Goal: Task Accomplishment & Management: Complete application form

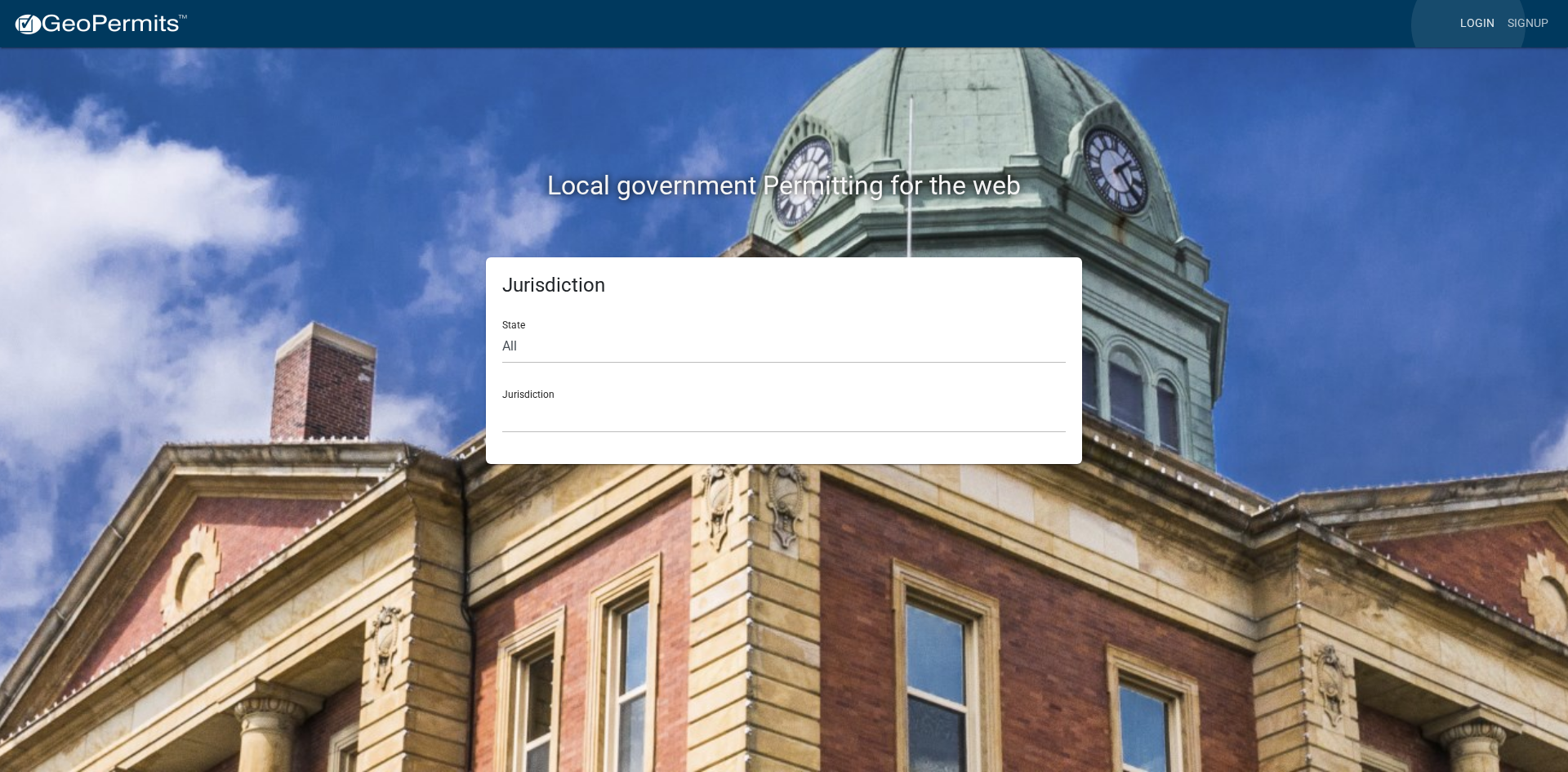
click at [1469, 26] on link "Login" at bounding box center [1478, 24] width 47 height 31
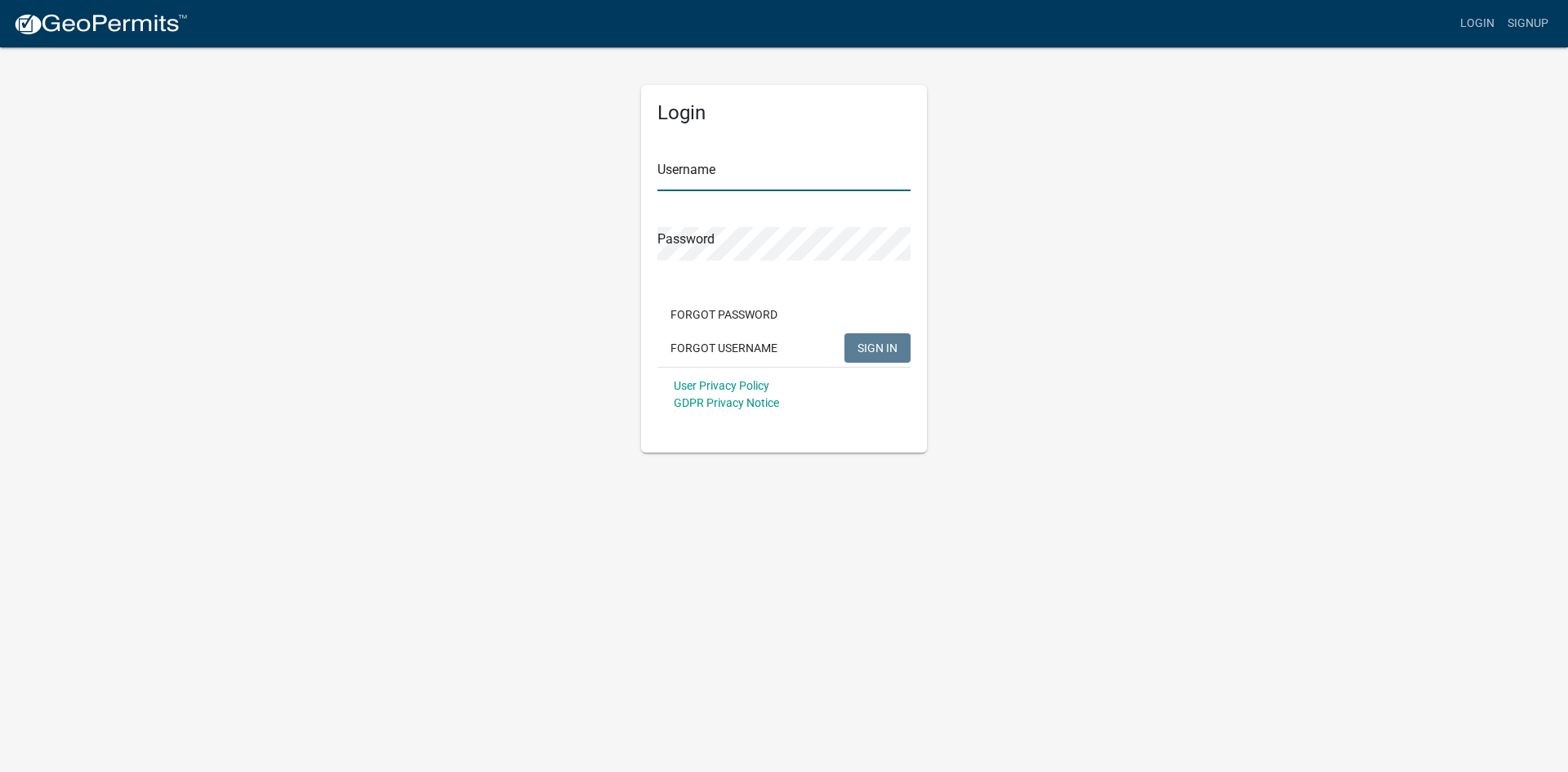
type input "ganeal"
click at [877, 355] on button "SIGN IN" at bounding box center [877, 348] width 67 height 29
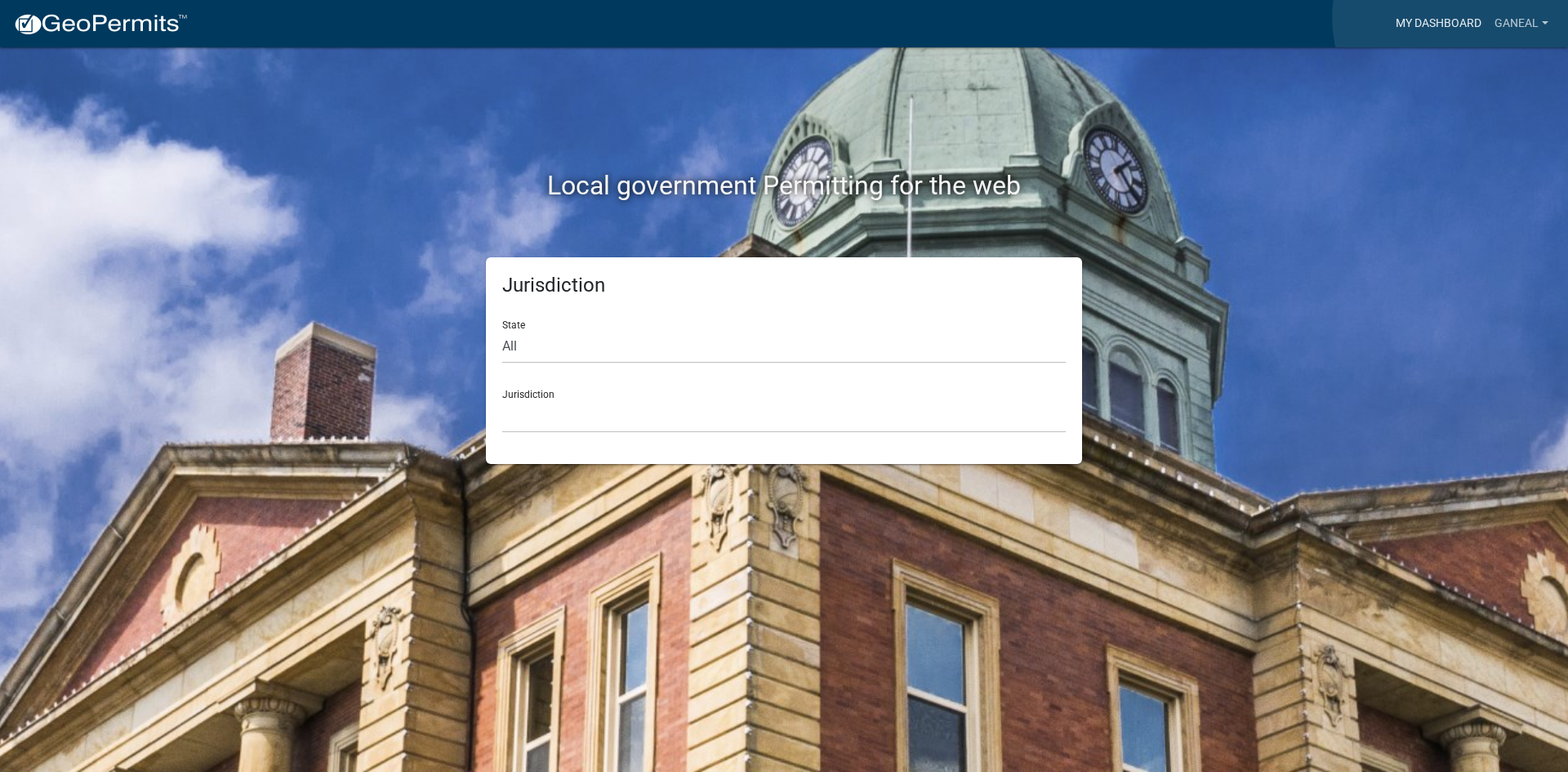
click at [1456, 18] on link "My Dashboard" at bounding box center [1438, 24] width 99 height 31
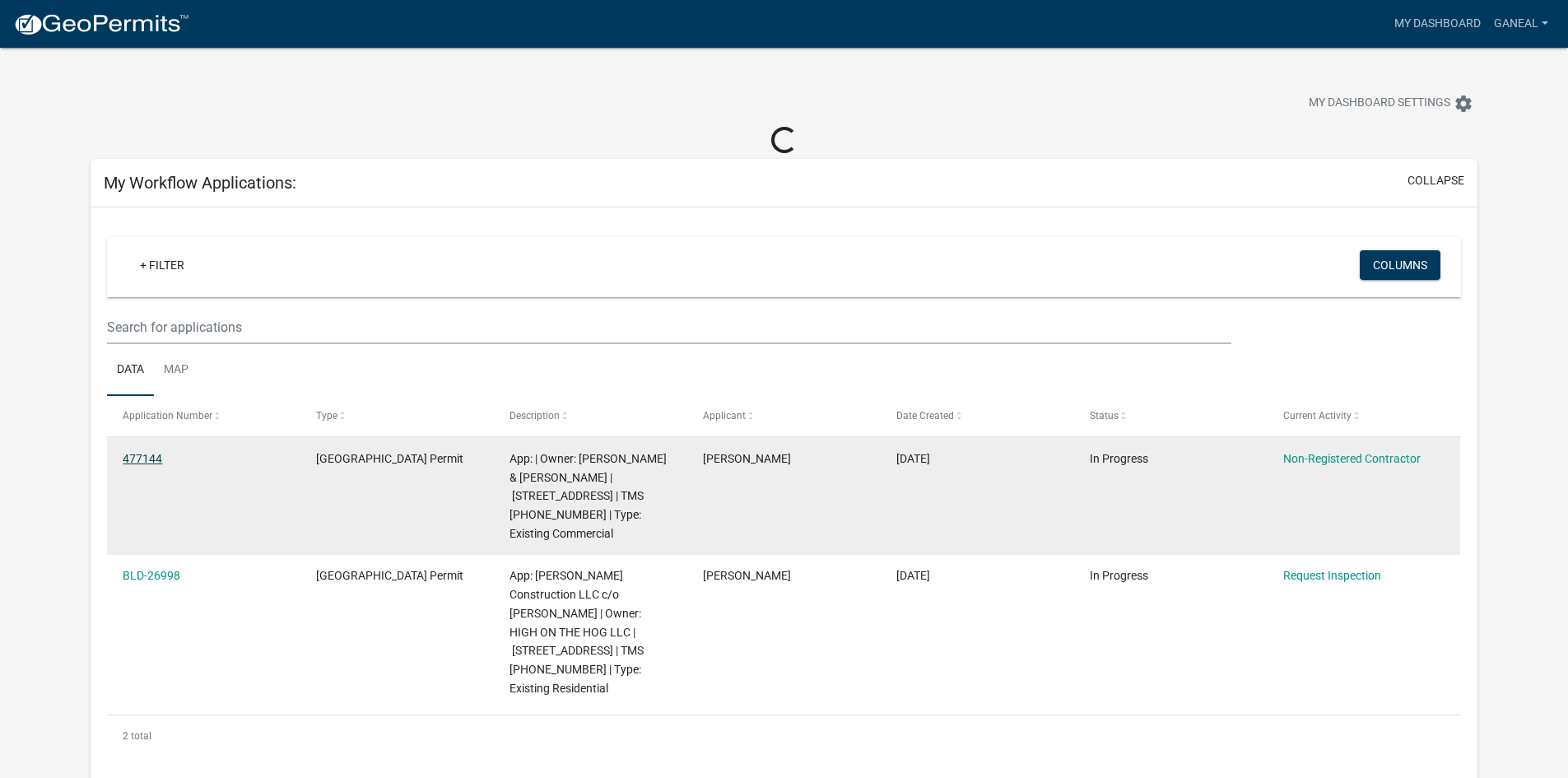
click at [136, 459] on link "477144" at bounding box center [142, 458] width 40 height 13
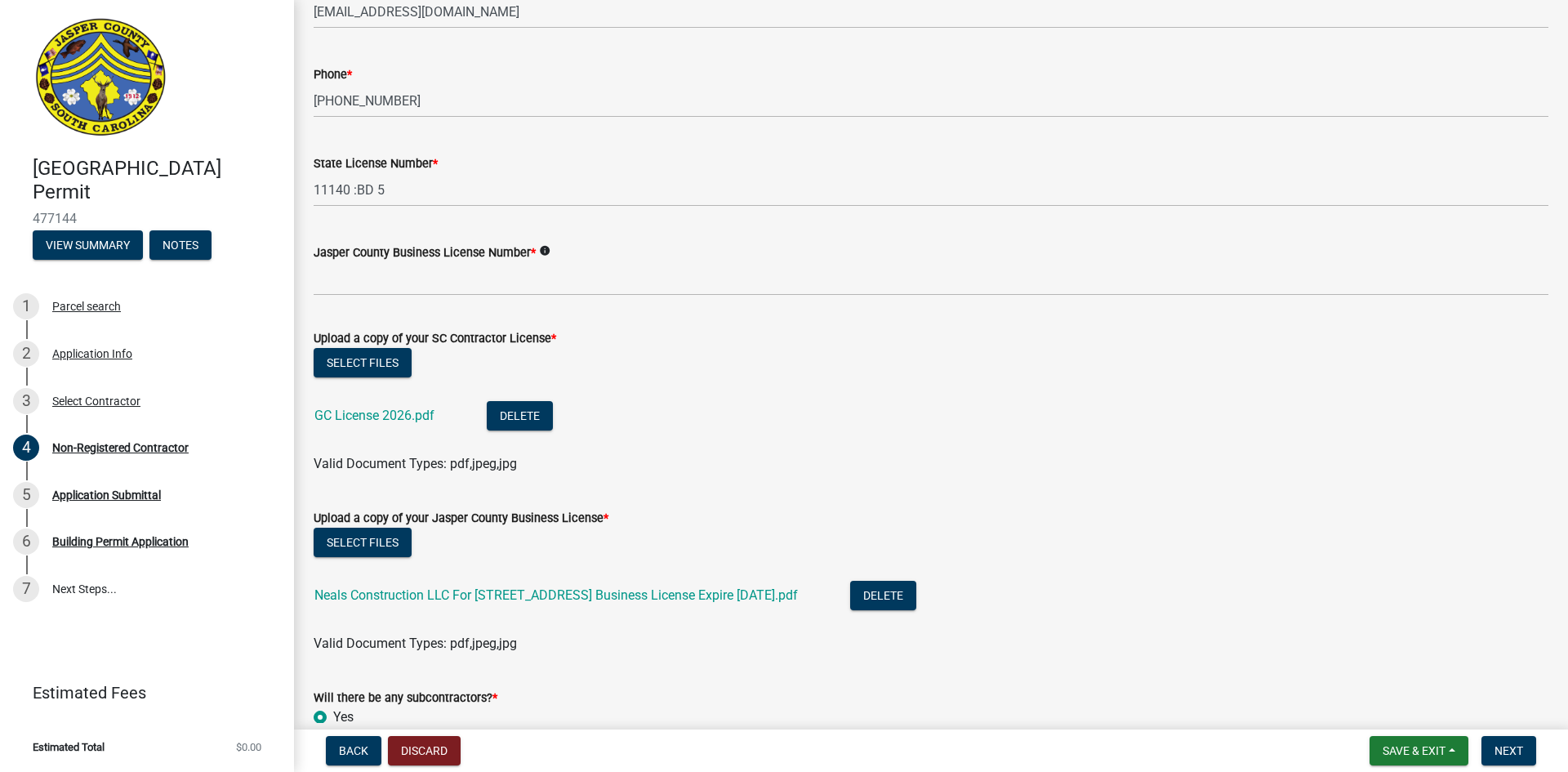
scroll to position [735, 0]
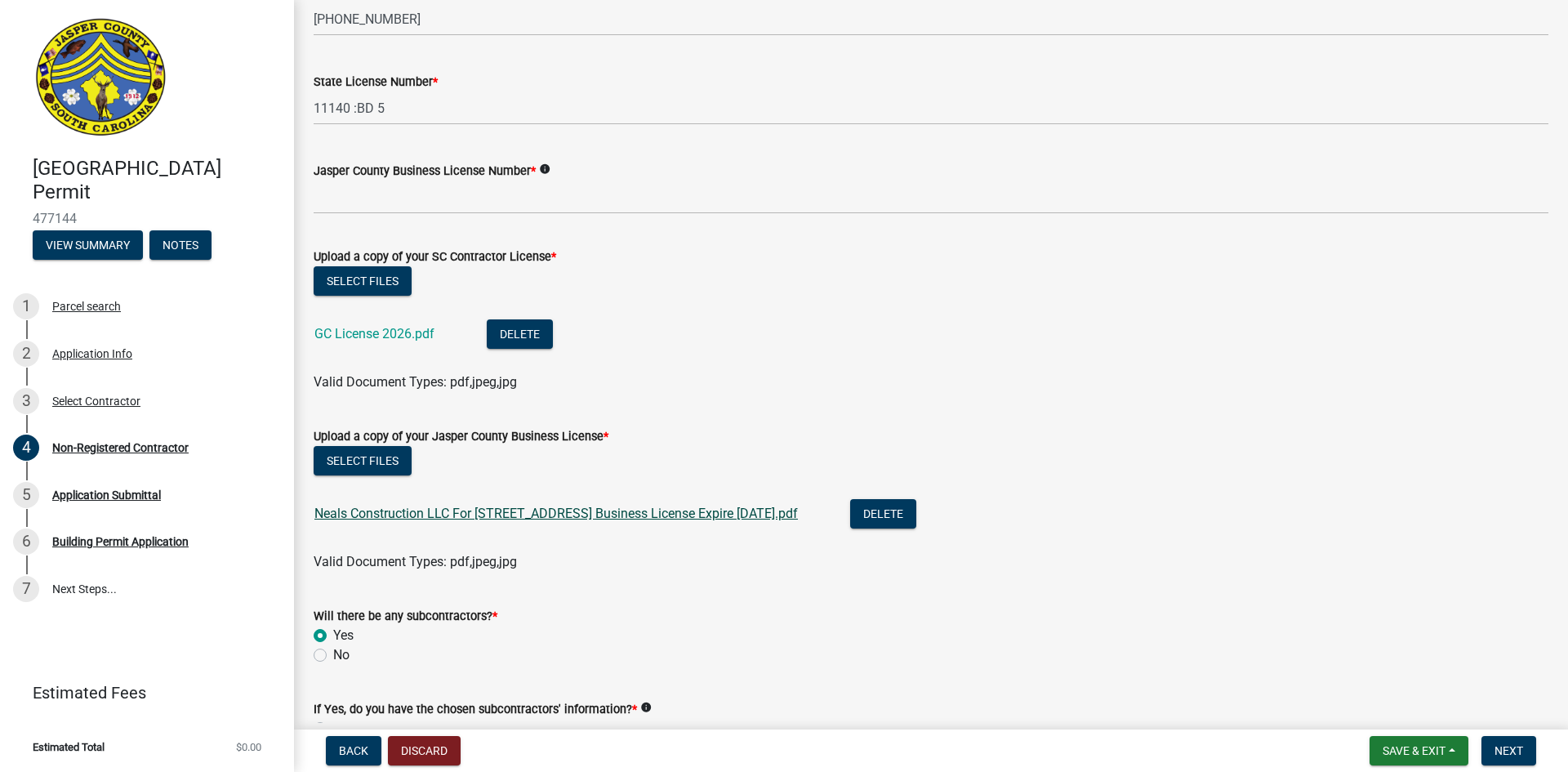
click at [552, 514] on link "Neals Construction LLC For [STREET_ADDRESS] Business License Expire [DATE].pdf" at bounding box center [556, 513] width 483 height 16
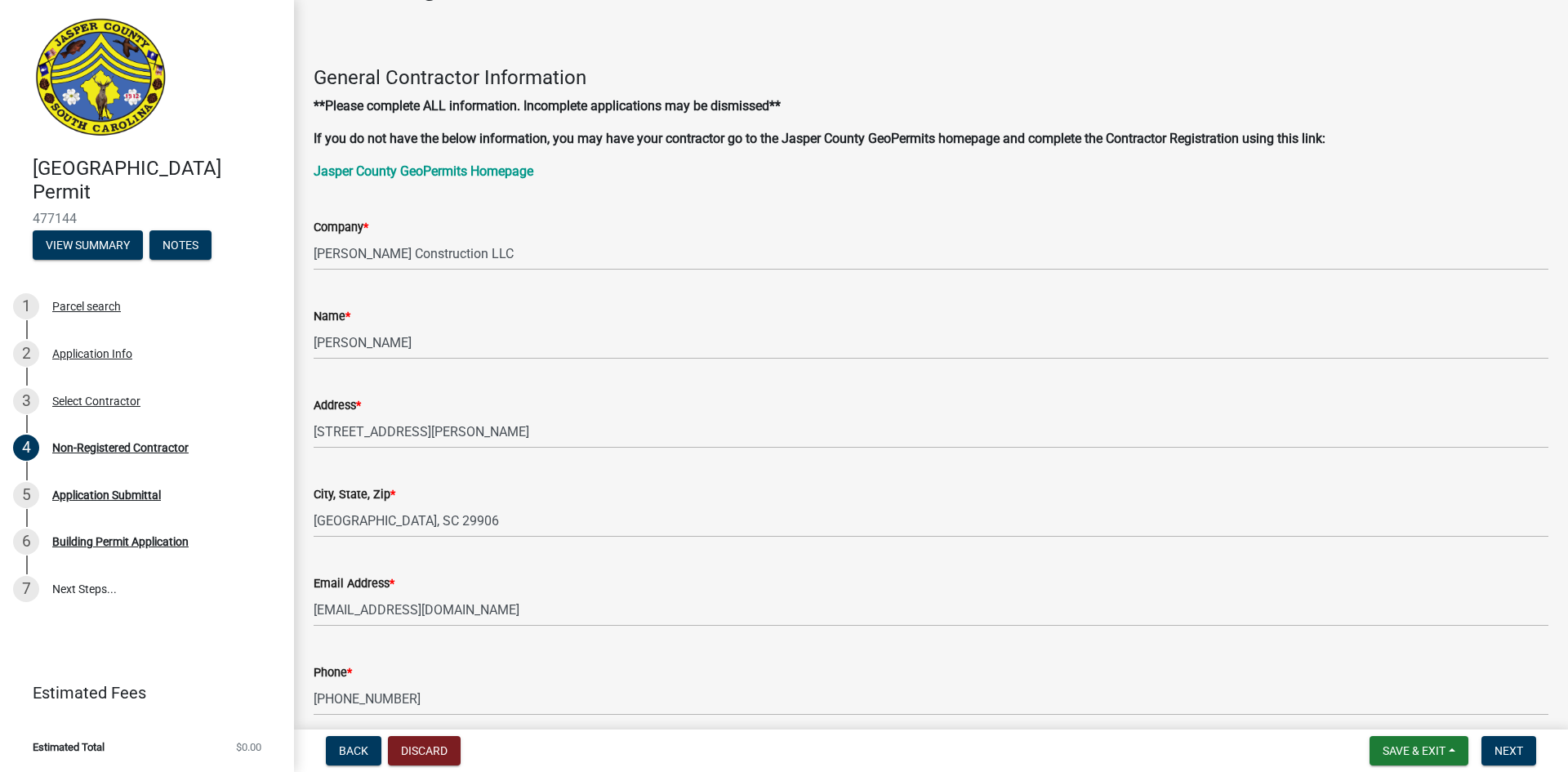
scroll to position [0, 0]
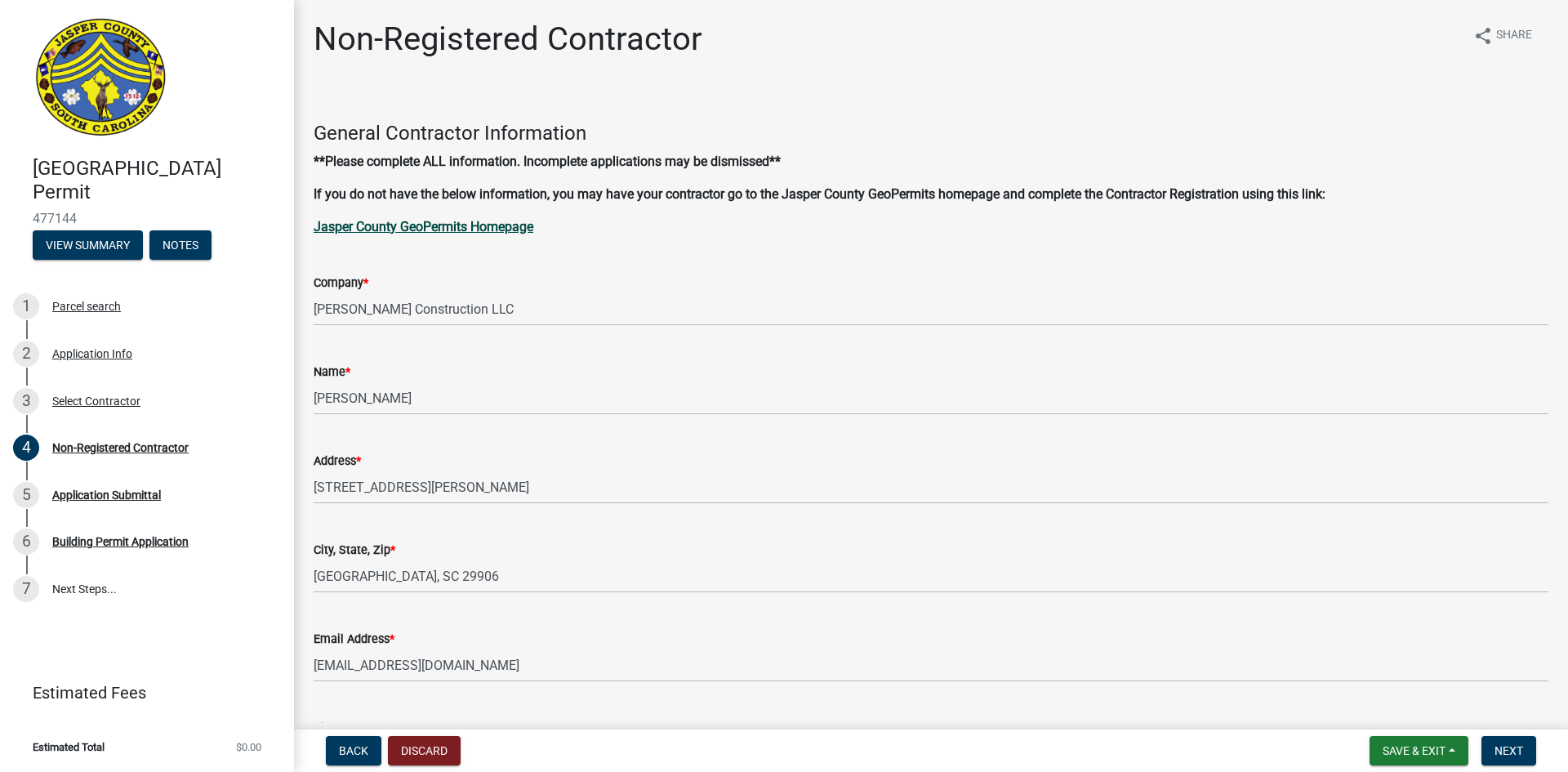
click at [441, 223] on strong "Jasper County GeoPermits Homepage" at bounding box center [423, 226] width 220 height 16
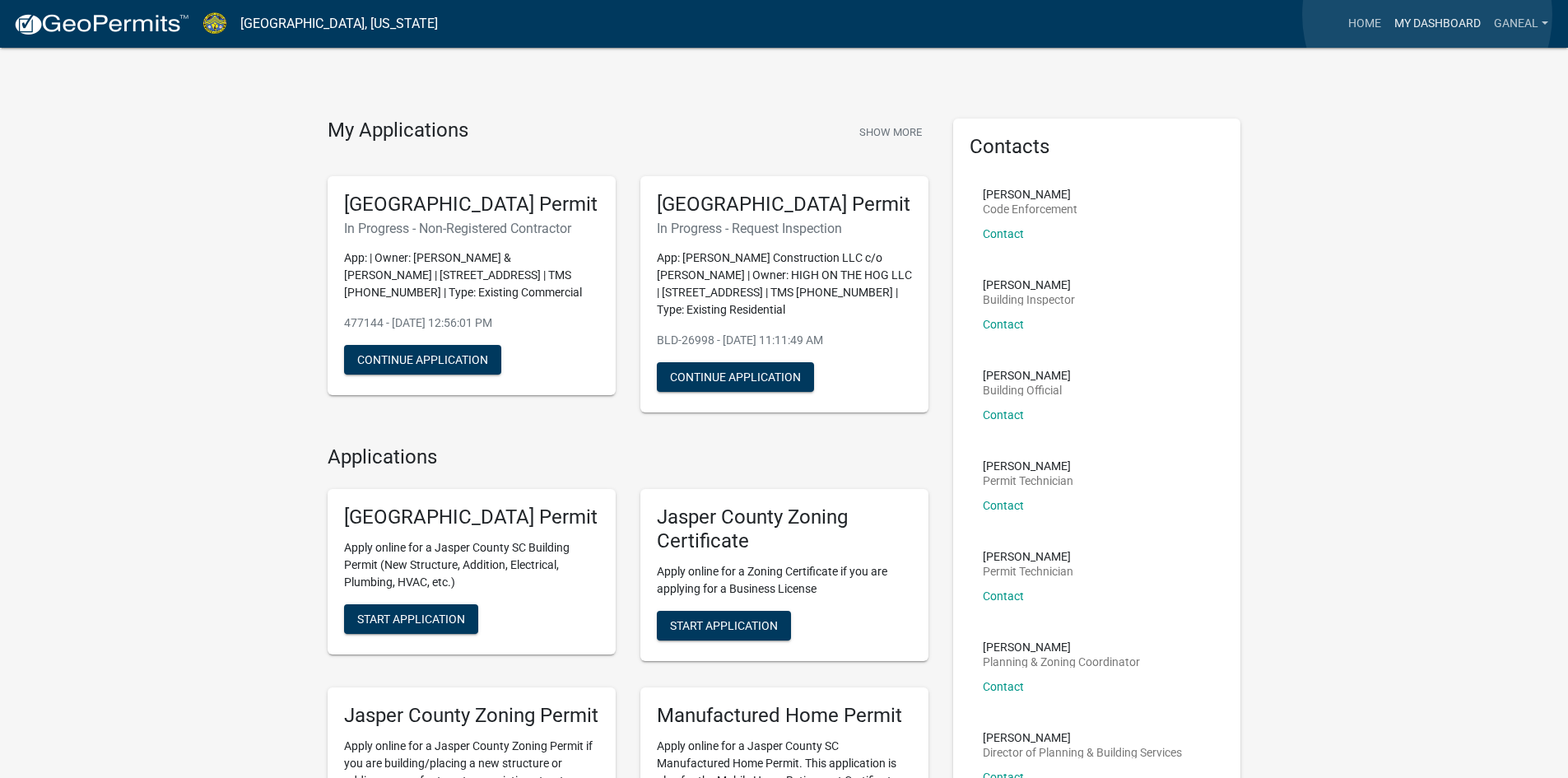
click at [1427, 15] on link "My Dashboard" at bounding box center [1437, 24] width 99 height 31
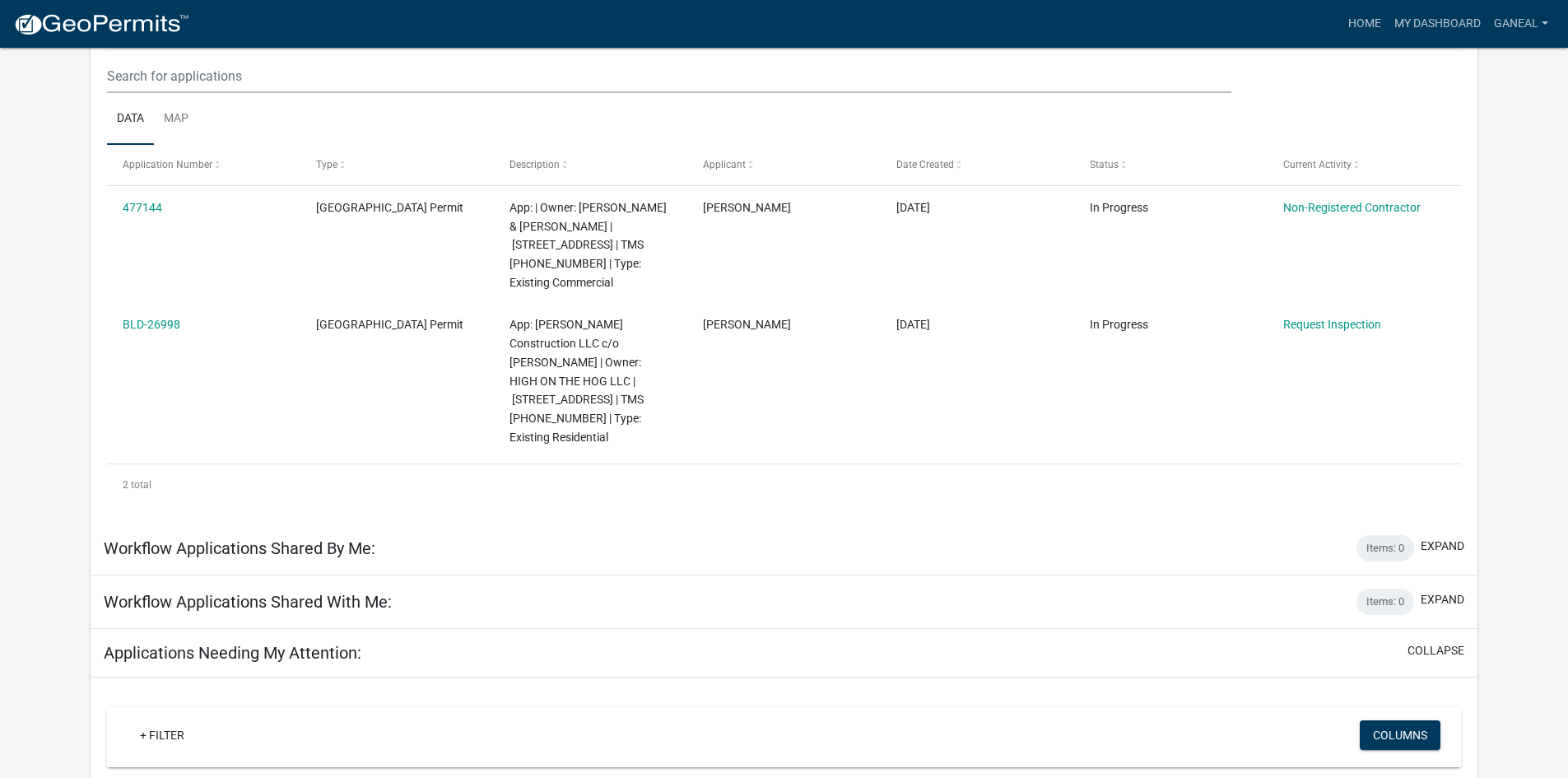
scroll to position [193, 0]
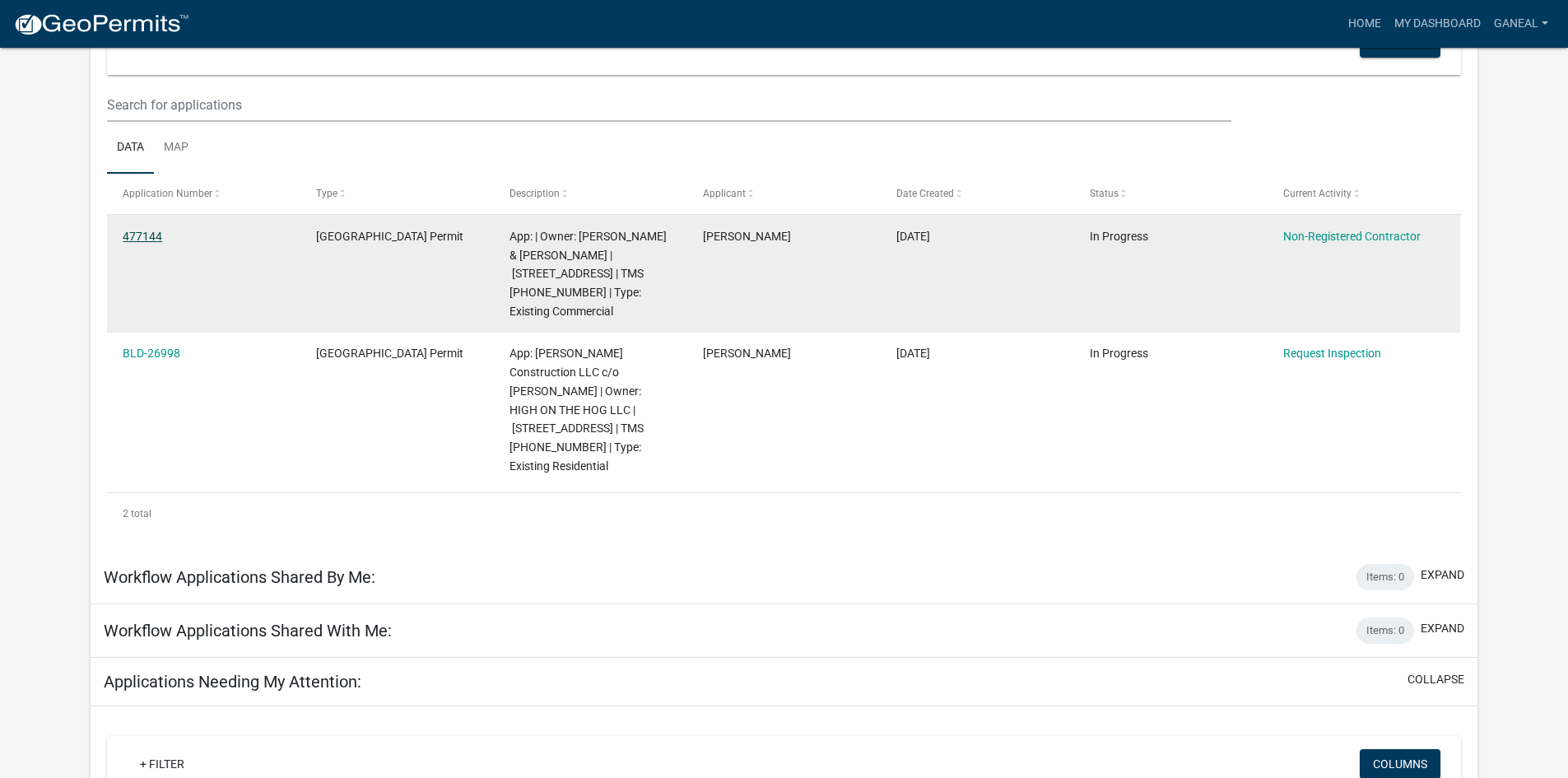
click at [149, 232] on link "477144" at bounding box center [142, 236] width 40 height 13
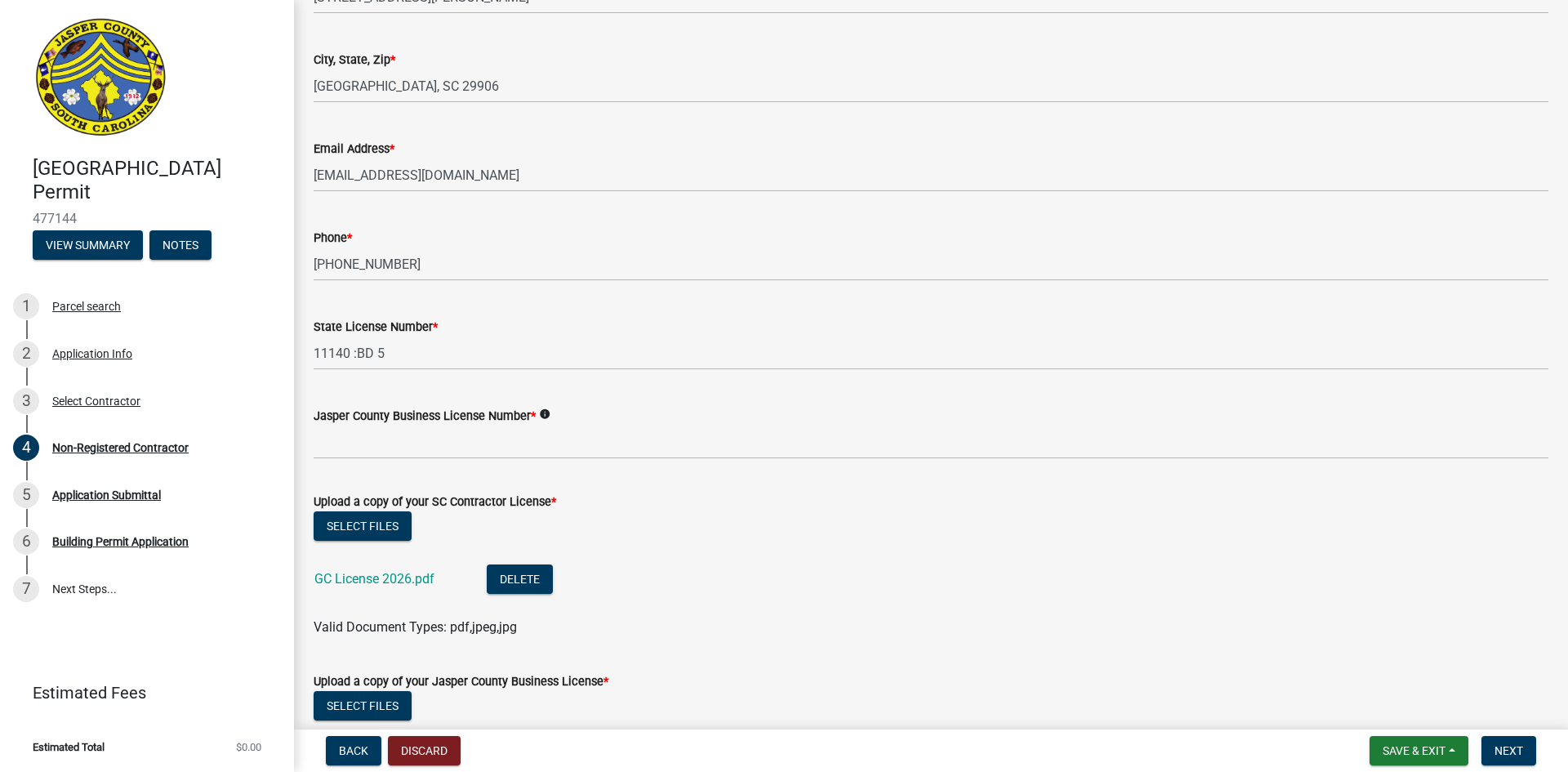
scroll to position [572, 0]
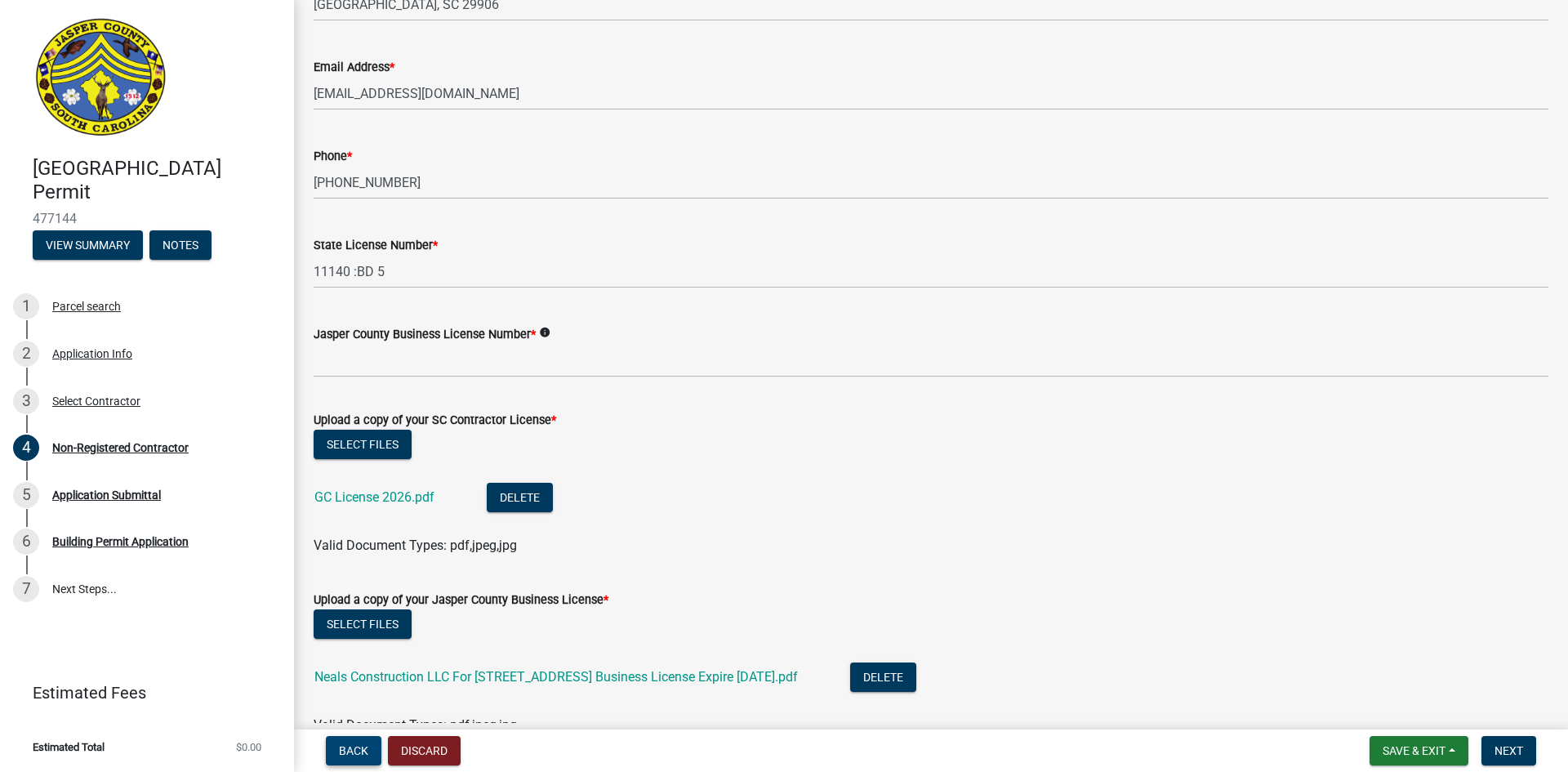
click at [363, 753] on span "Back" at bounding box center [354, 751] width 29 height 13
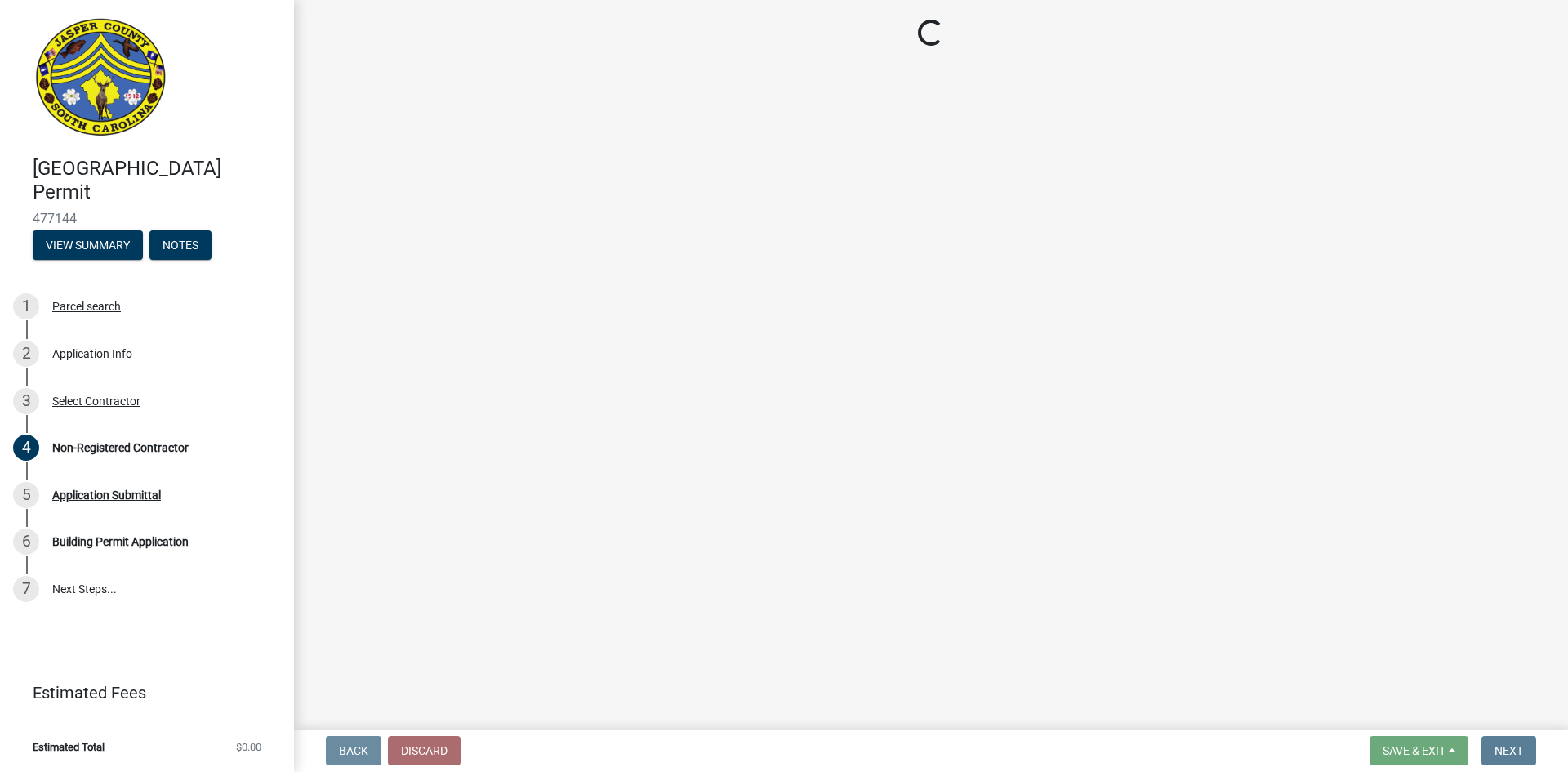
scroll to position [0, 0]
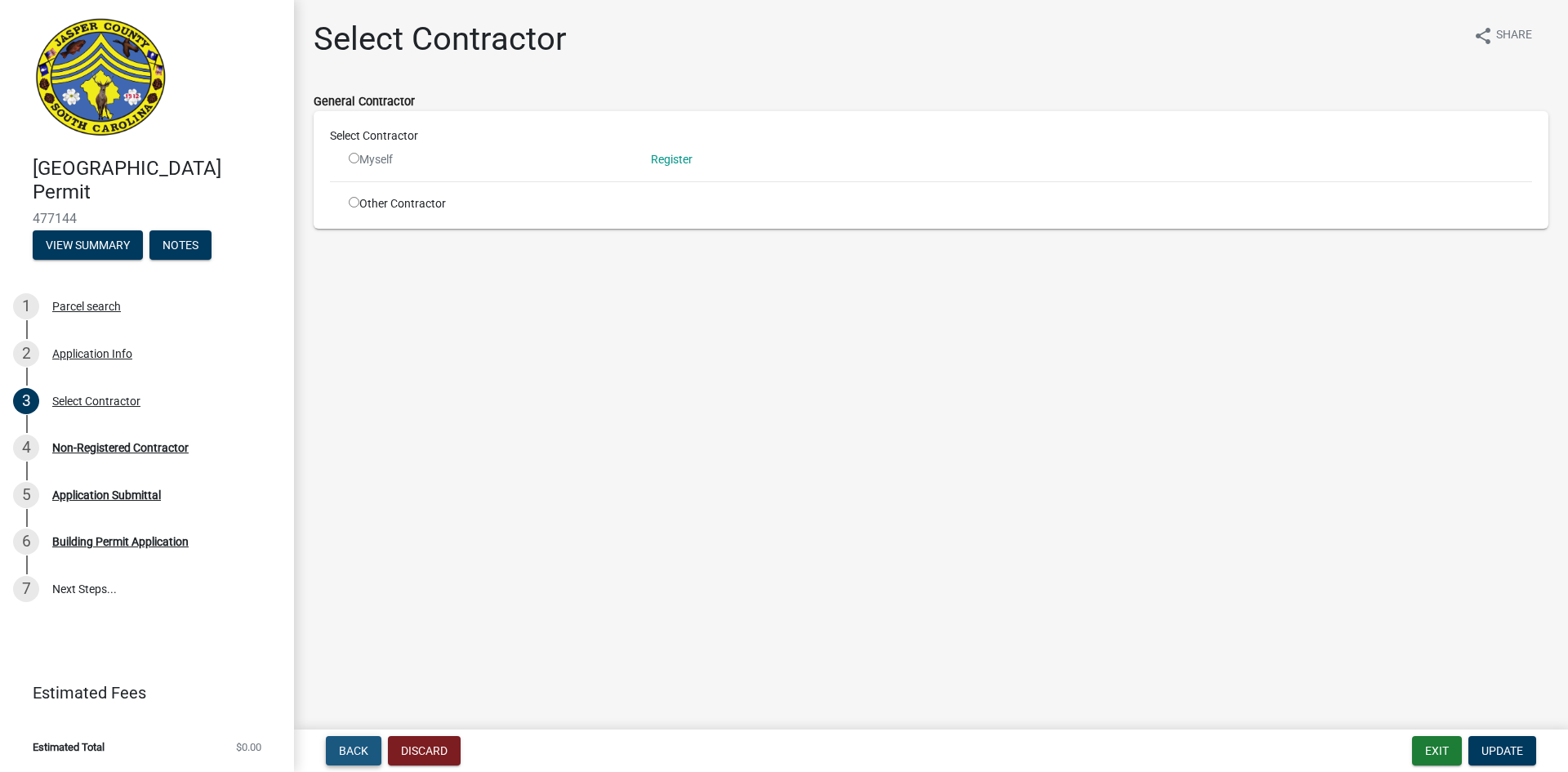
click at [363, 753] on span "Back" at bounding box center [354, 751] width 29 height 13
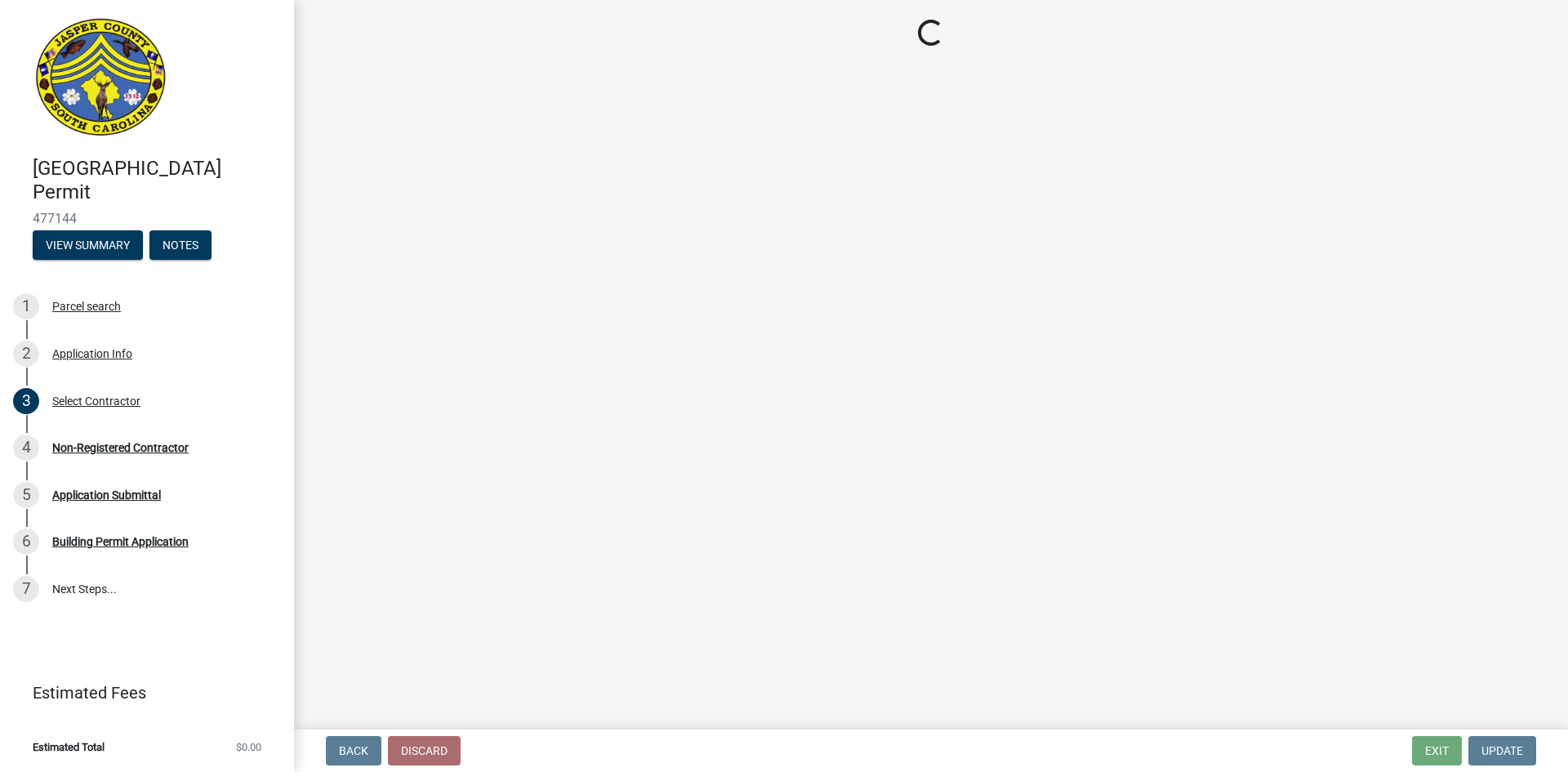
select select "9ee69ee8-4d28-486b-bc7b-e904e70aa828"
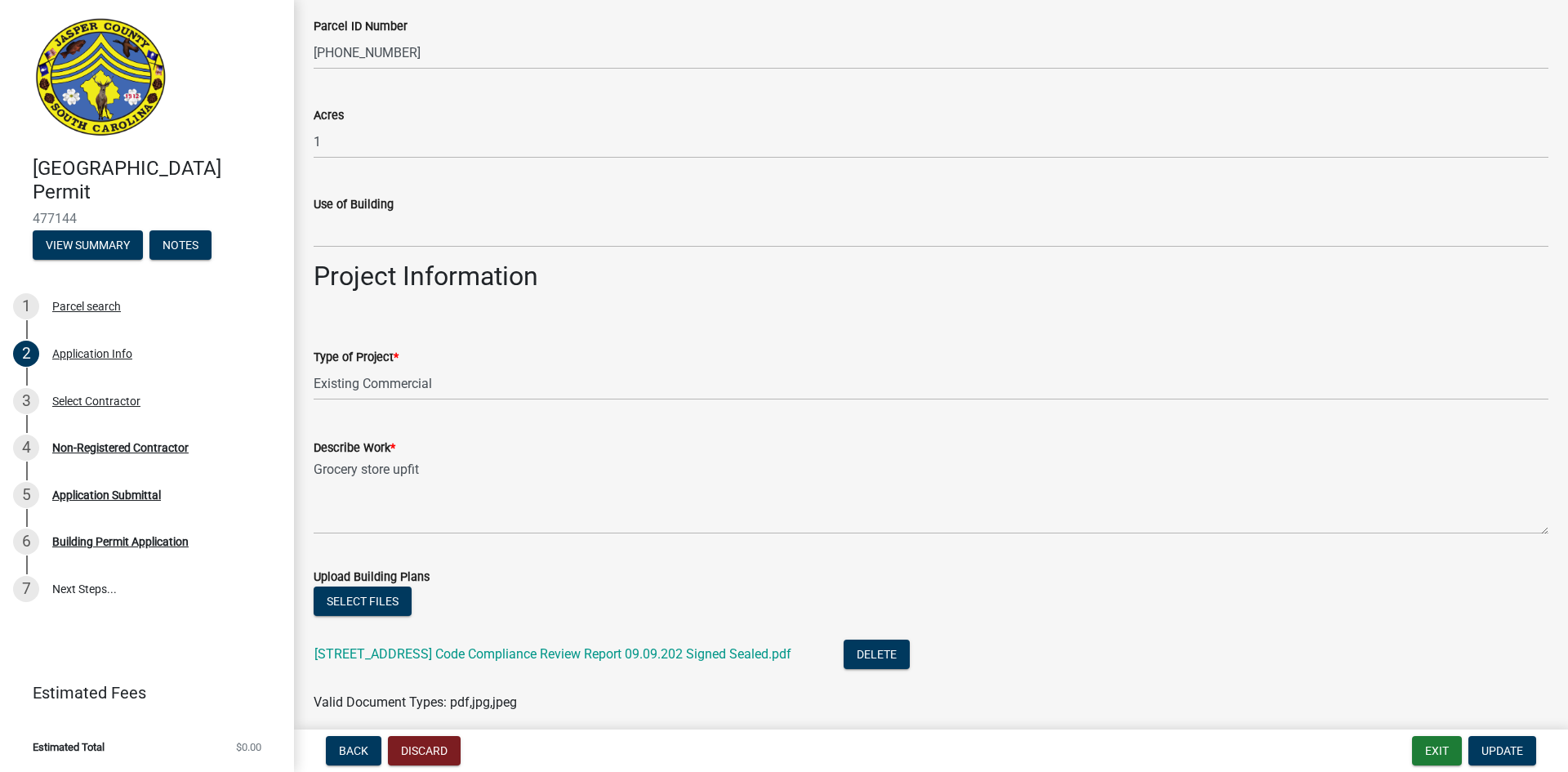
scroll to position [1552, 0]
click at [909, 652] on button "Delete" at bounding box center [877, 652] width 67 height 29
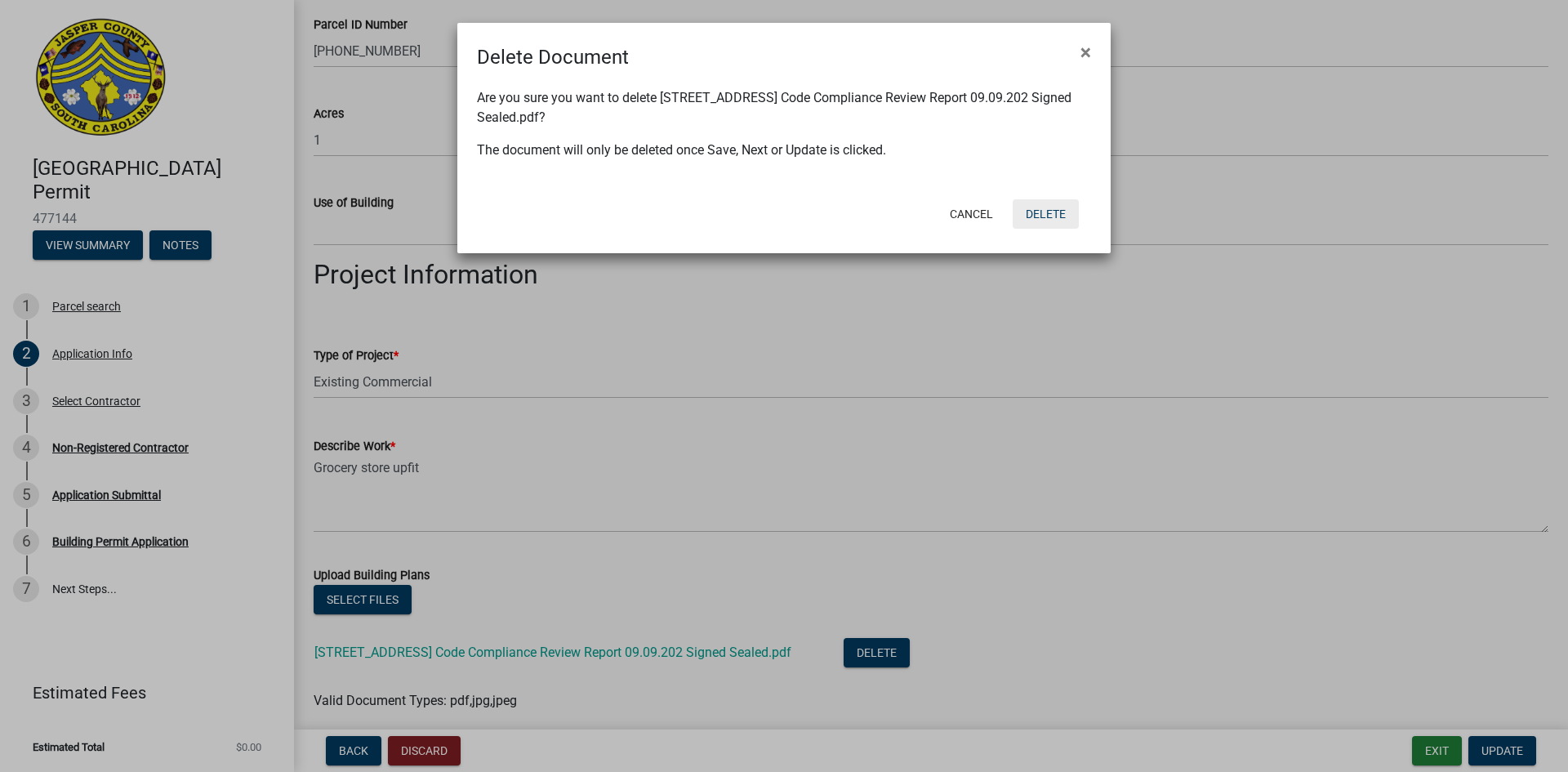
click at [1028, 218] on button "Delete" at bounding box center [1045, 214] width 67 height 29
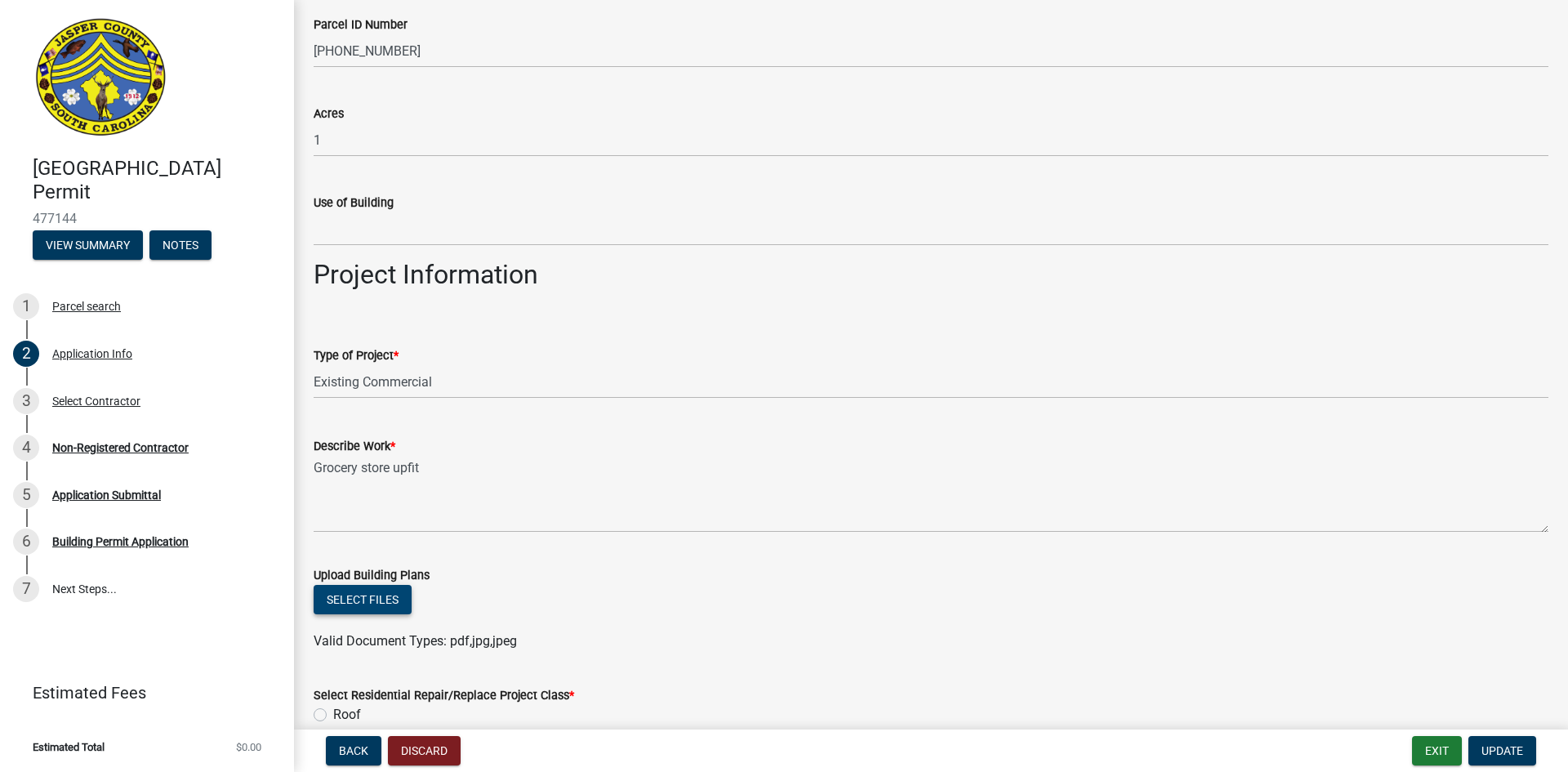
click at [358, 597] on button "Select files" at bounding box center [362, 600] width 98 height 29
click at [369, 600] on button "Select files" at bounding box center [362, 600] width 98 height 29
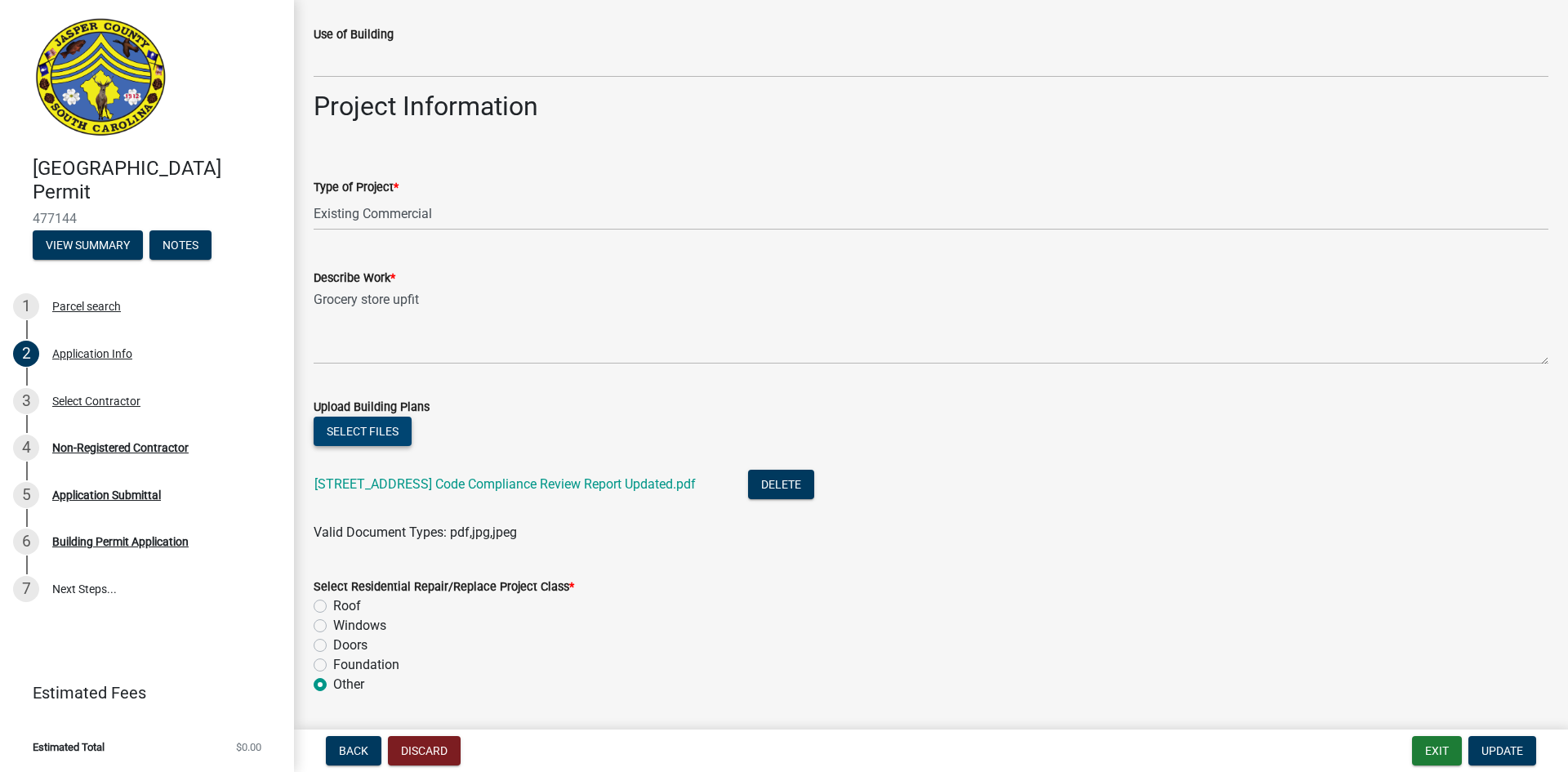
scroll to position [1798, 0]
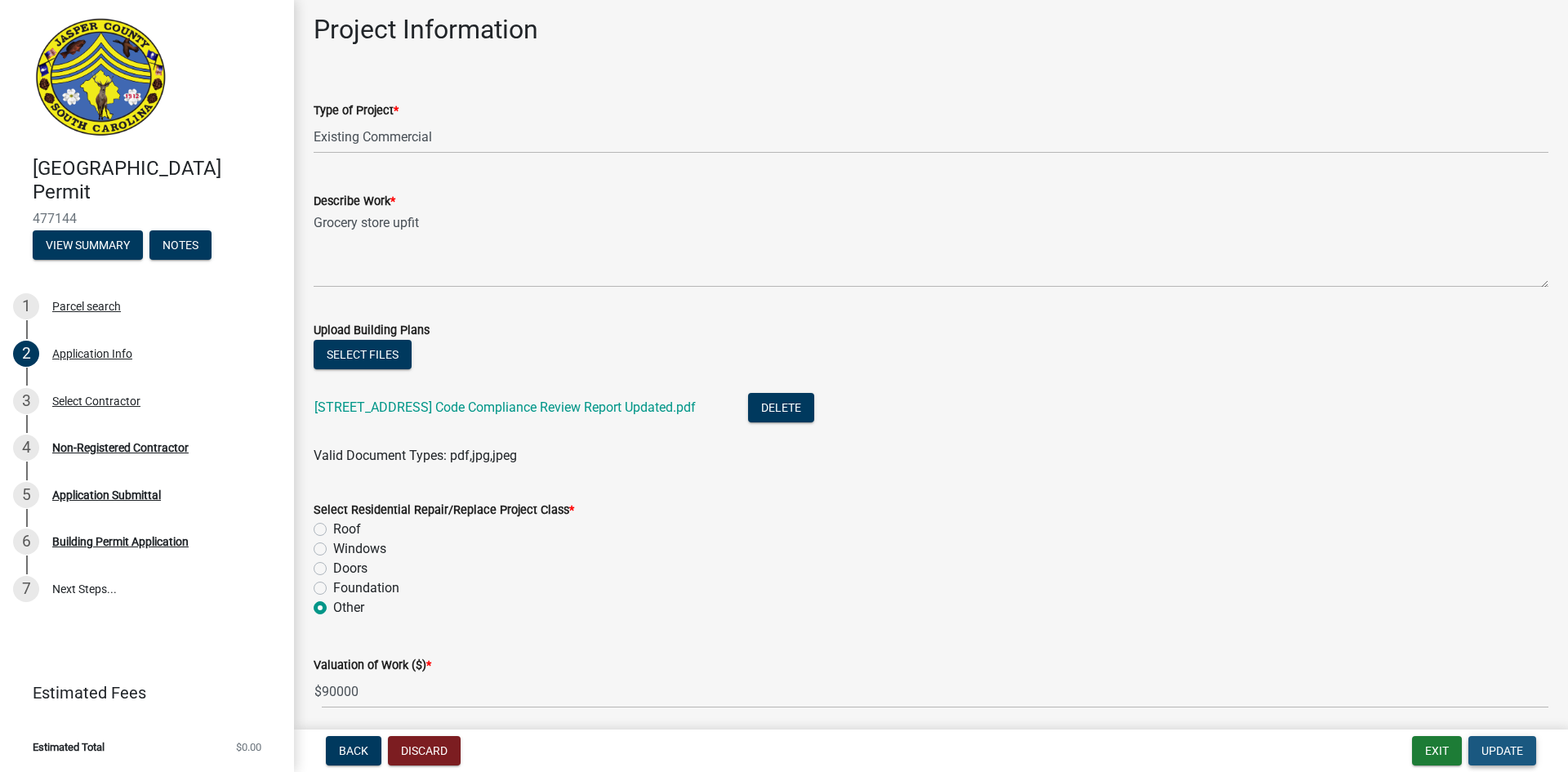
click at [1524, 745] on button "Update" at bounding box center [1502, 751] width 67 height 29
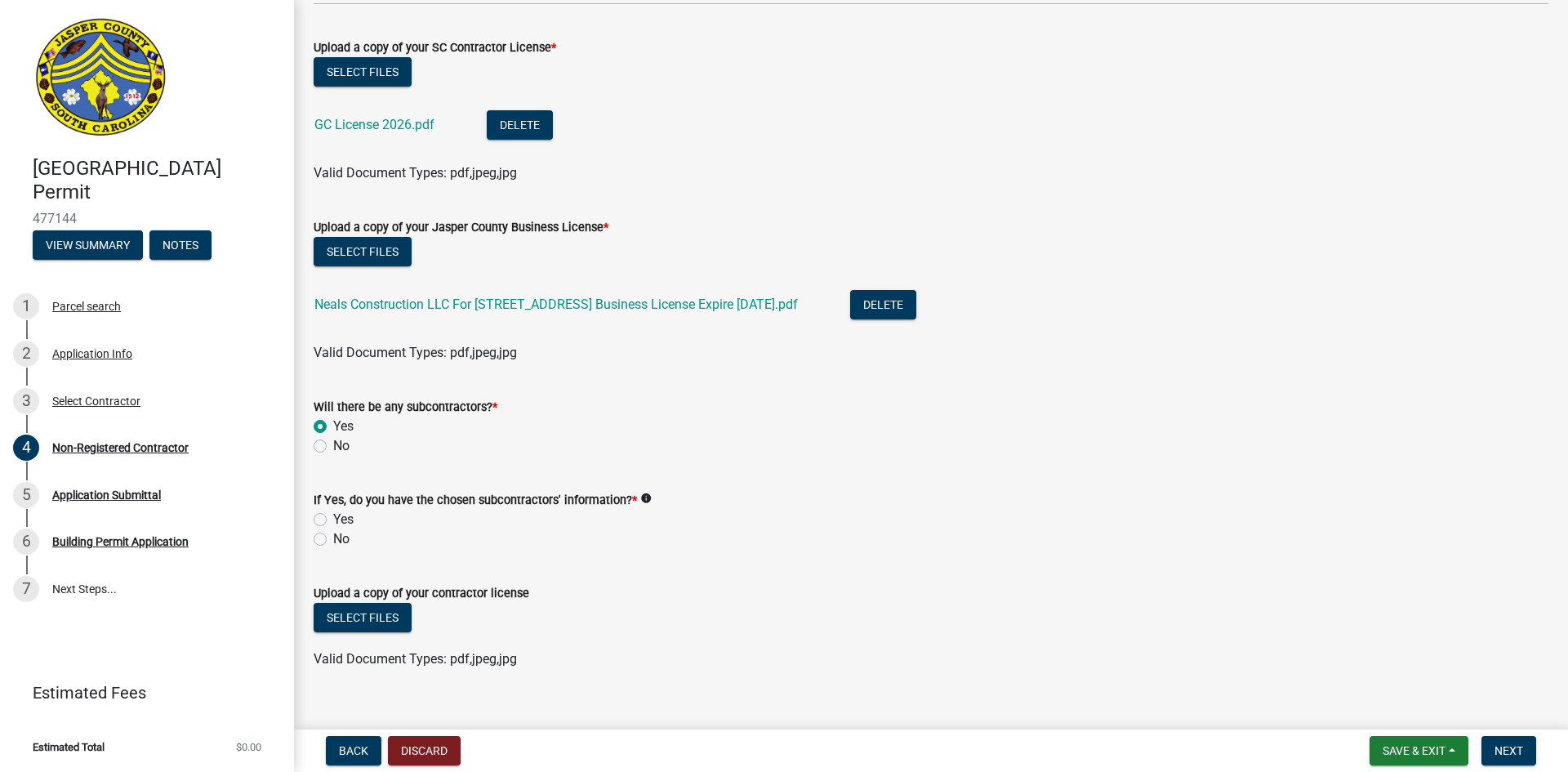
scroll to position [969, 0]
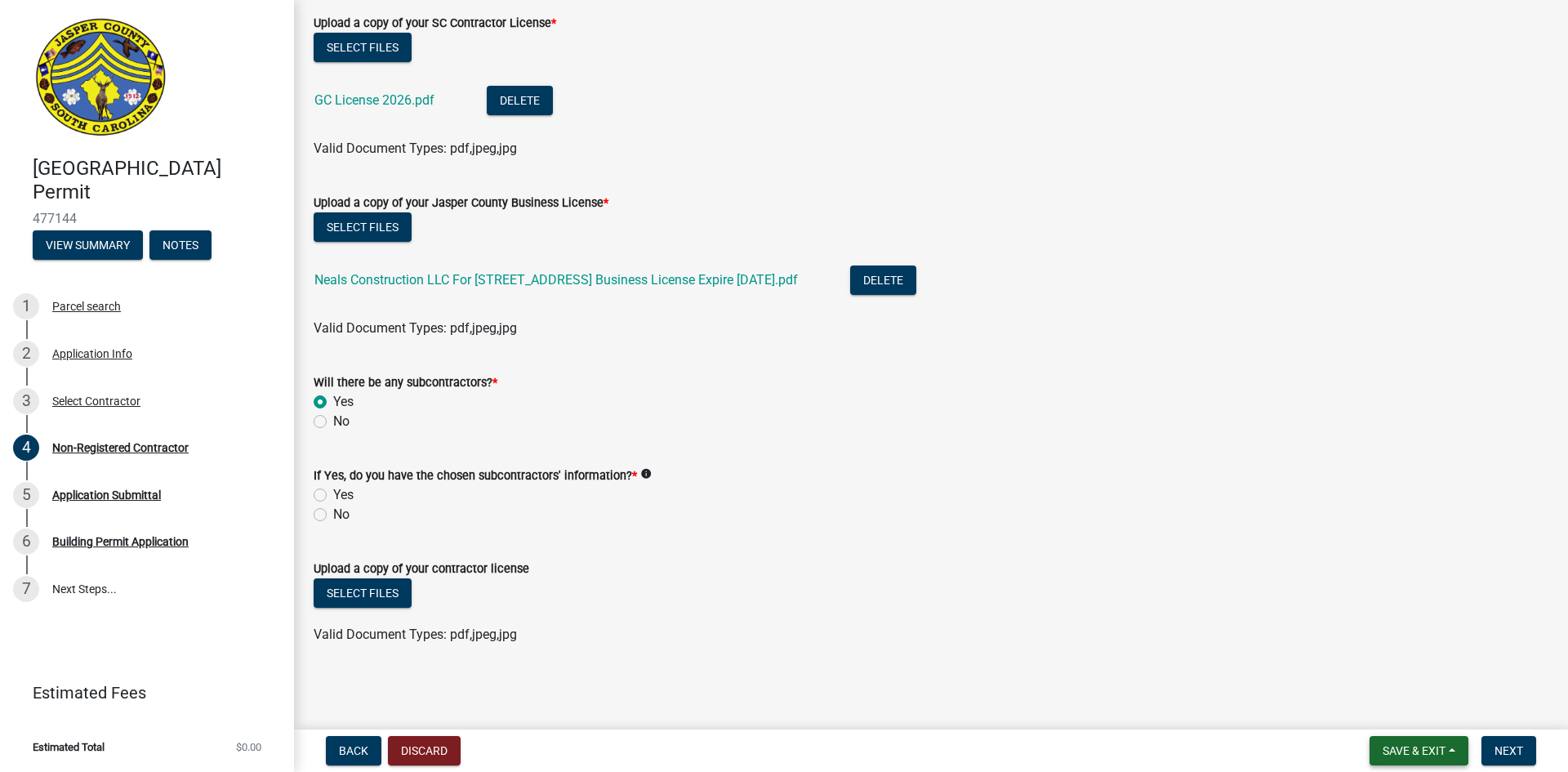
click at [1386, 746] on span "Save & Exit" at bounding box center [1414, 751] width 63 height 13
click at [1360, 704] on button "Save & Exit" at bounding box center [1402, 708] width 130 height 39
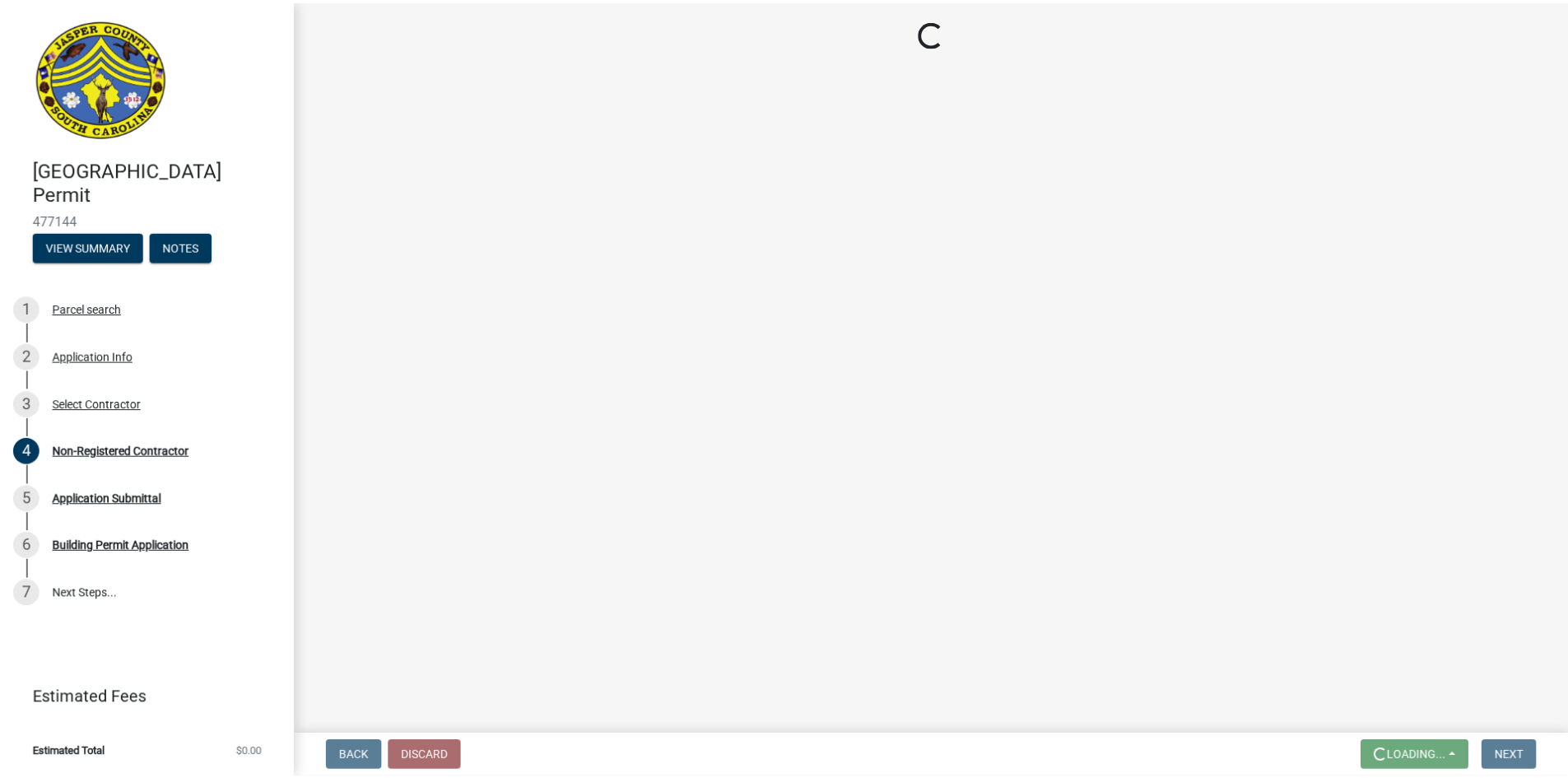
scroll to position [0, 0]
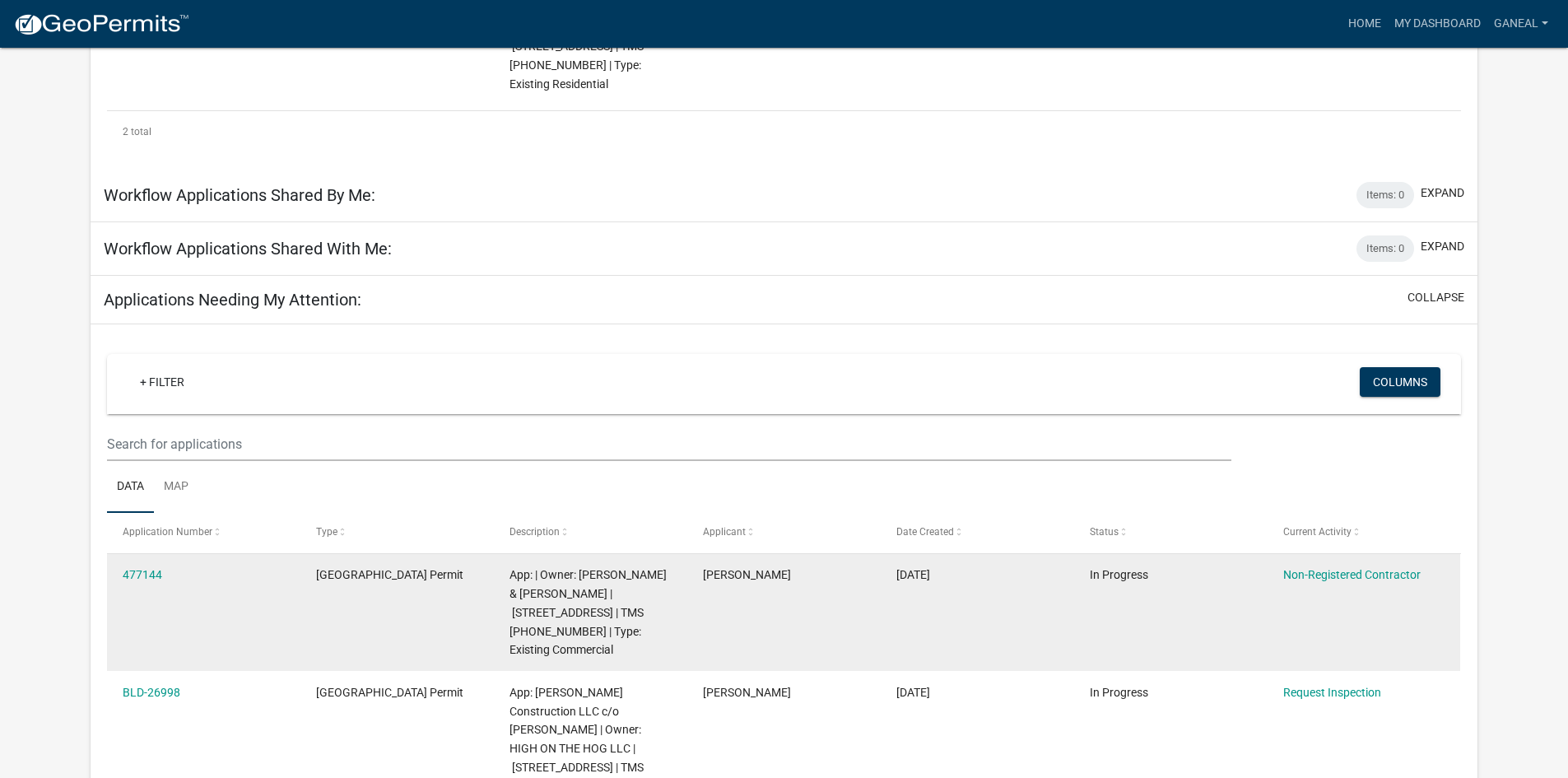
scroll to position [666, 0]
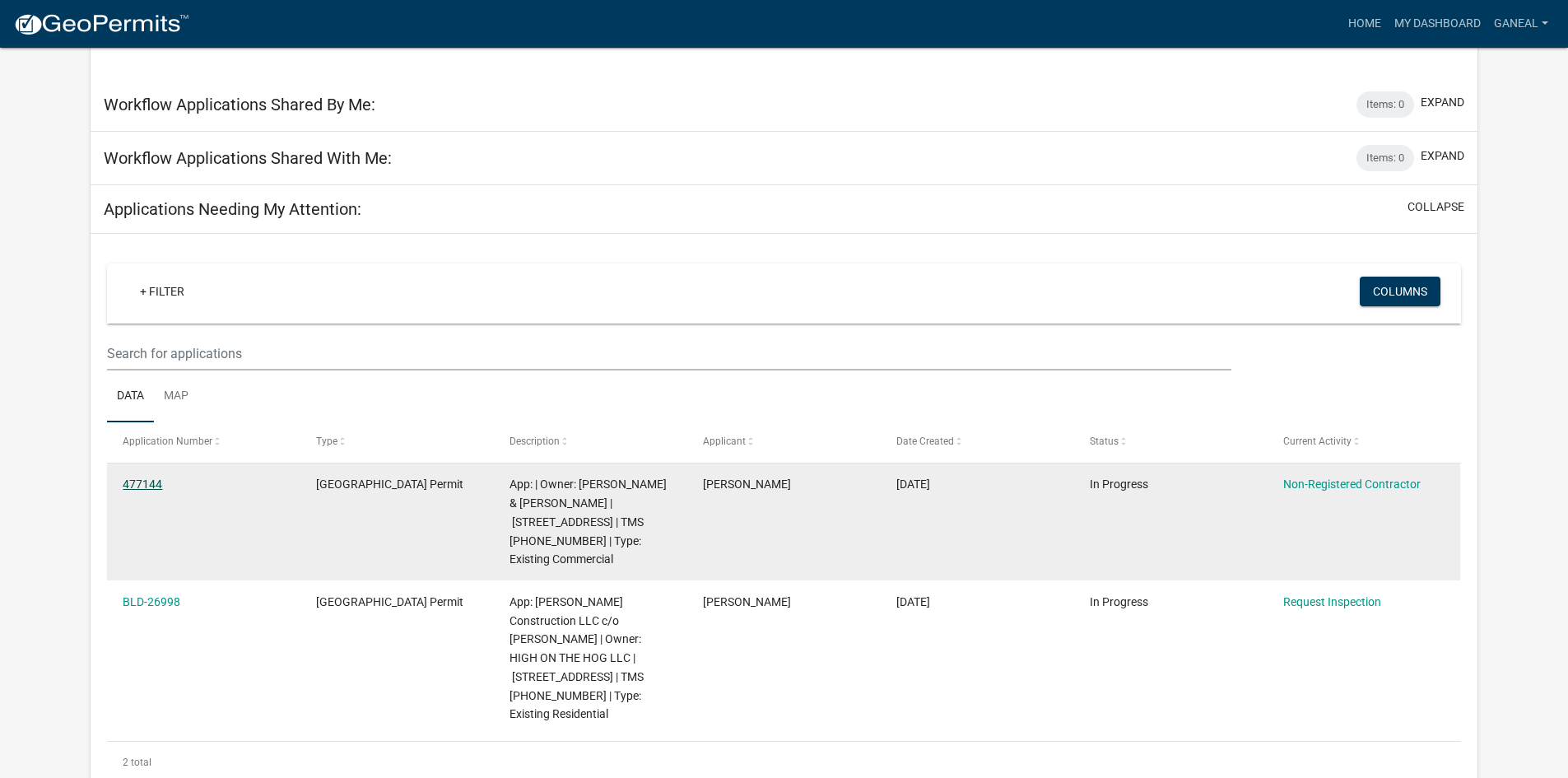
drag, startPoint x: 130, startPoint y: 441, endPoint x: 142, endPoint y: 441, distance: 12.0
click at [130, 477] on link "477144" at bounding box center [142, 484] width 40 height 13
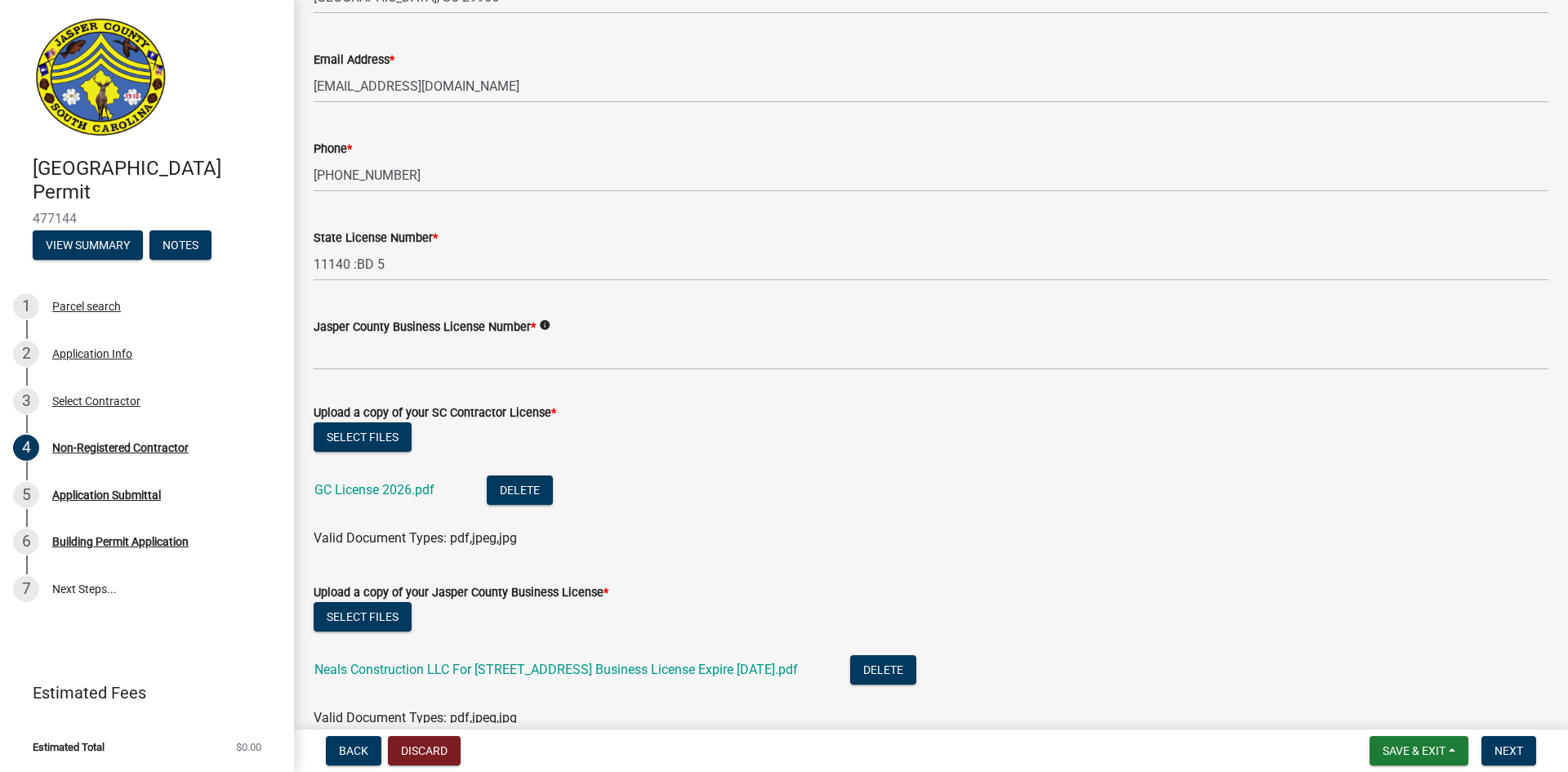
scroll to position [899, 0]
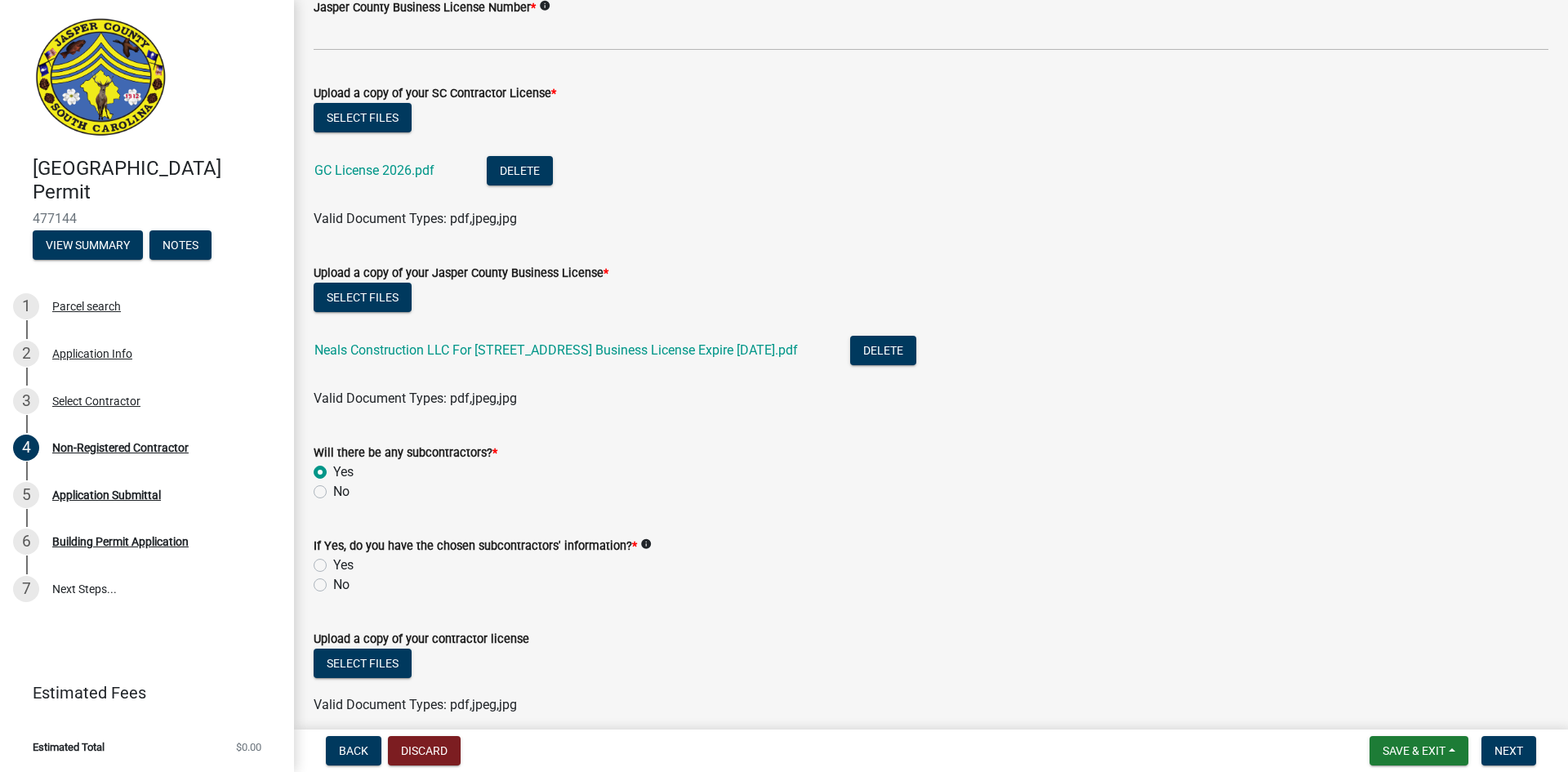
click at [333, 562] on label "Yes" at bounding box center [343, 565] width 20 height 19
click at [333, 562] on input "Yes" at bounding box center [338, 561] width 11 height 11
radio input "true"
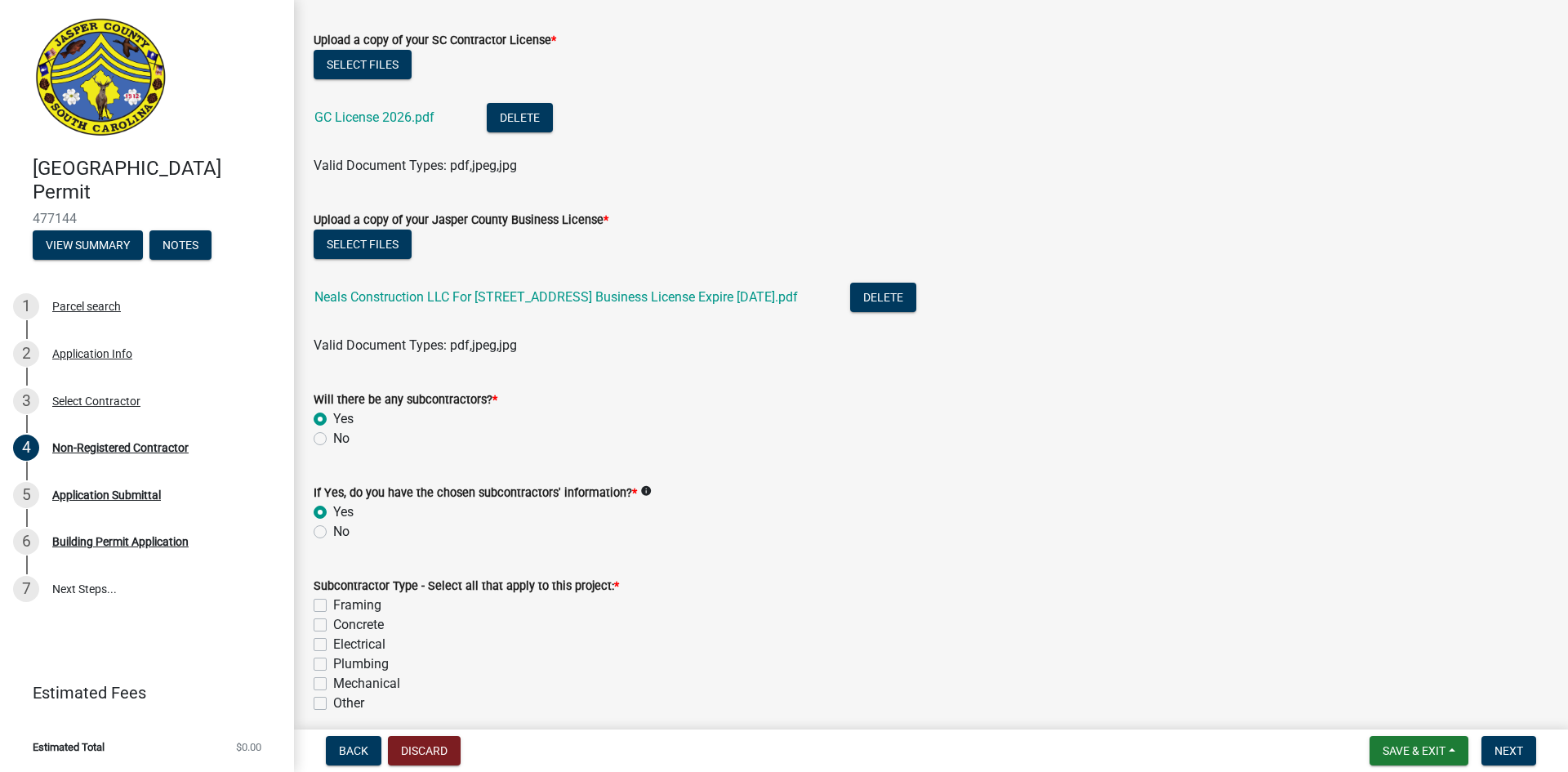
scroll to position [980, 0]
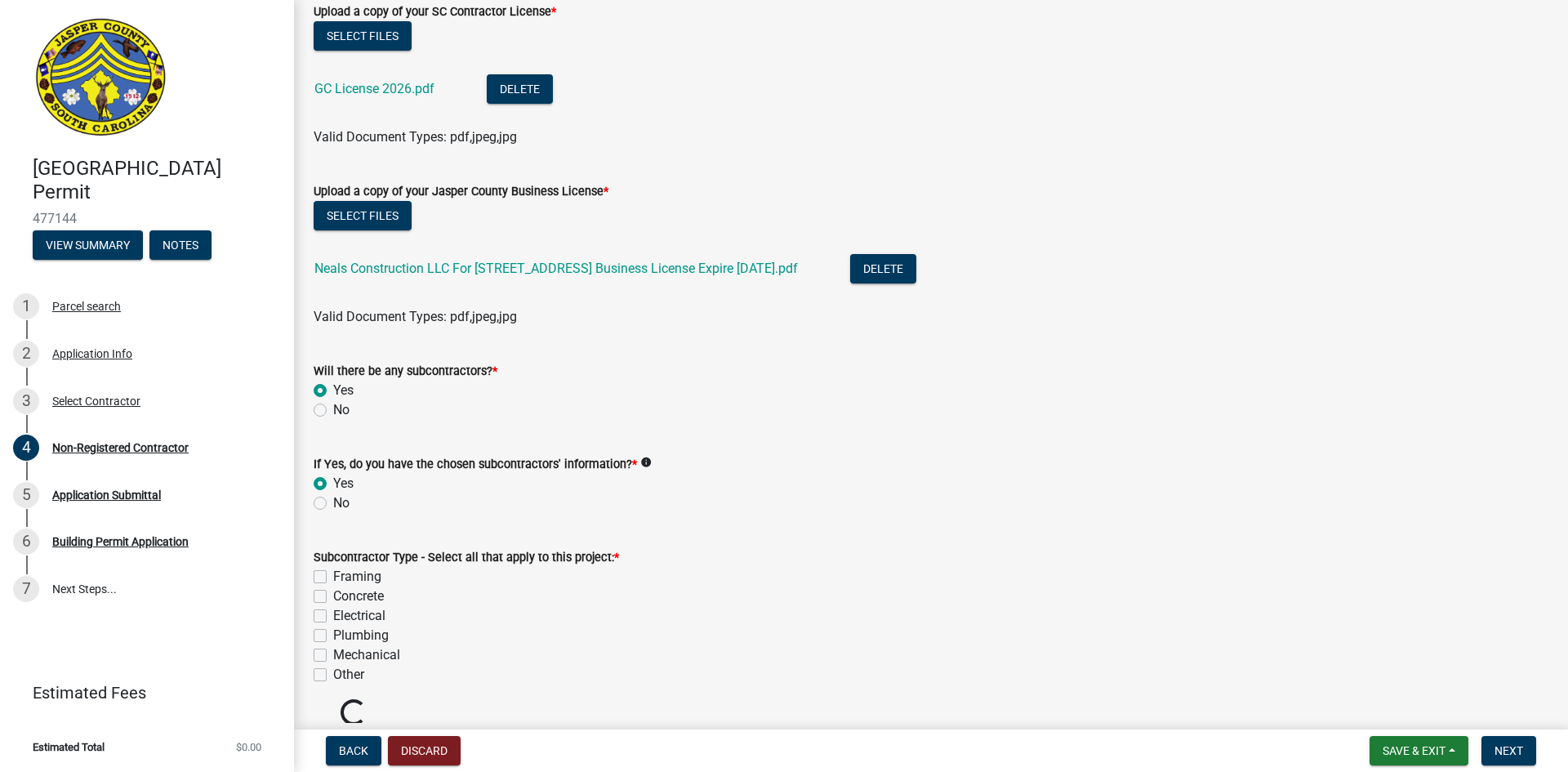
click at [333, 616] on label "Electrical" at bounding box center [358, 615] width 52 height 19
click at [333, 616] on input "Electrical" at bounding box center [338, 611] width 11 height 11
checkbox input "true"
checkbox input "false"
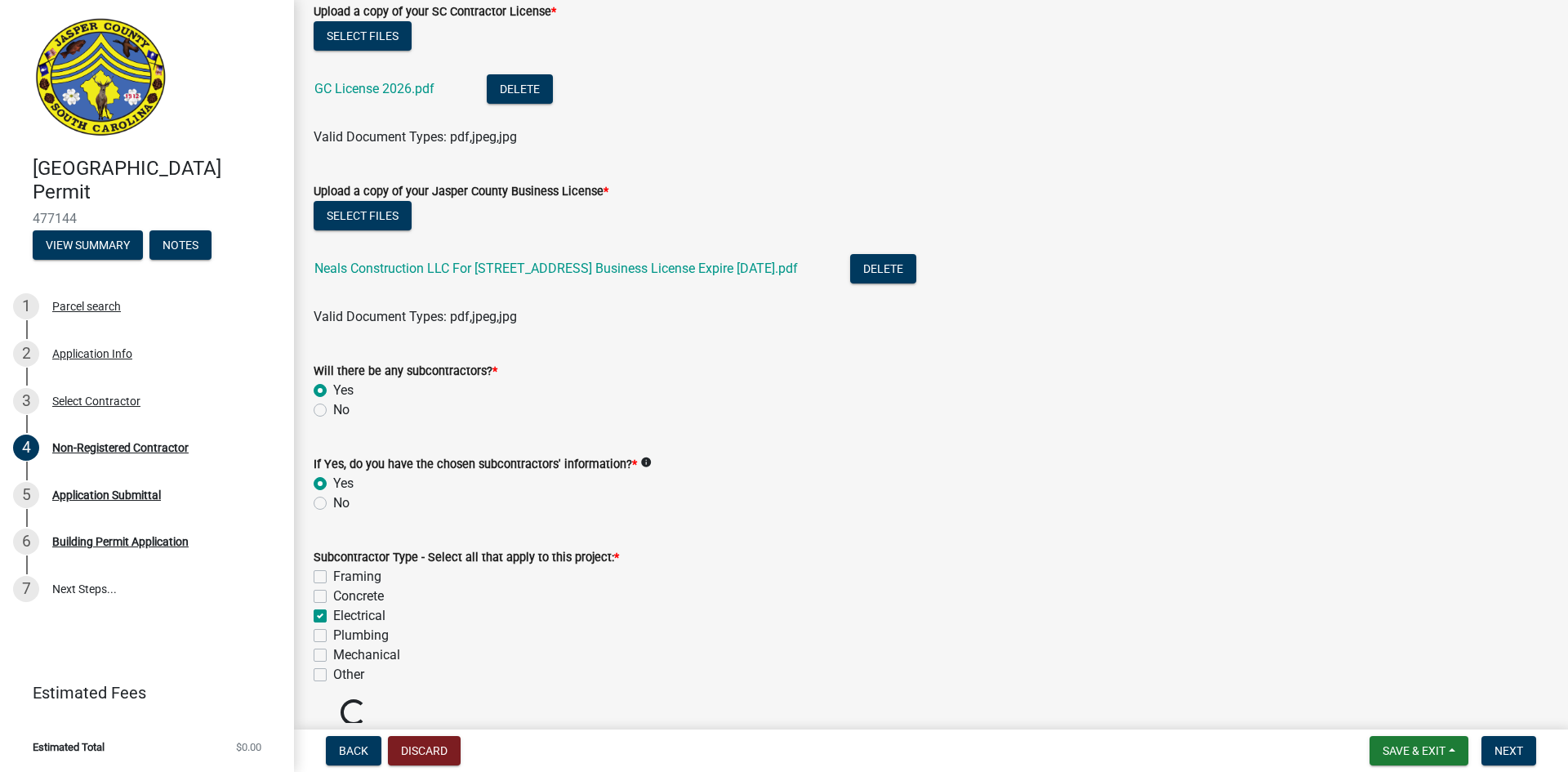
checkbox input "true"
checkbox input "false"
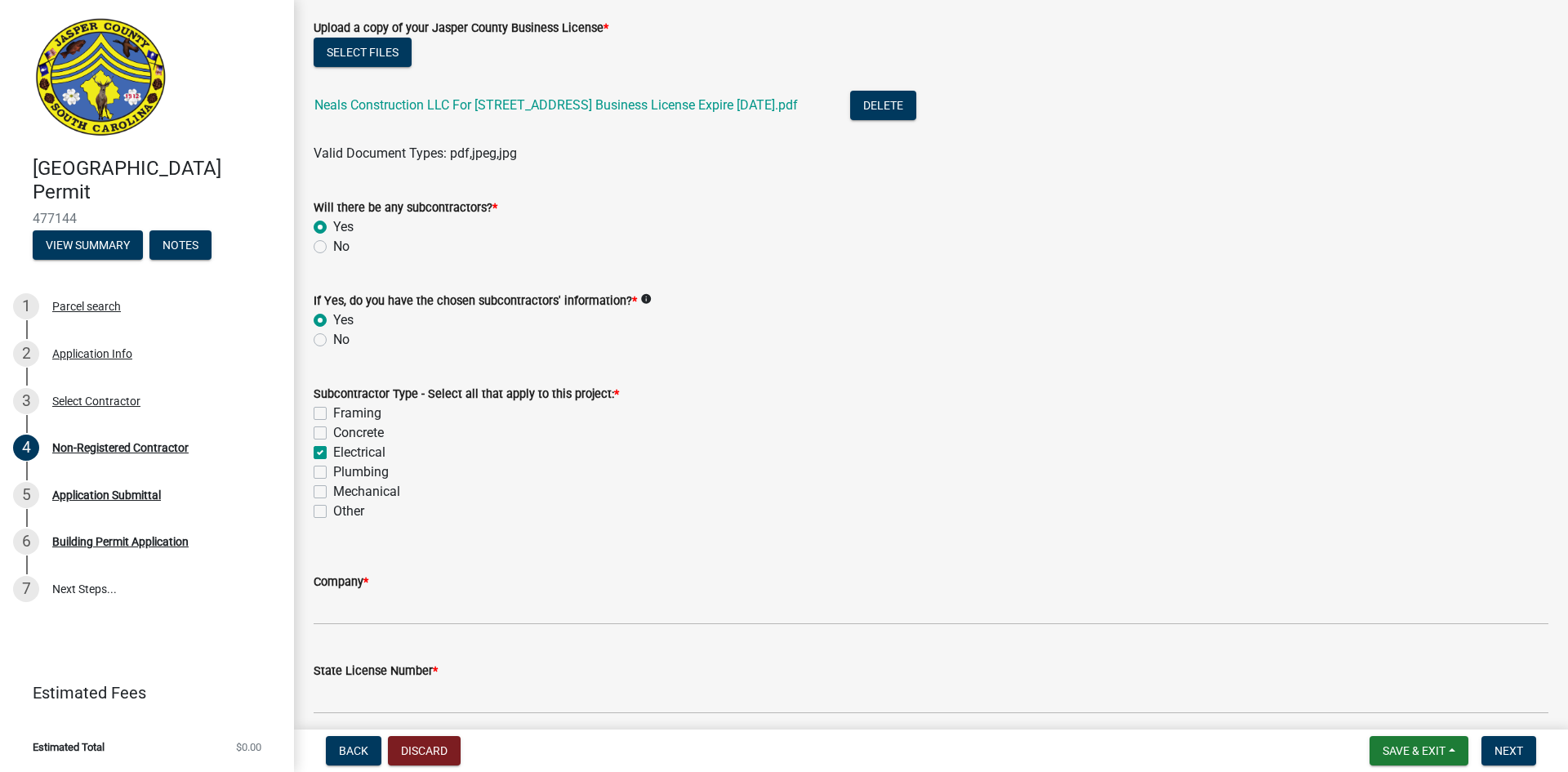
scroll to position [1226, 0]
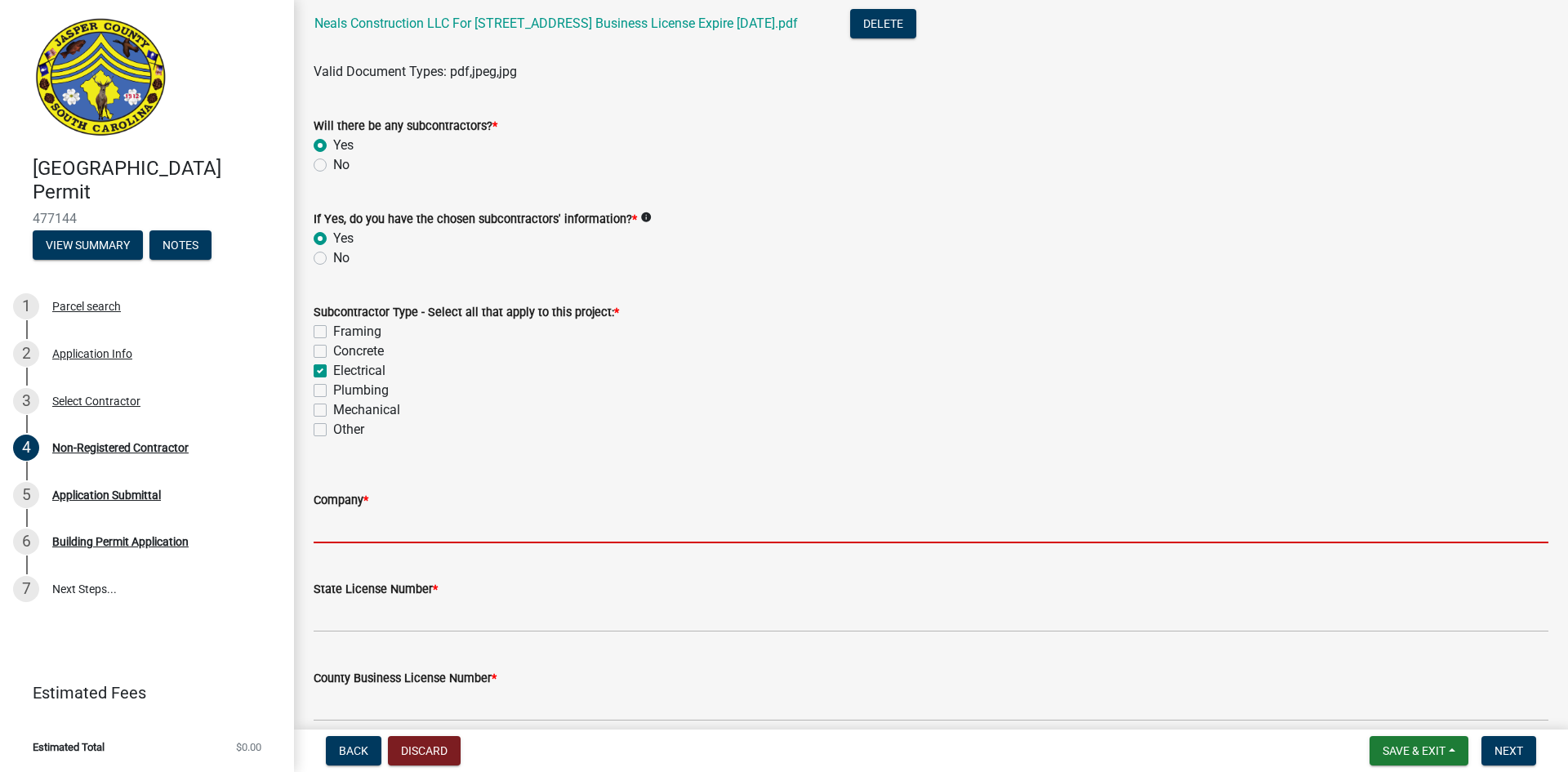
click at [343, 520] on input "Company *" at bounding box center [931, 527] width 1235 height 34
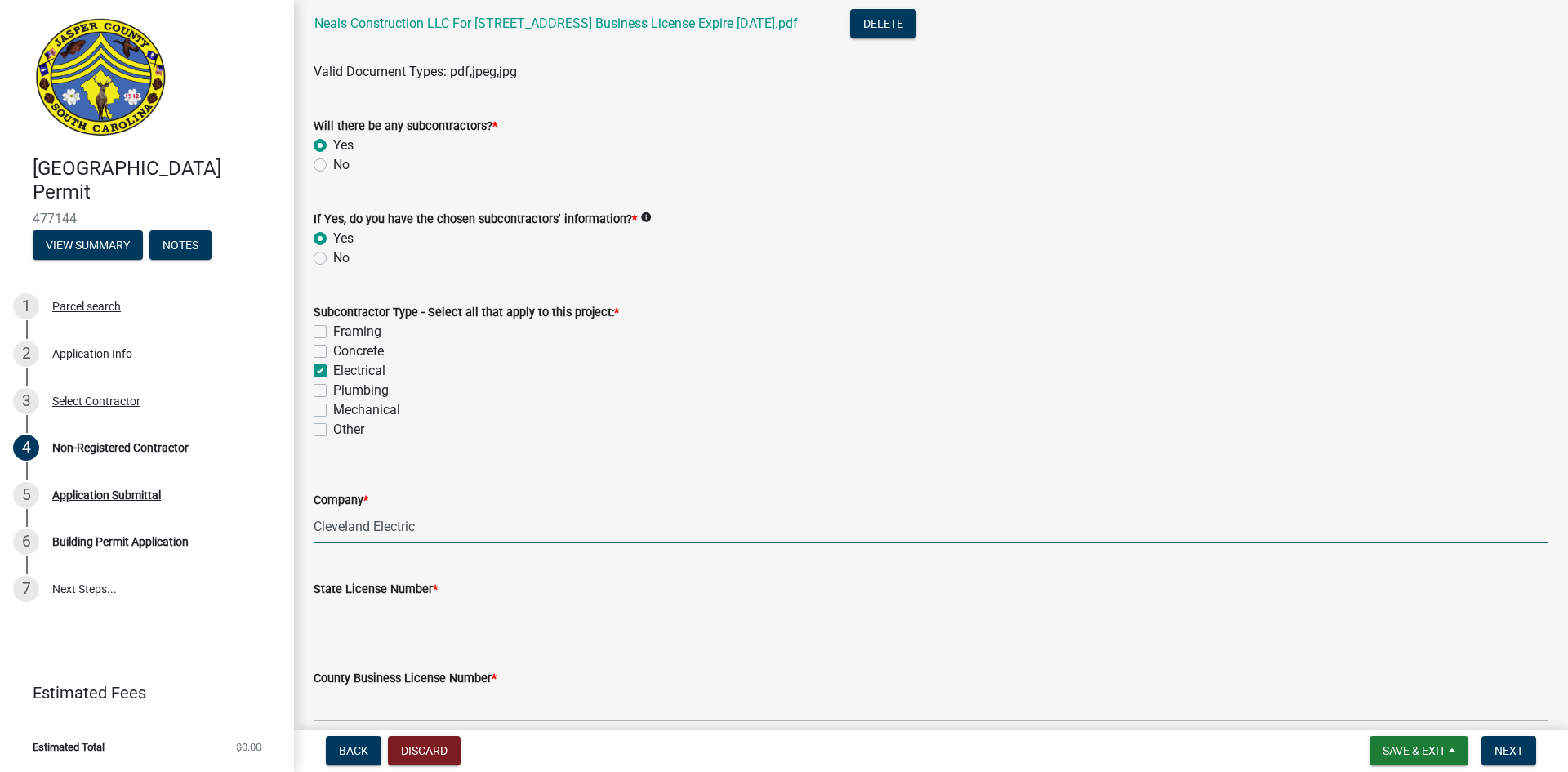
type input "Cleveland Electric"
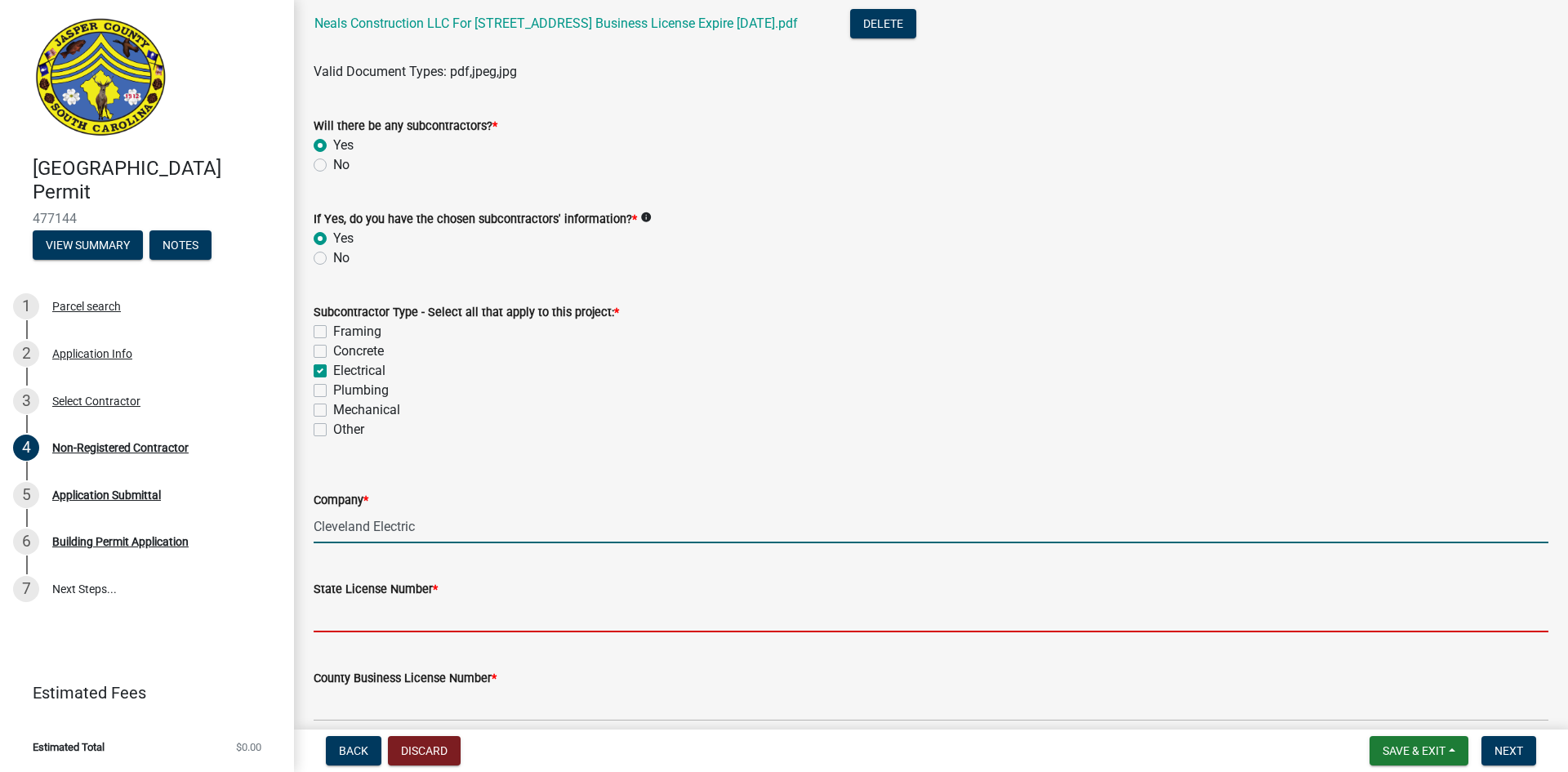
click at [378, 614] on input "State License Number *" at bounding box center [931, 615] width 1235 height 34
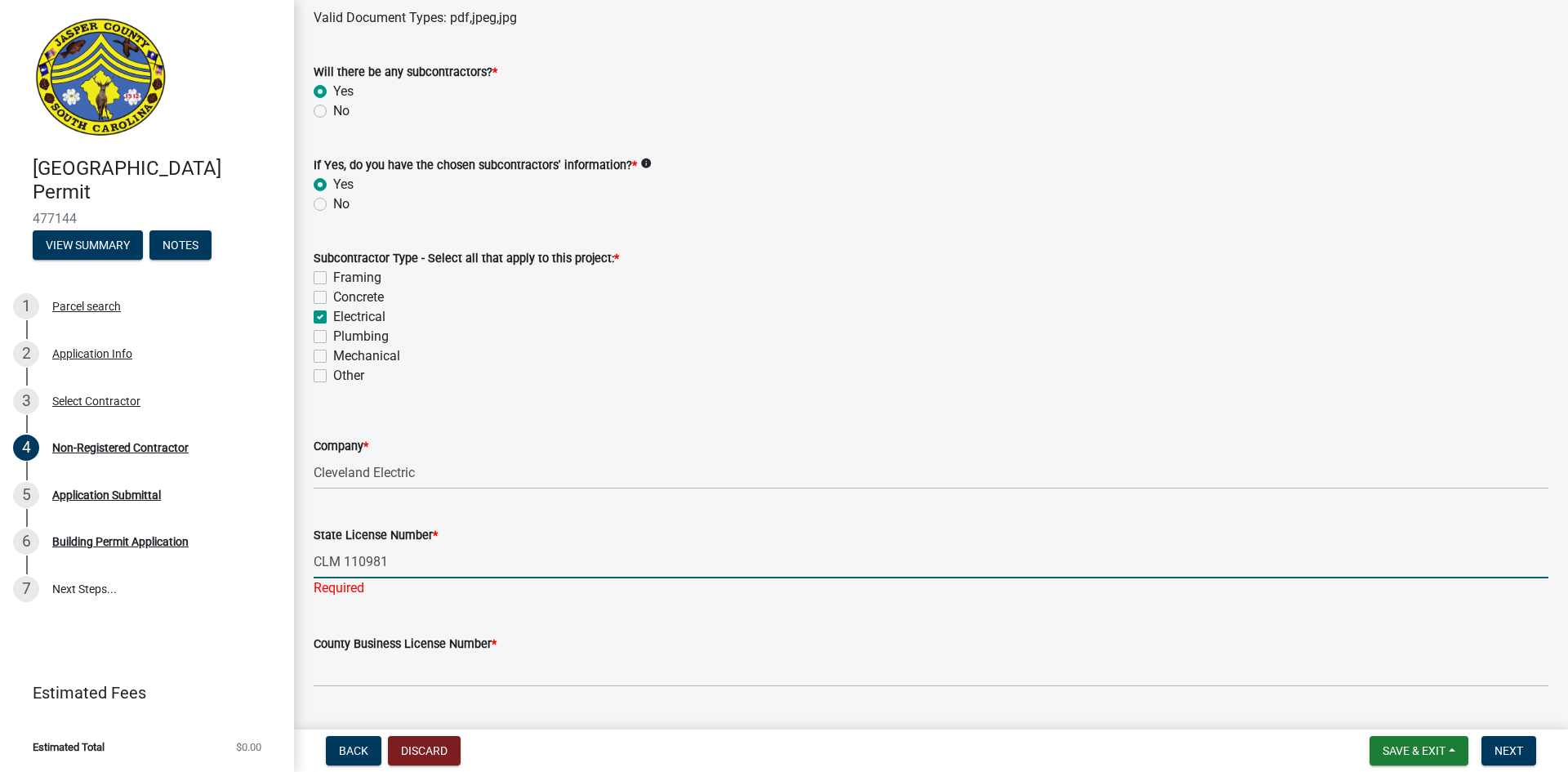
scroll to position [1389, 0]
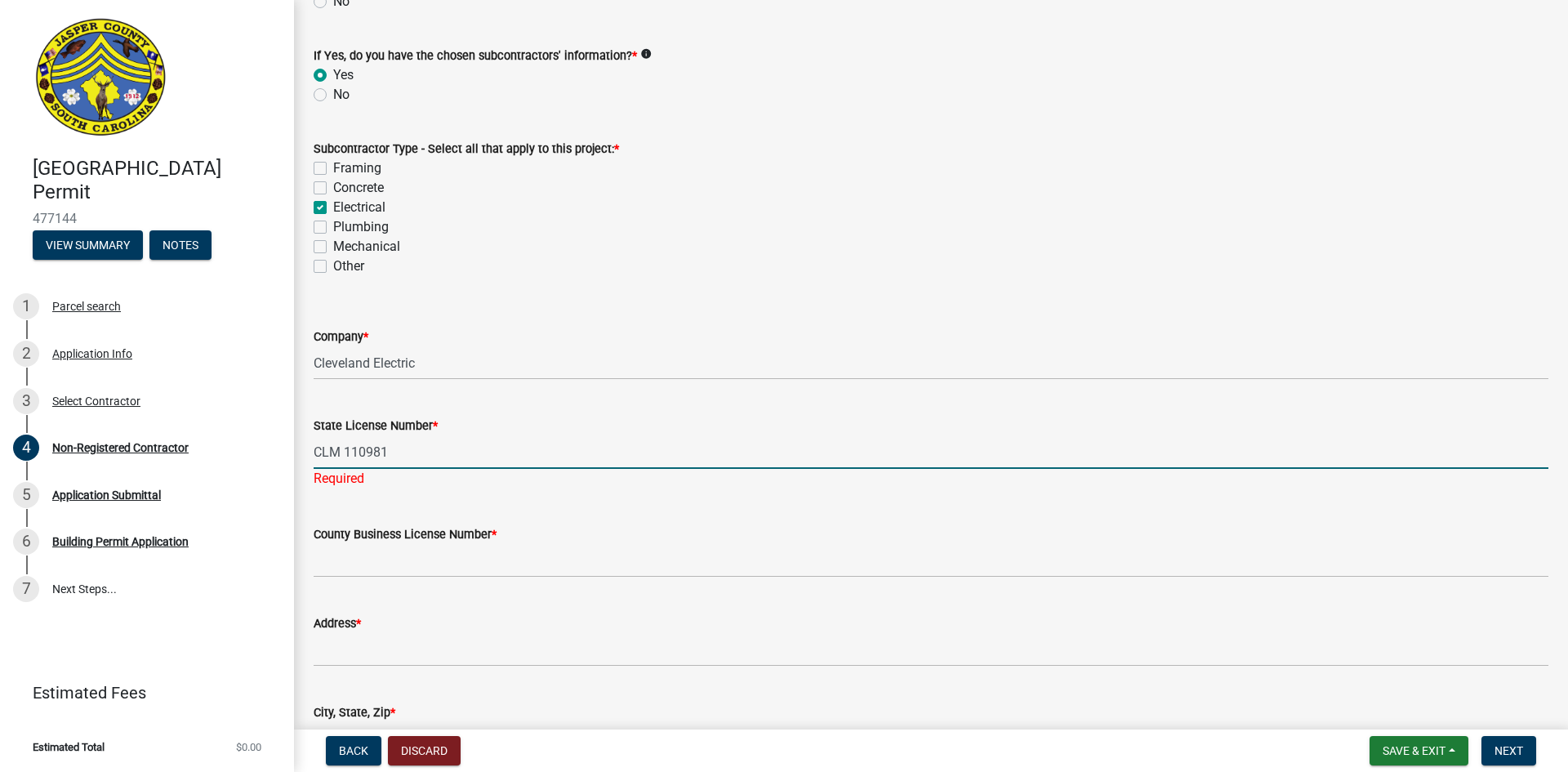
type input "CLM 110981"
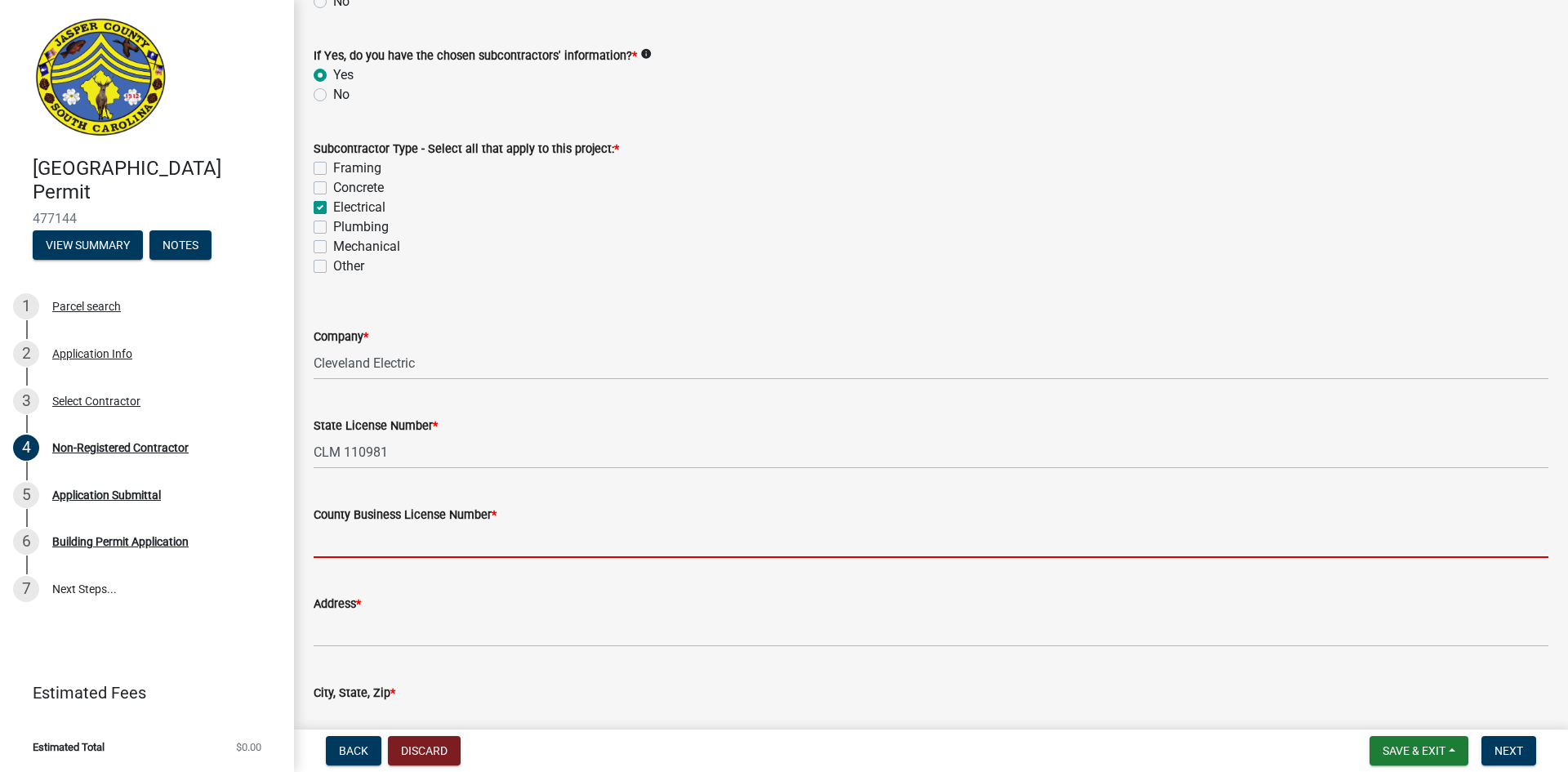
click at [374, 546] on input "County Business License Number *" at bounding box center [931, 541] width 1235 height 34
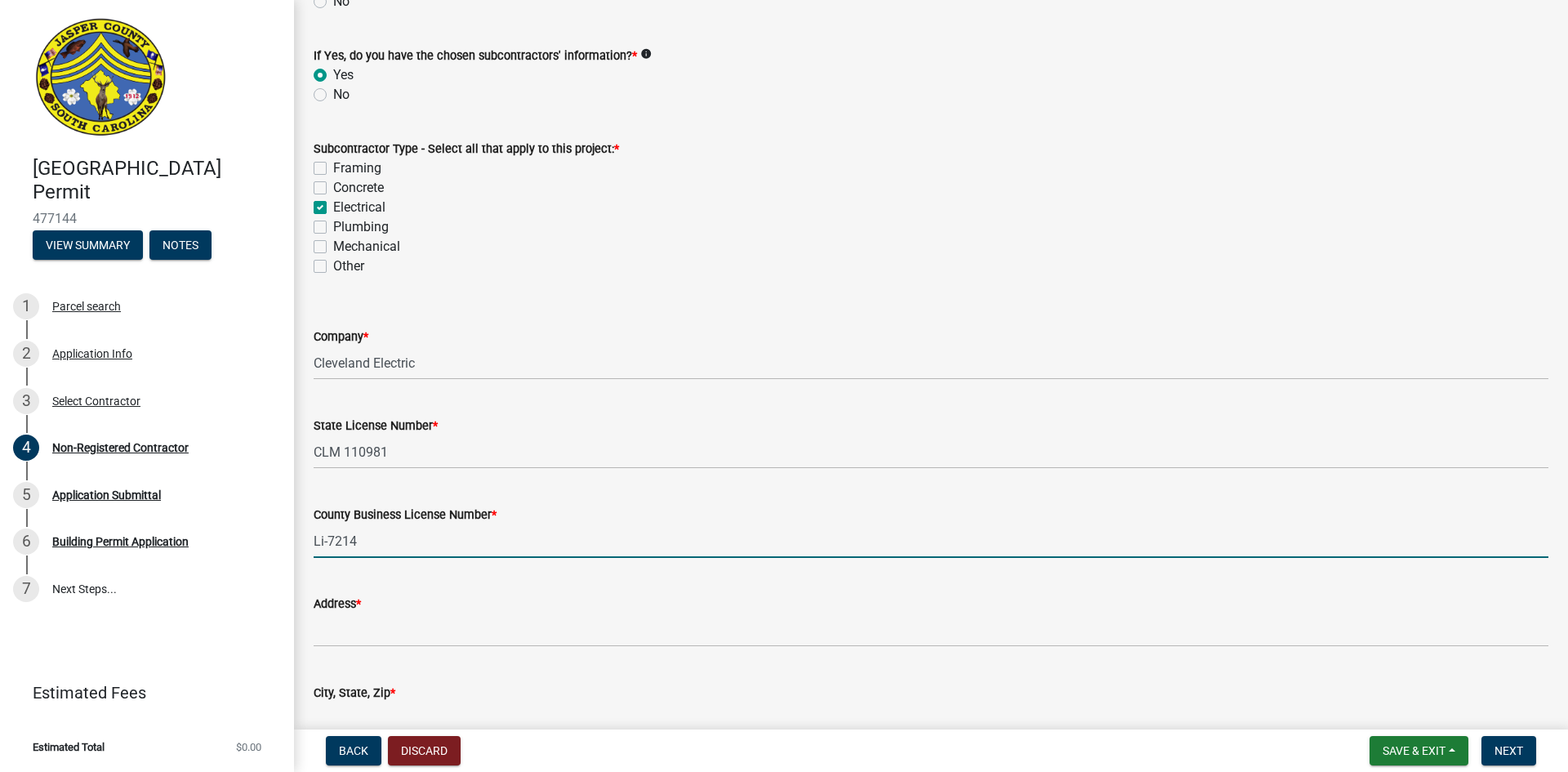
type input "Li-7214"
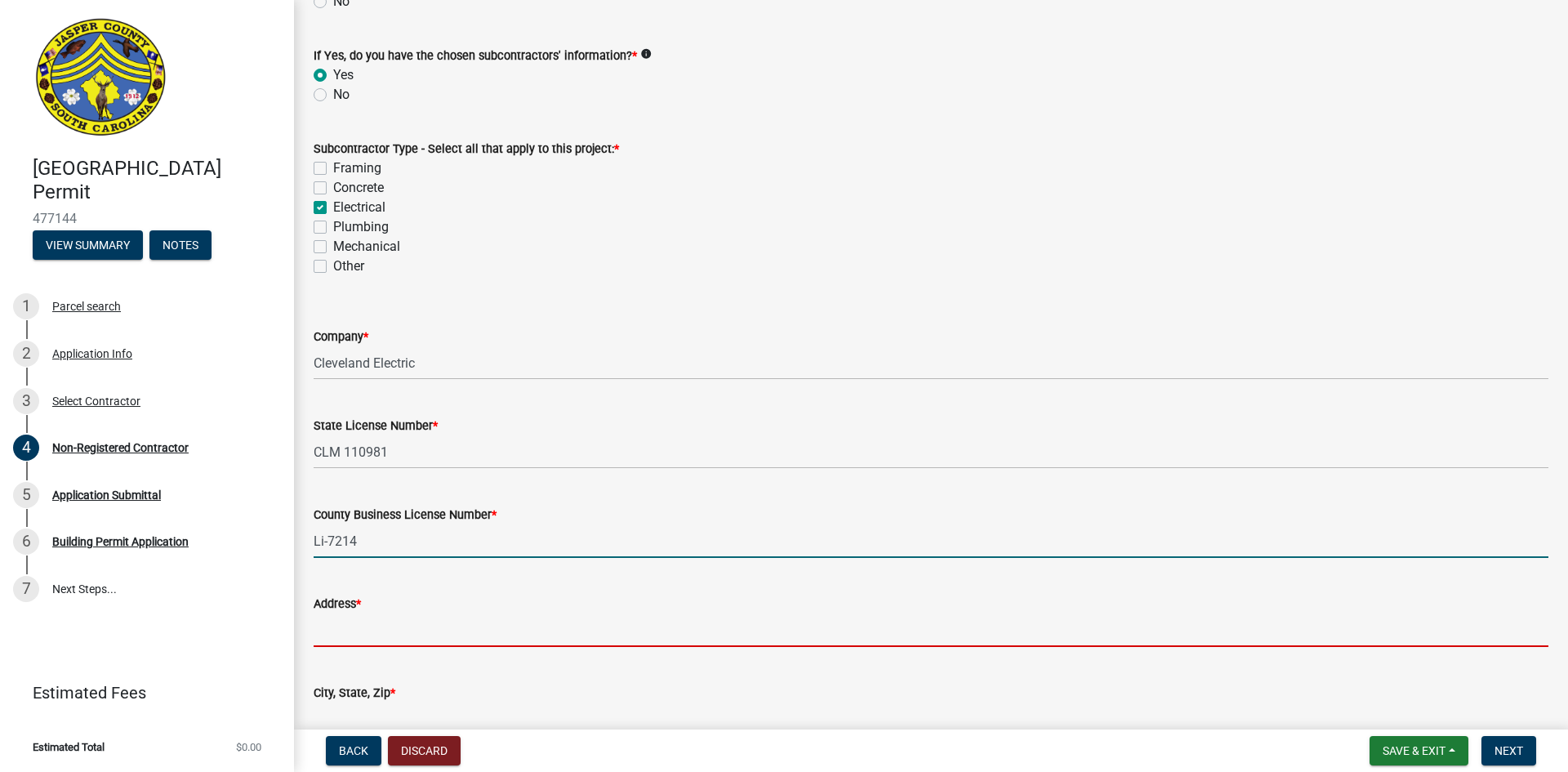
click at [365, 635] on input "Address *" at bounding box center [931, 630] width 1235 height 34
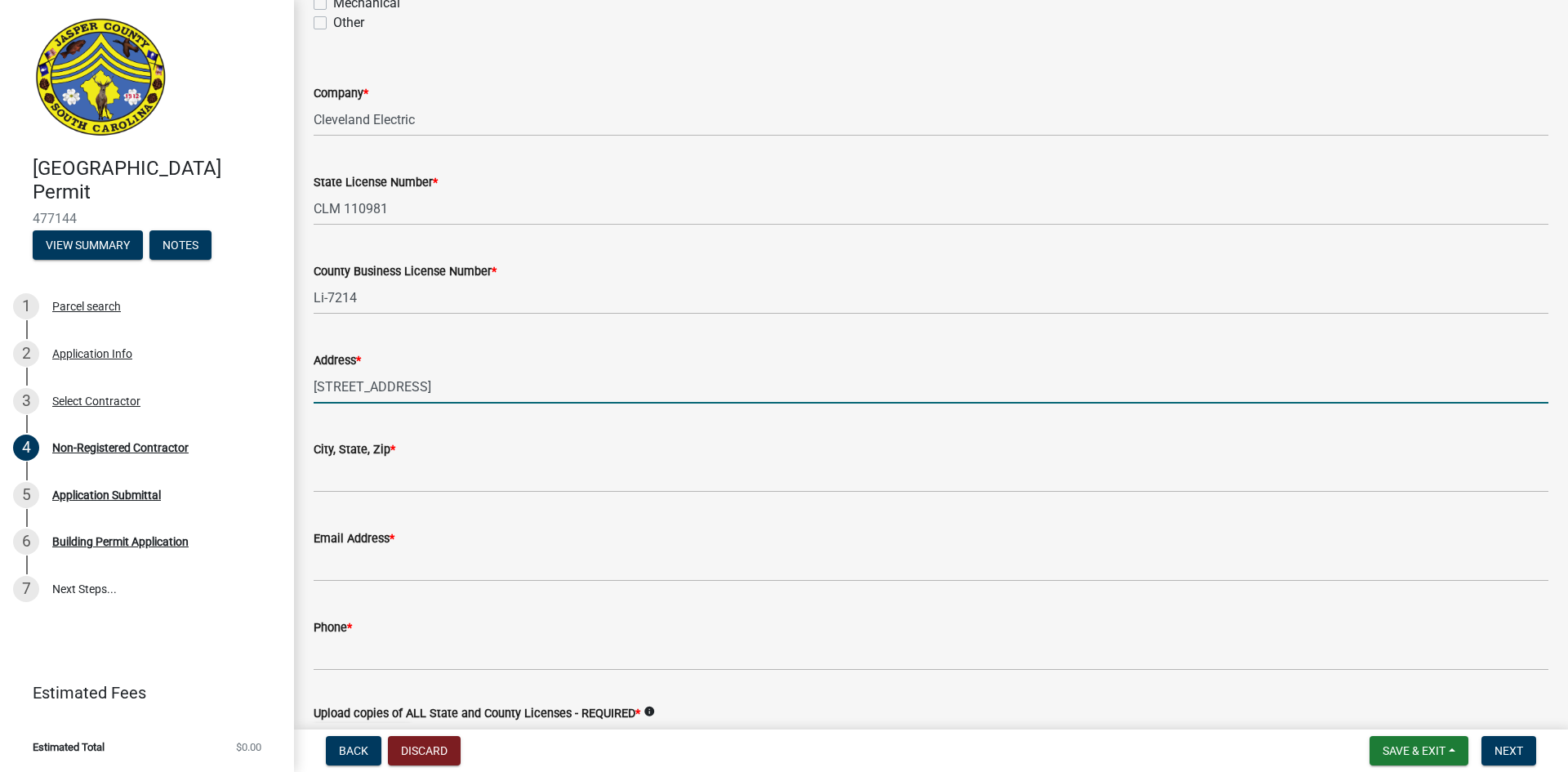
scroll to position [1633, 0]
type input "[STREET_ADDRESS]"
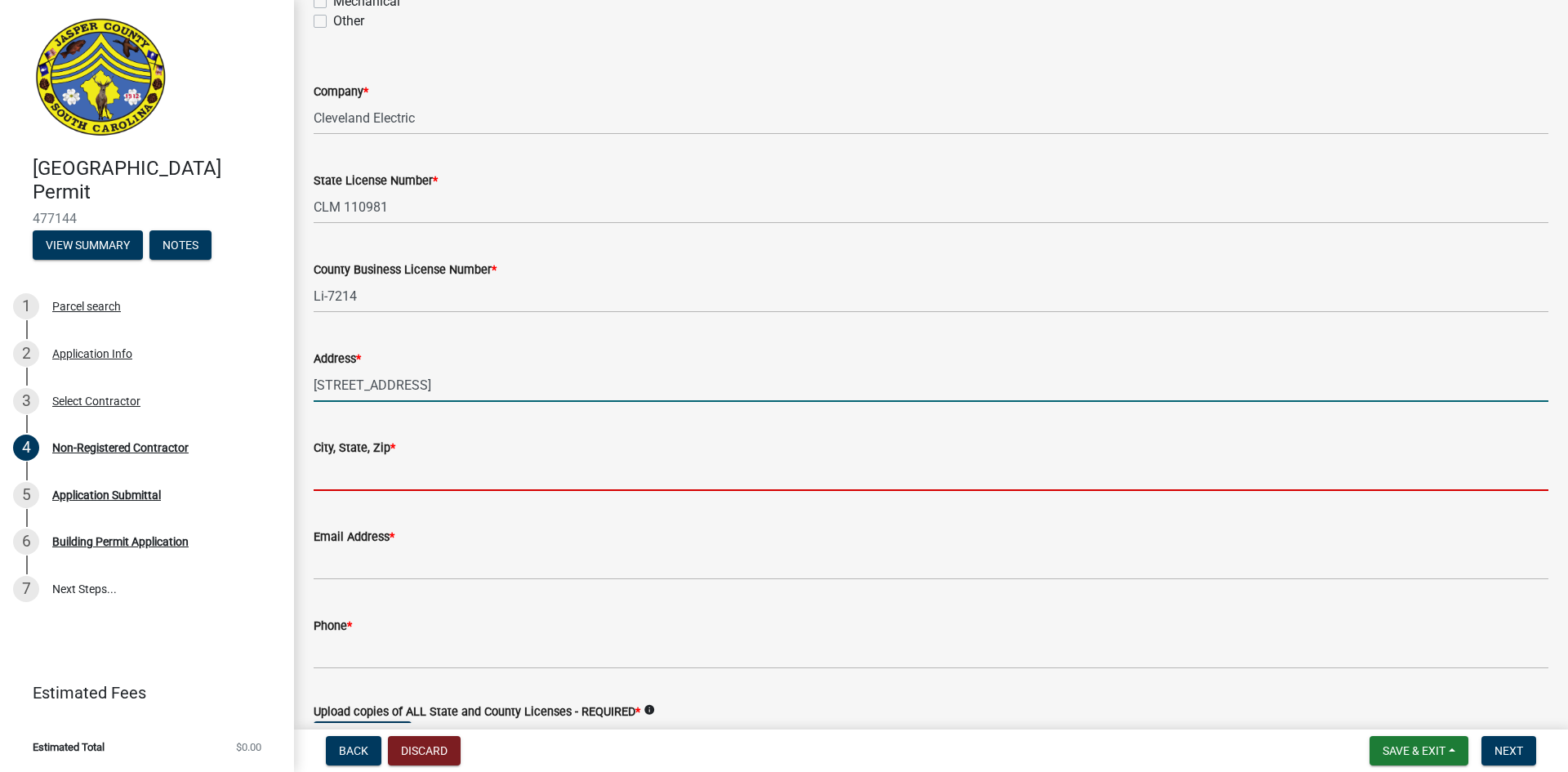
click at [322, 478] on input "City, State, Zip *" at bounding box center [931, 474] width 1235 height 34
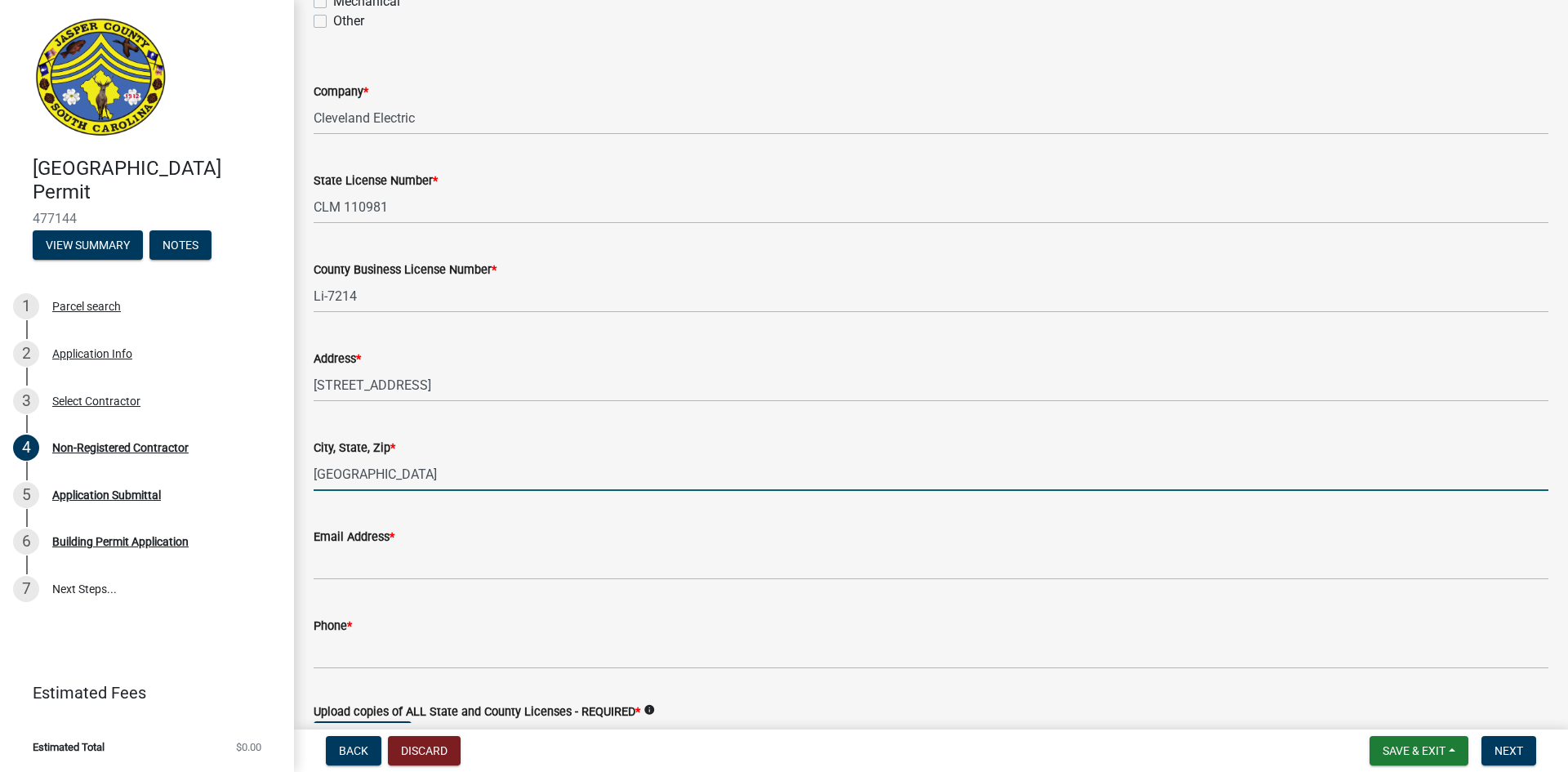
type input "[GEOGRAPHIC_DATA]"
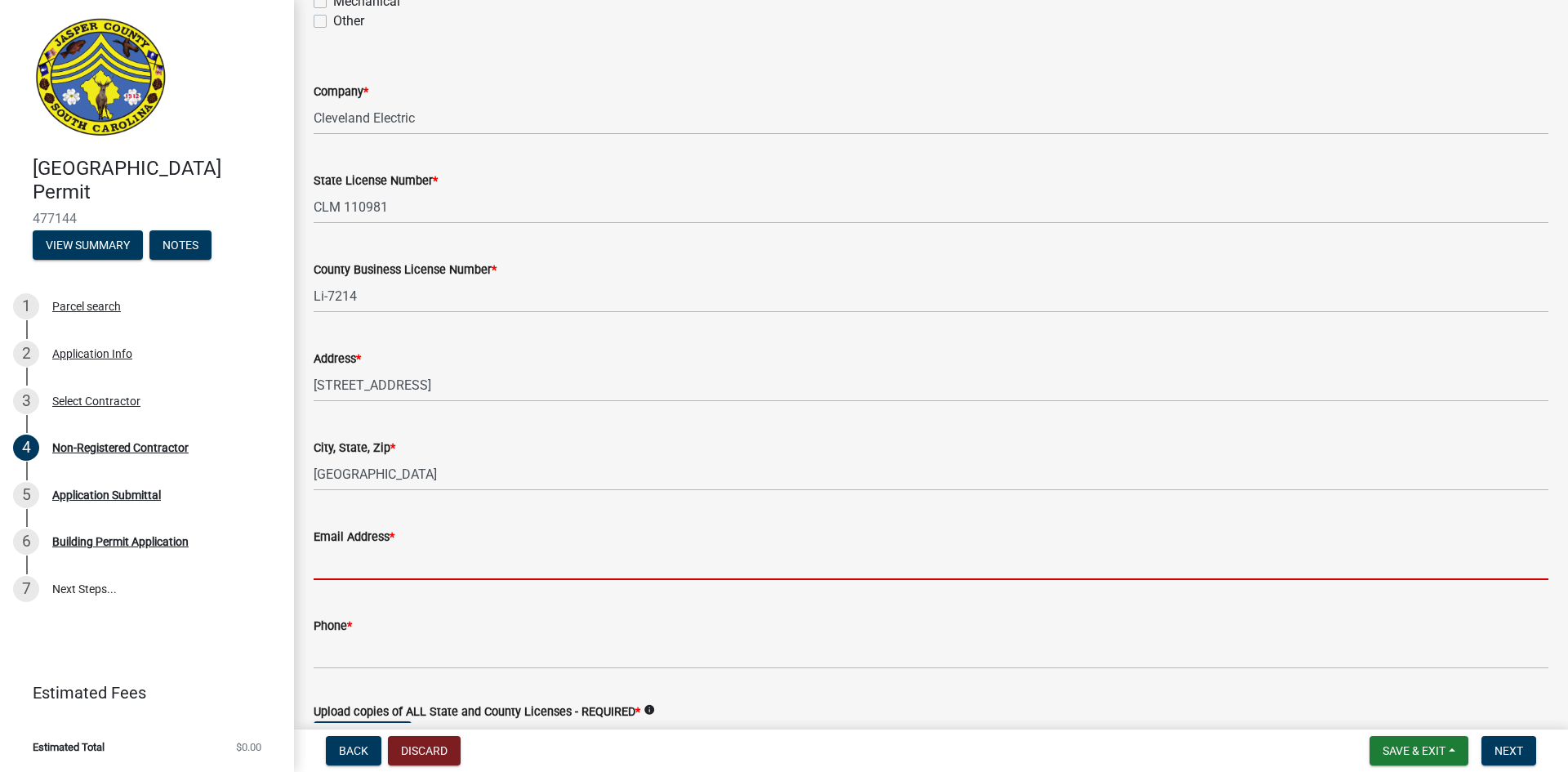
paste input "[EMAIL_ADDRESS][DOMAIN_NAME]""
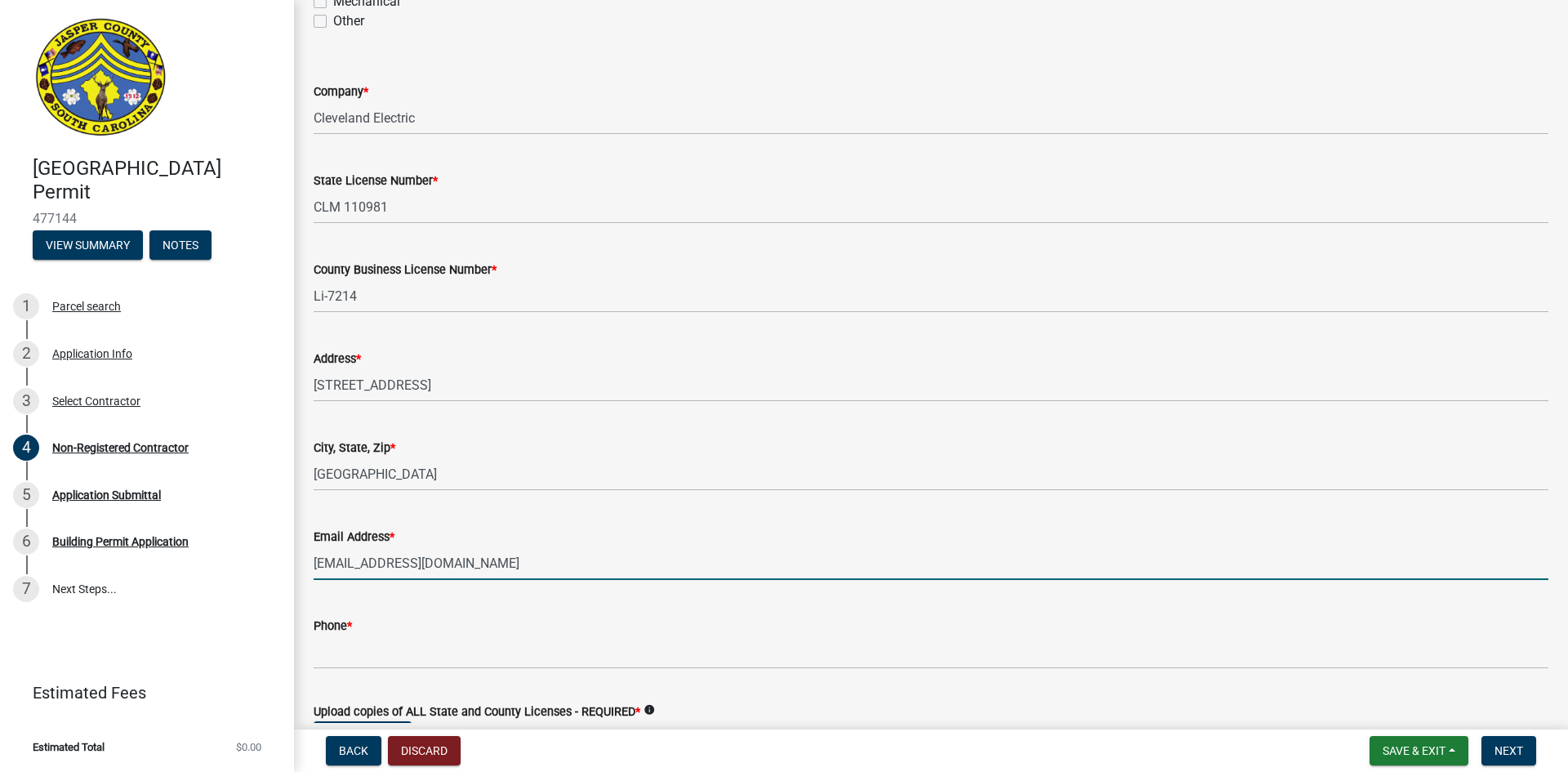
type input "[EMAIL_ADDRESS][DOMAIN_NAME]"
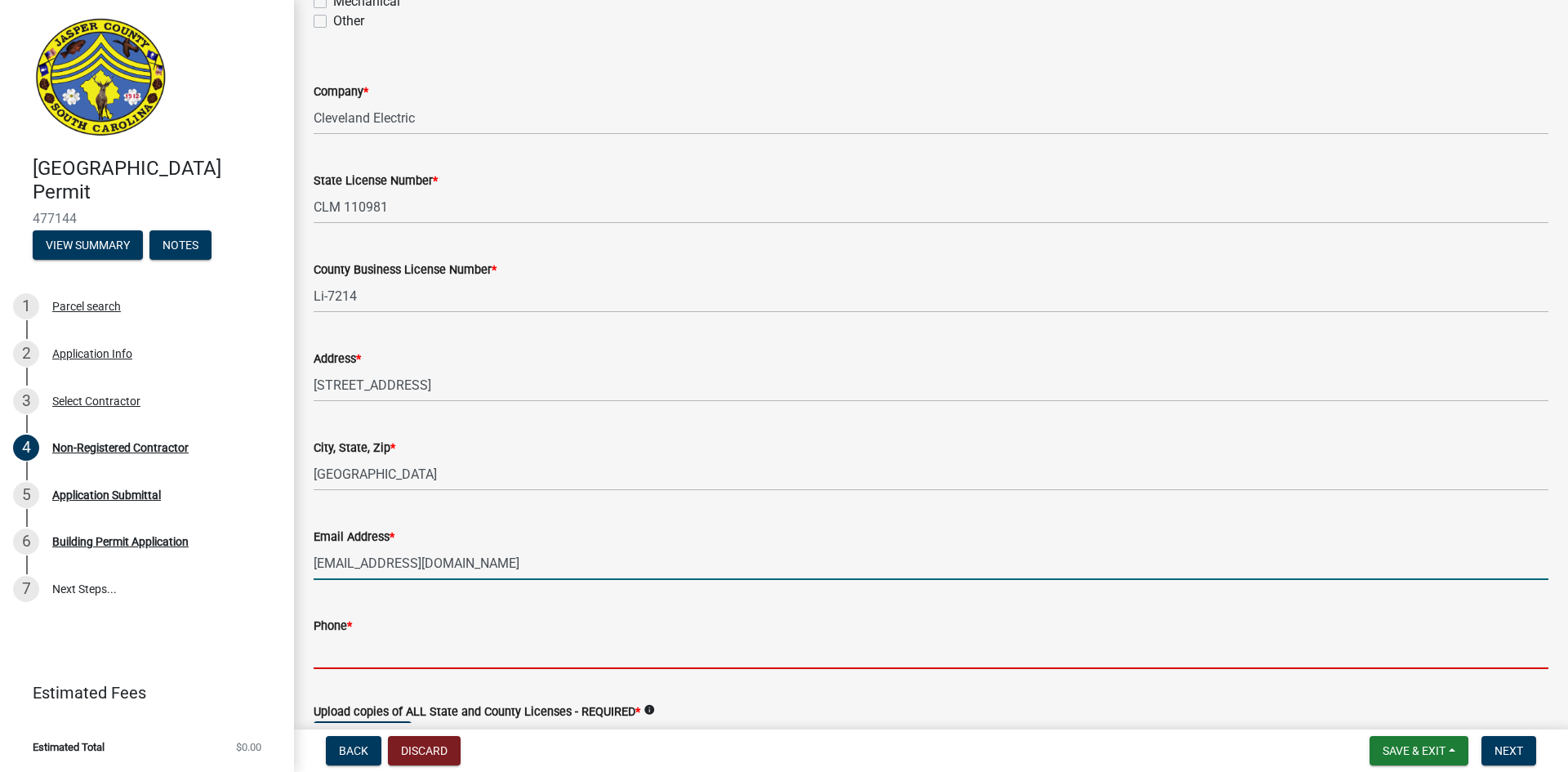
click at [362, 656] on input "Phone *" at bounding box center [931, 652] width 1235 height 34
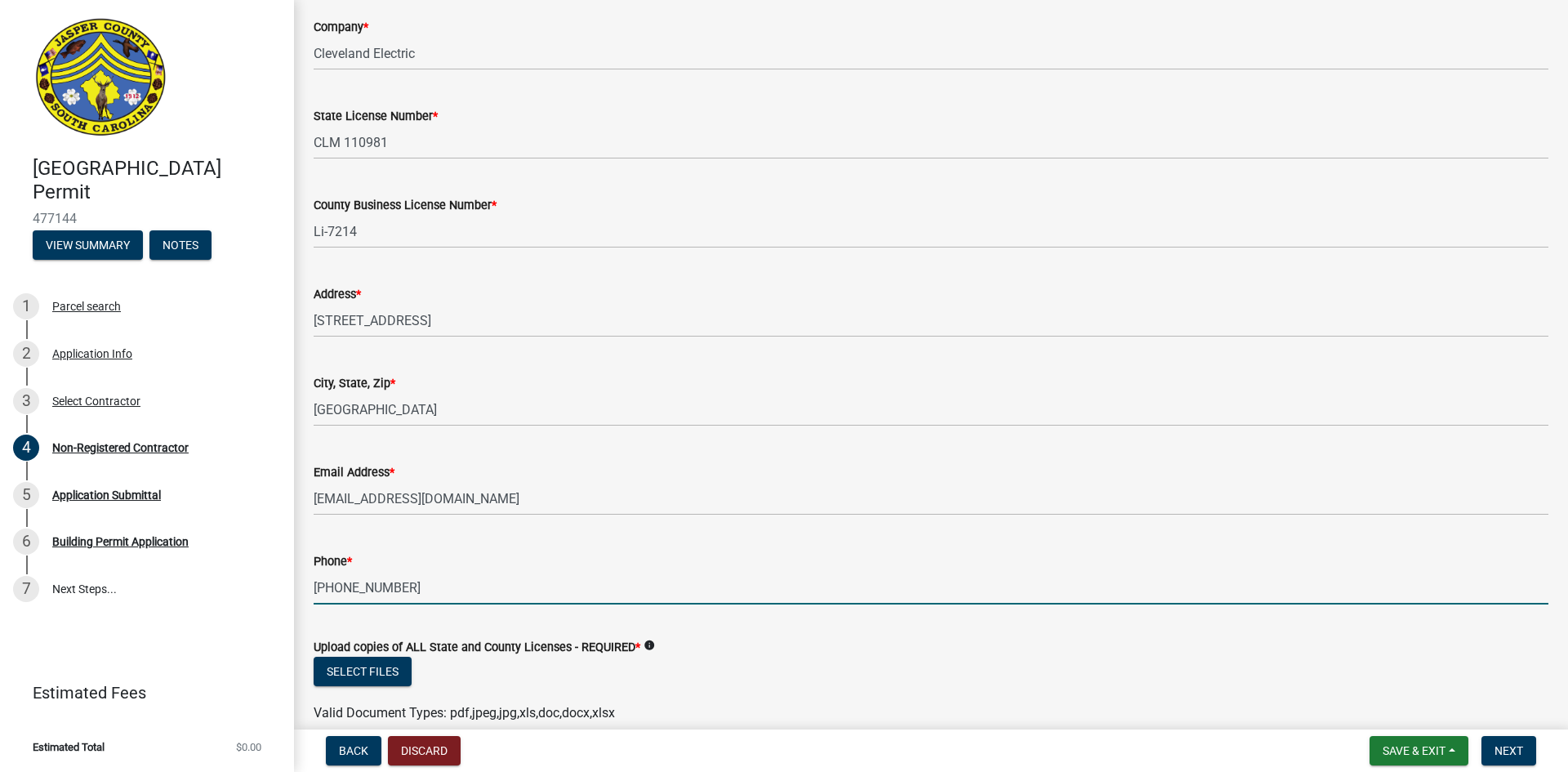
scroll to position [1798, 0]
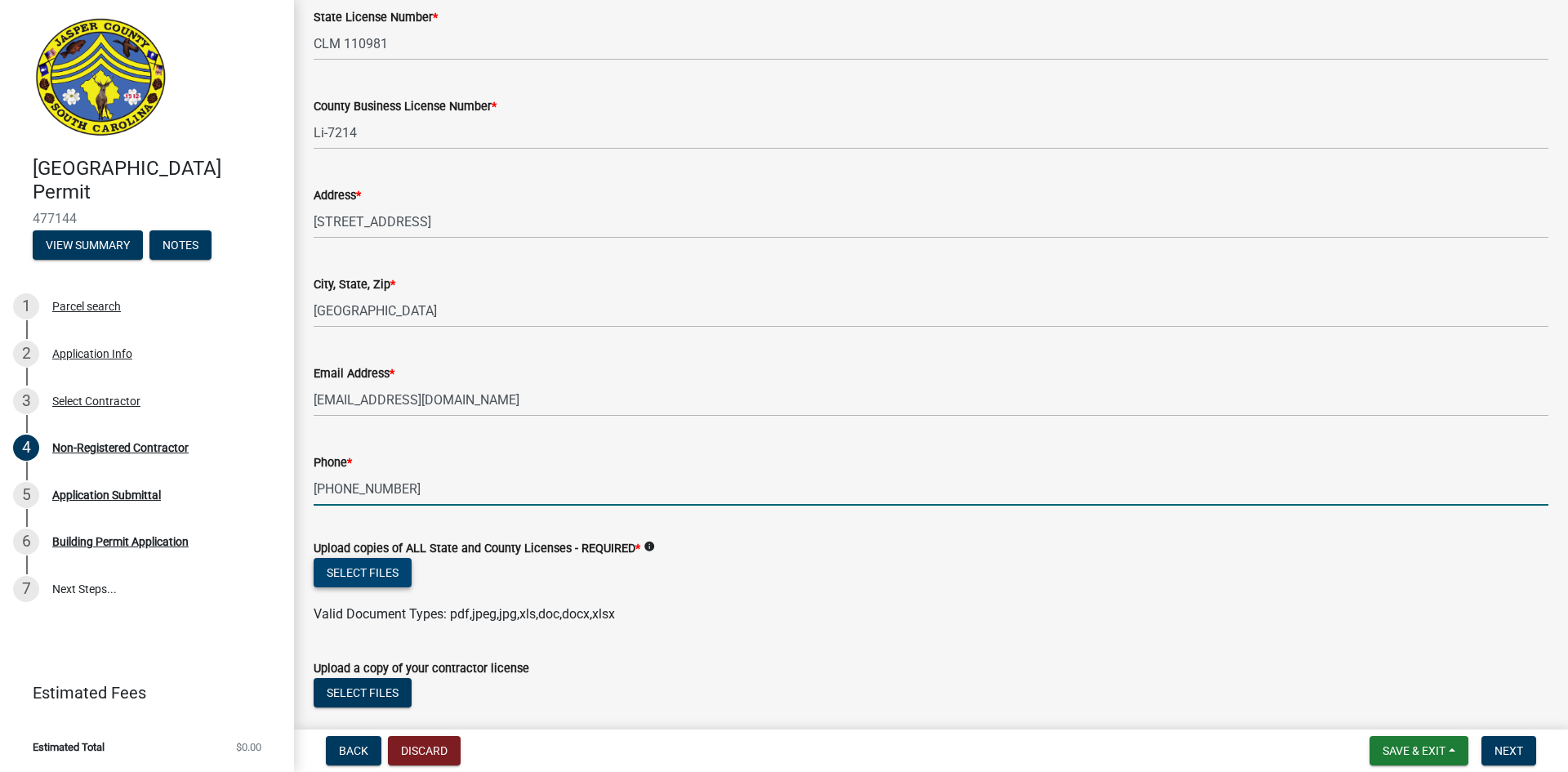
type input "[PHONE_NUMBER]"
click at [393, 572] on button "Select files" at bounding box center [362, 572] width 98 height 29
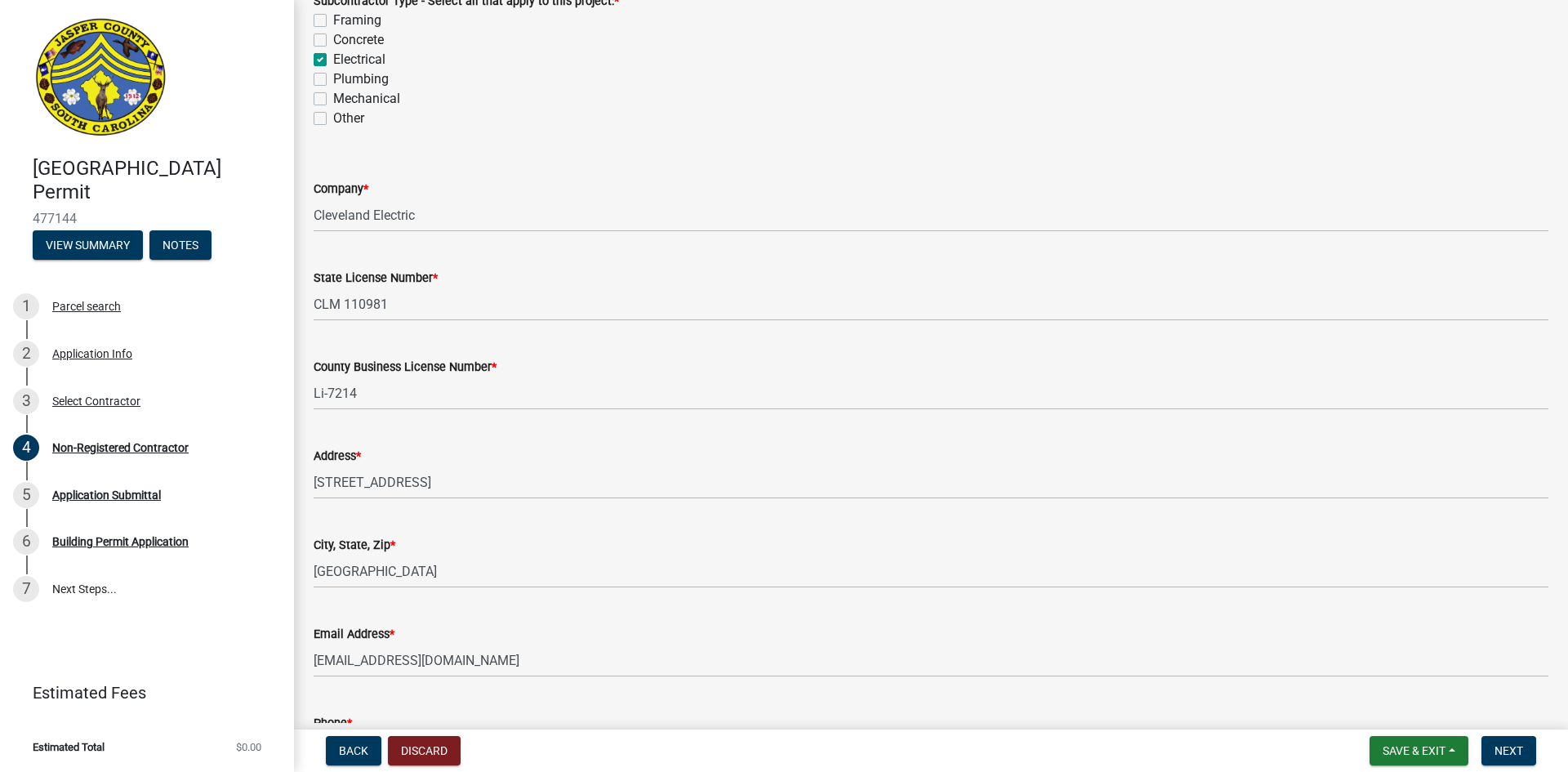
scroll to position [1548, 0]
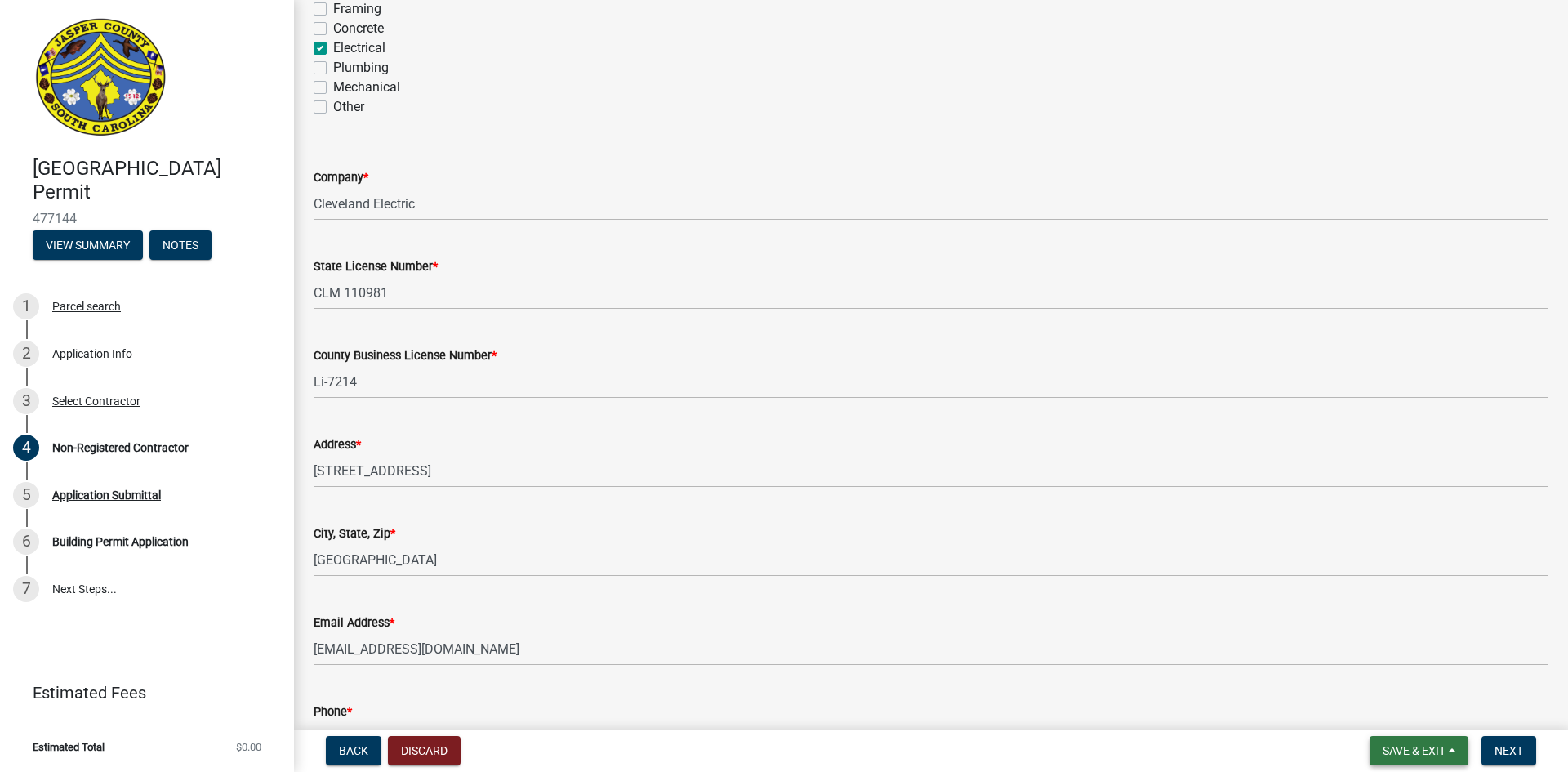
click at [1391, 752] on span "Save & Exit" at bounding box center [1414, 751] width 63 height 13
click at [1365, 671] on button "Save" at bounding box center [1402, 669] width 130 height 39
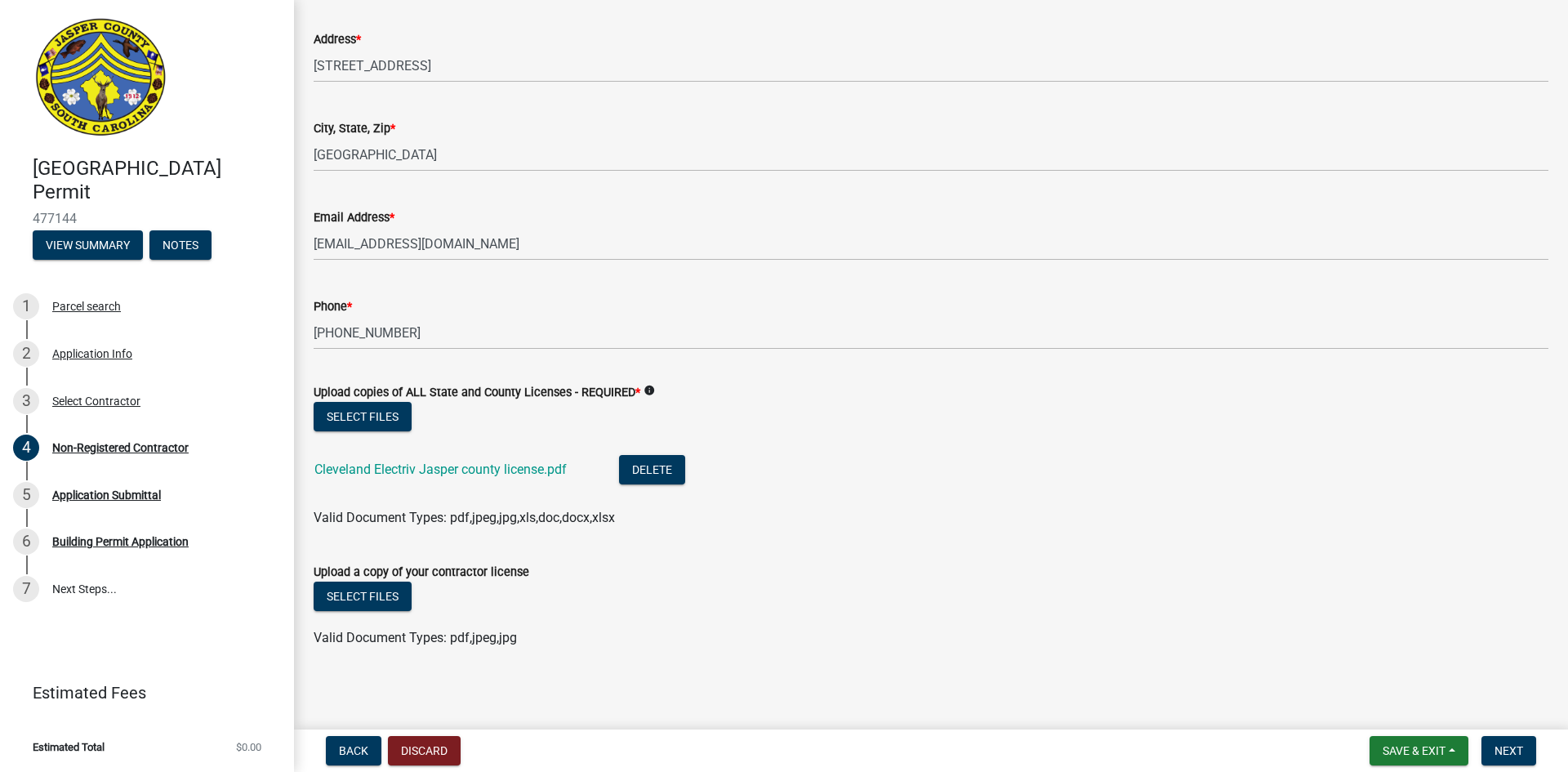
scroll to position [2138, 0]
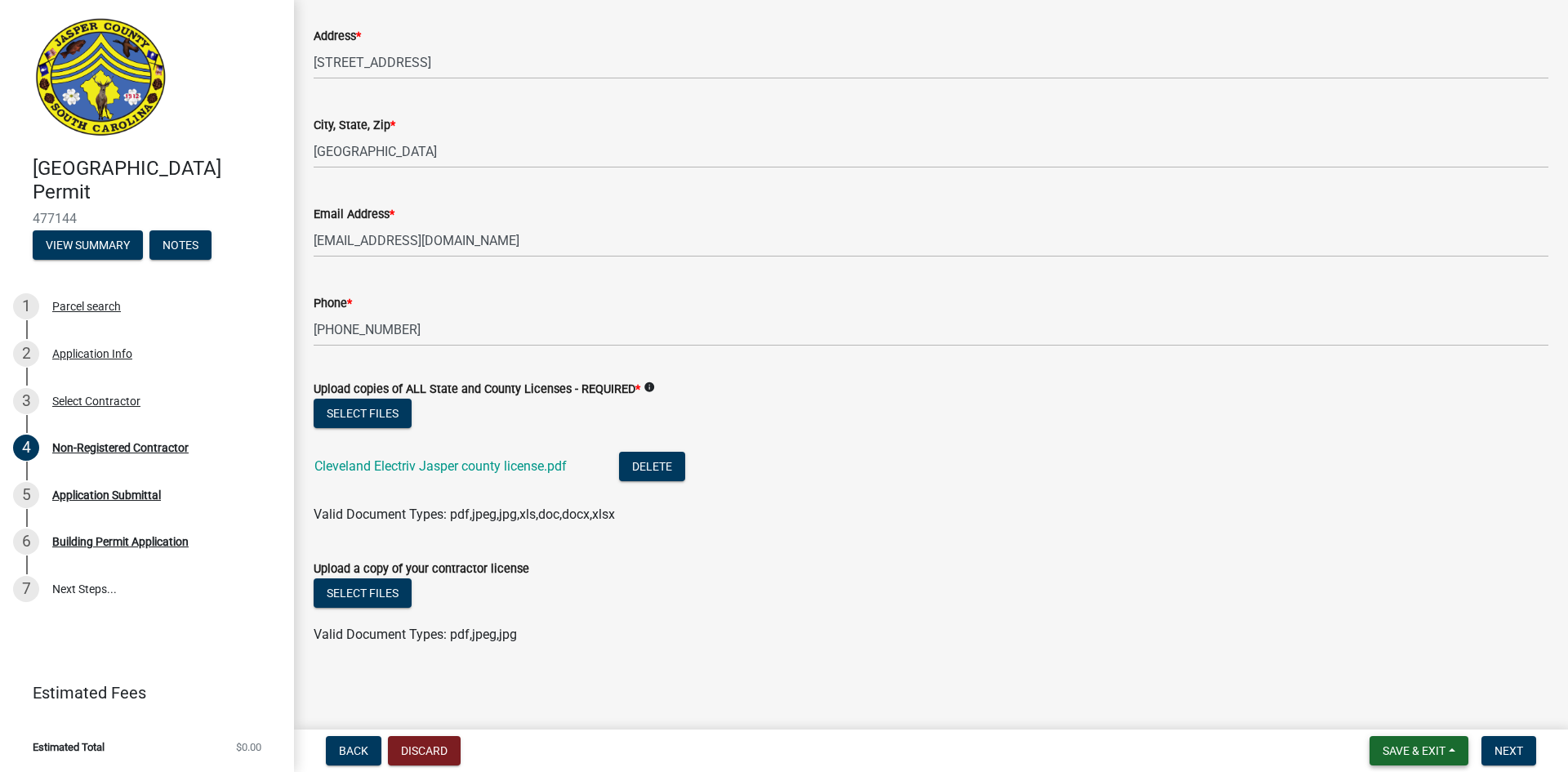
click at [1412, 741] on button "Save & Exit" at bounding box center [1418, 751] width 99 height 29
click at [1404, 710] on button "Save & Exit" at bounding box center [1402, 708] width 130 height 39
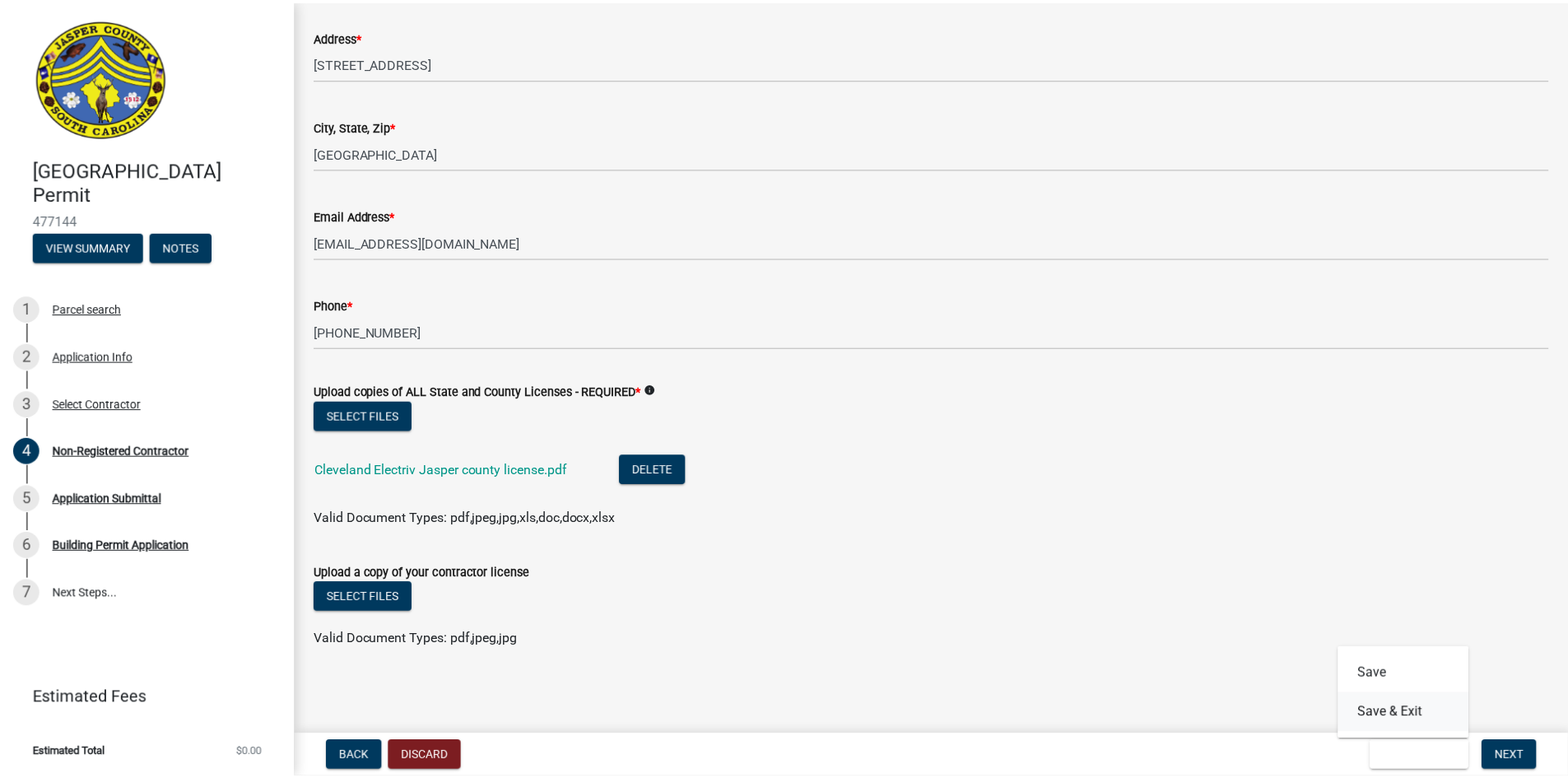
scroll to position [0, 0]
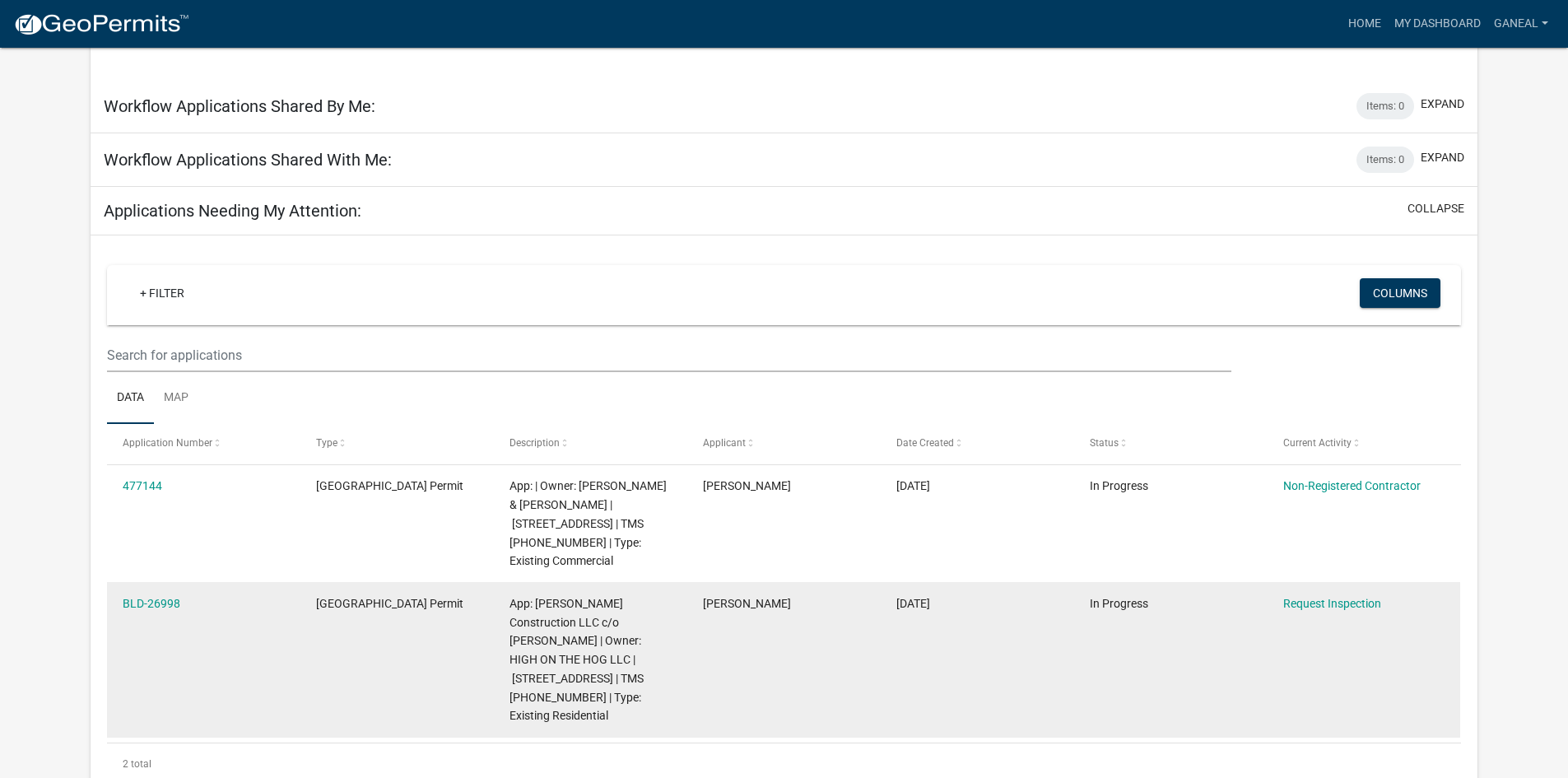
scroll to position [666, 0]
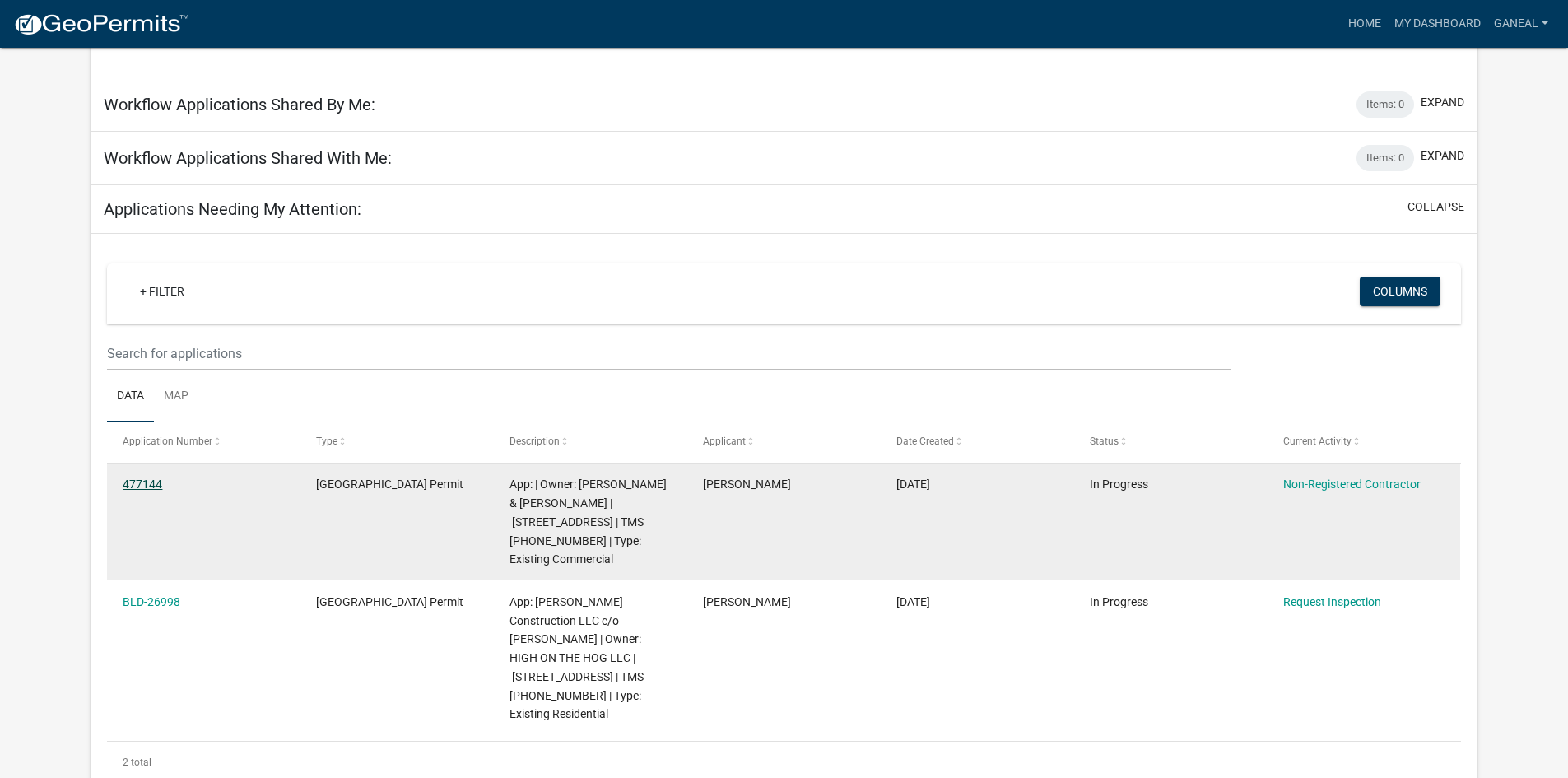
click at [133, 477] on link "477144" at bounding box center [142, 484] width 40 height 13
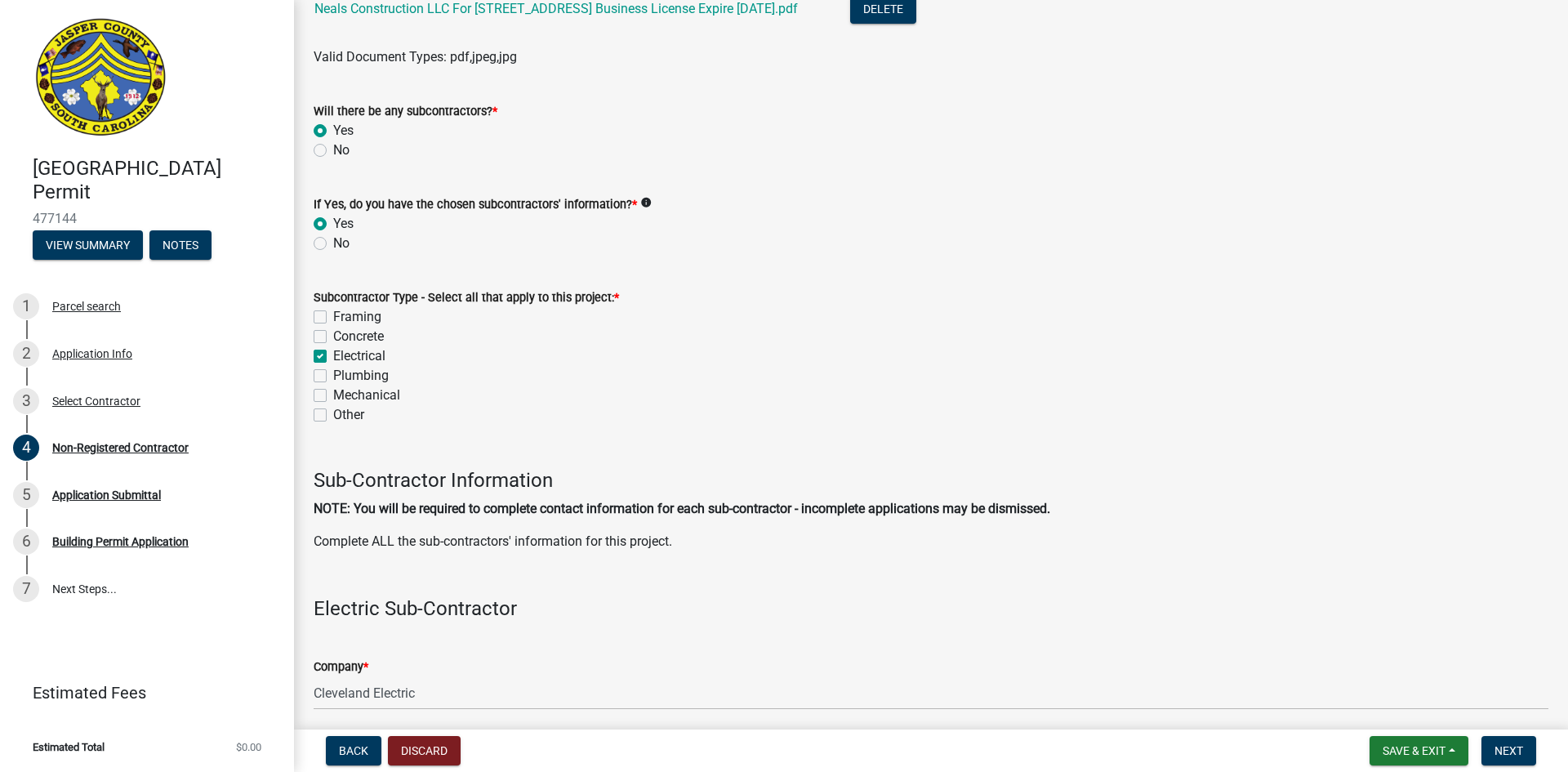
scroll to position [1239, 0]
click at [333, 372] on label "Plumbing" at bounding box center [360, 376] width 56 height 19
click at [333, 372] on input "Plumbing" at bounding box center [338, 372] width 11 height 11
checkbox input "true"
checkbox input "false"
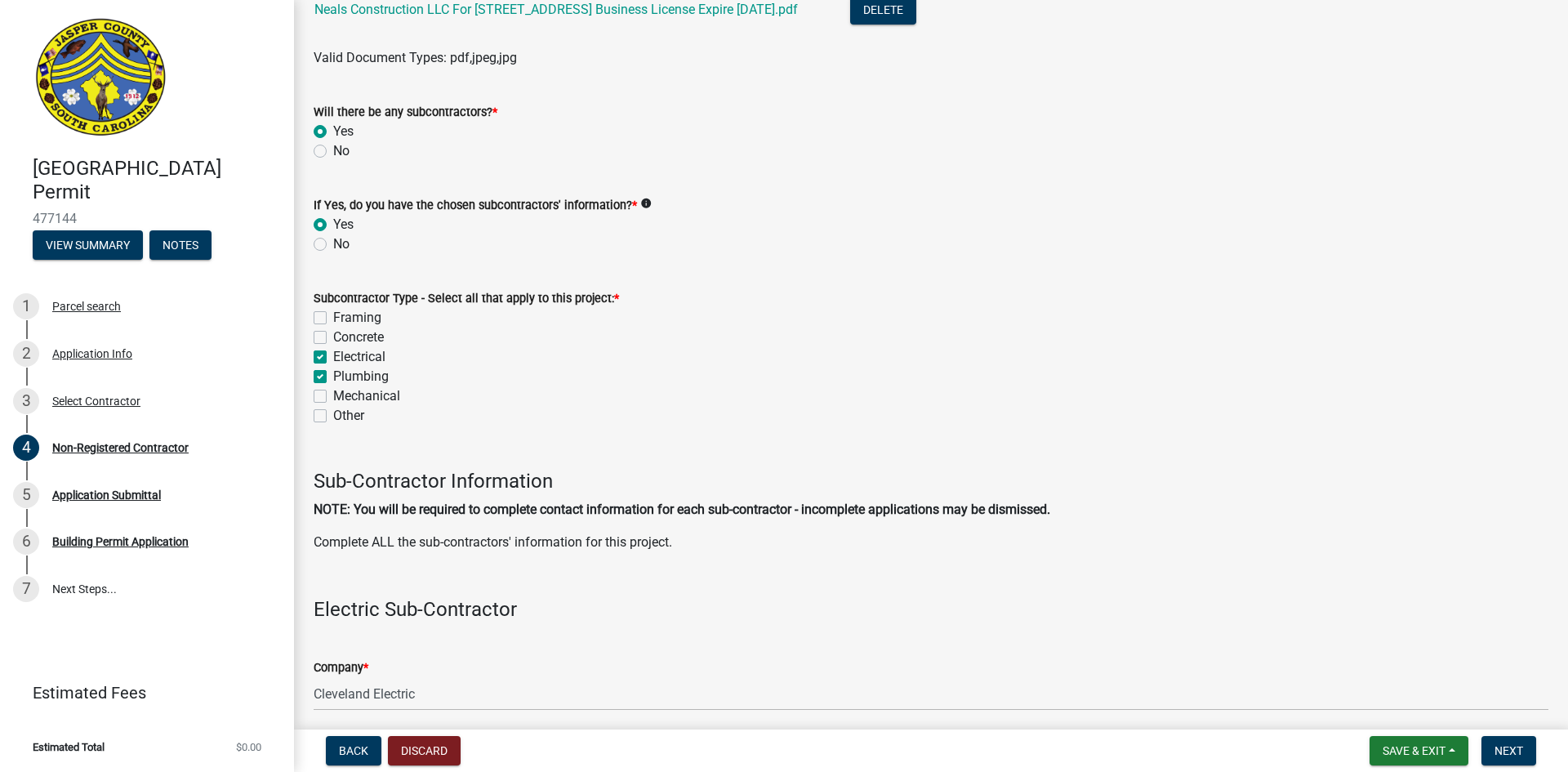
checkbox input "false"
checkbox input "true"
checkbox input "false"
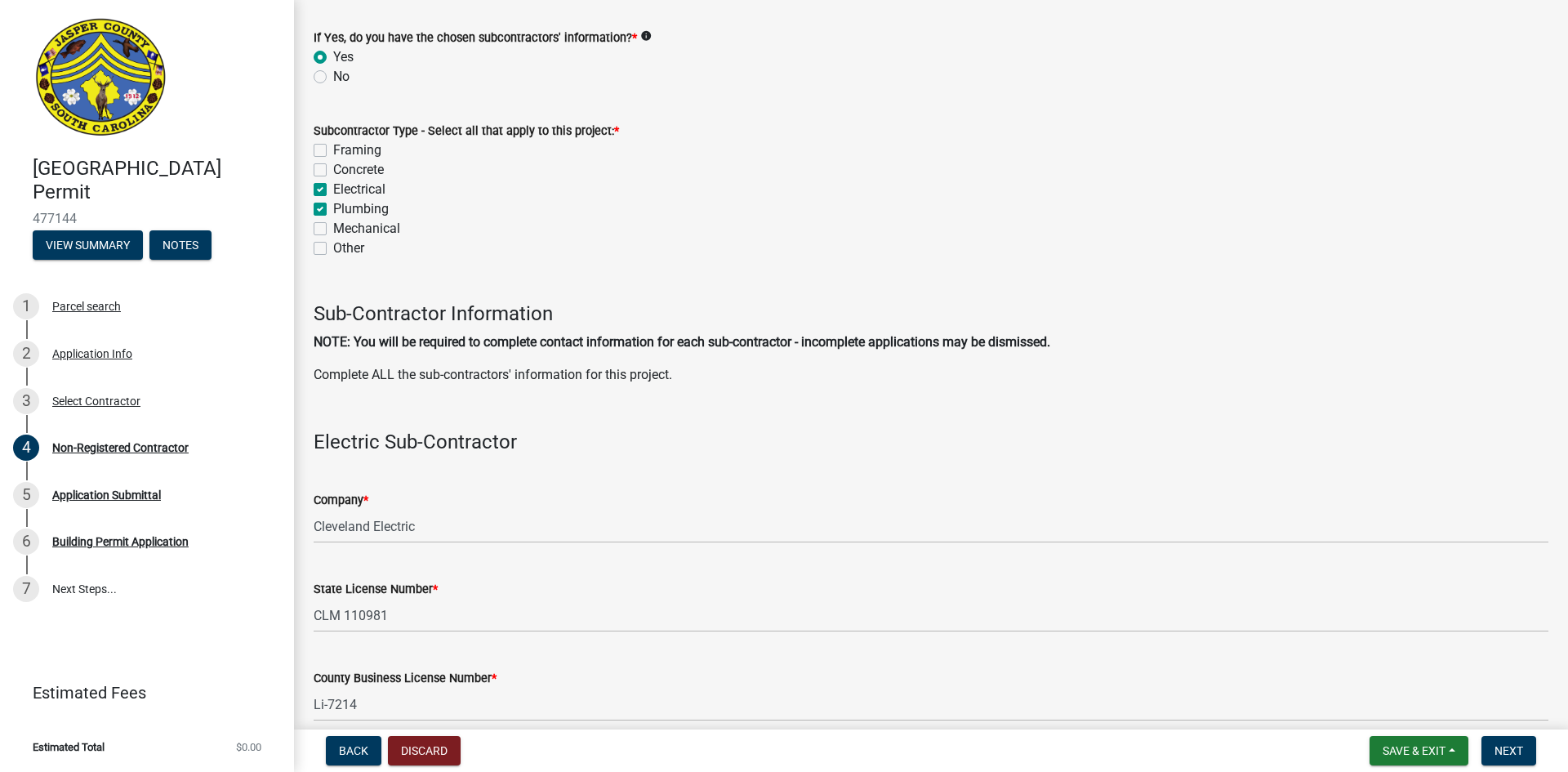
scroll to position [1403, 0]
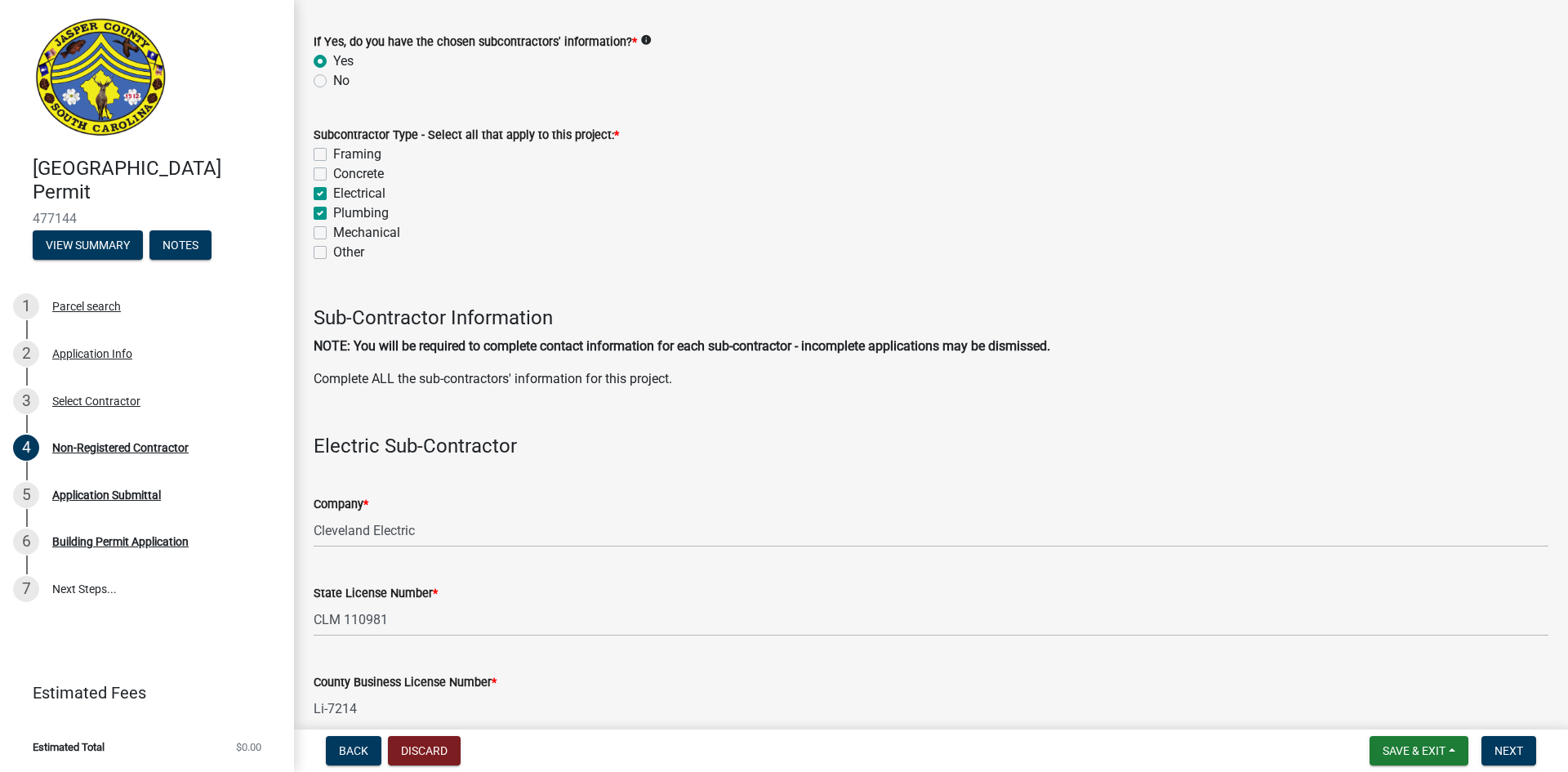
click at [333, 214] on label "Plumbing" at bounding box center [360, 213] width 56 height 19
click at [333, 214] on input "Plumbing" at bounding box center [338, 209] width 11 height 11
checkbox input "false"
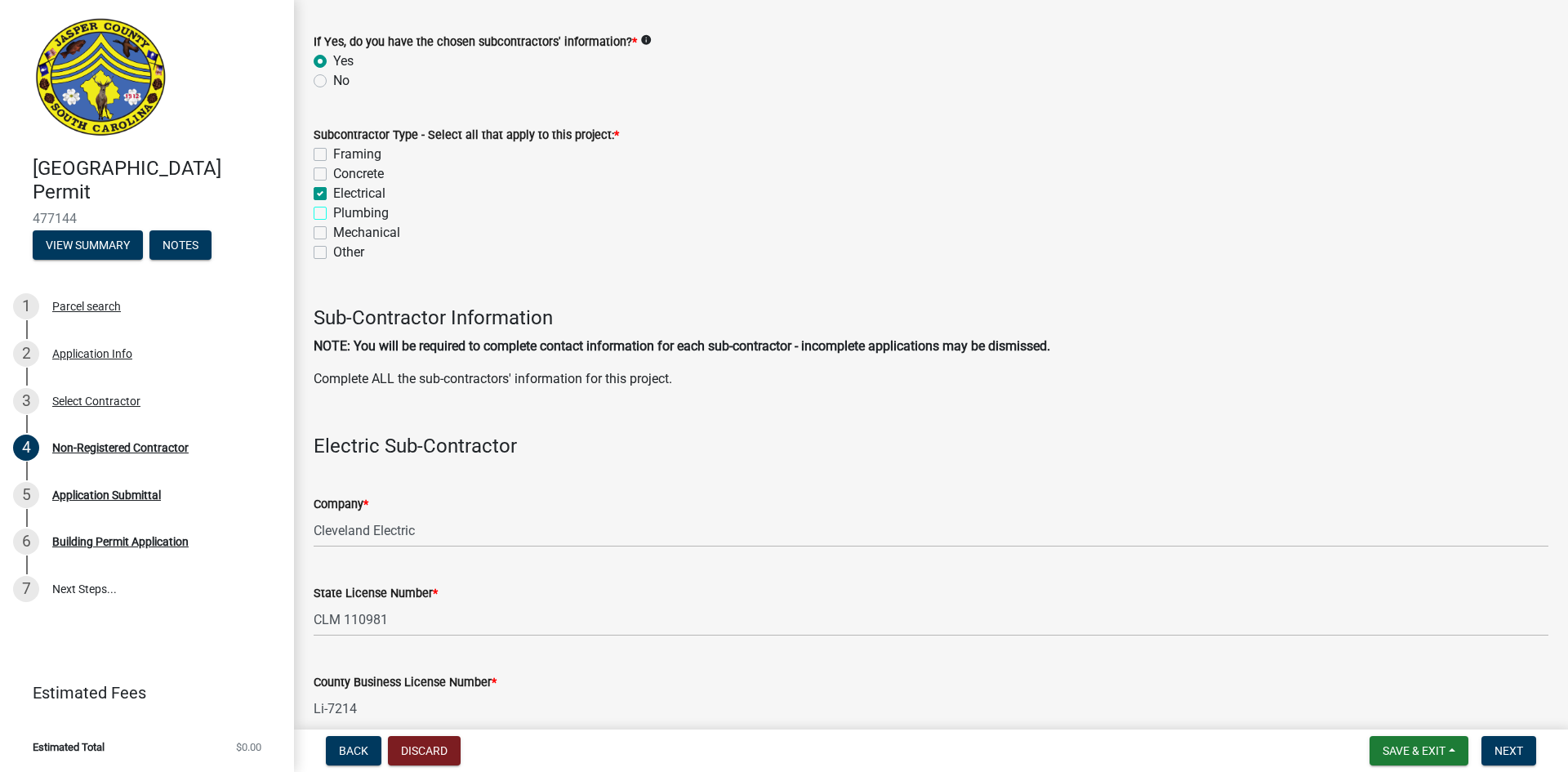
checkbox input "true"
checkbox input "false"
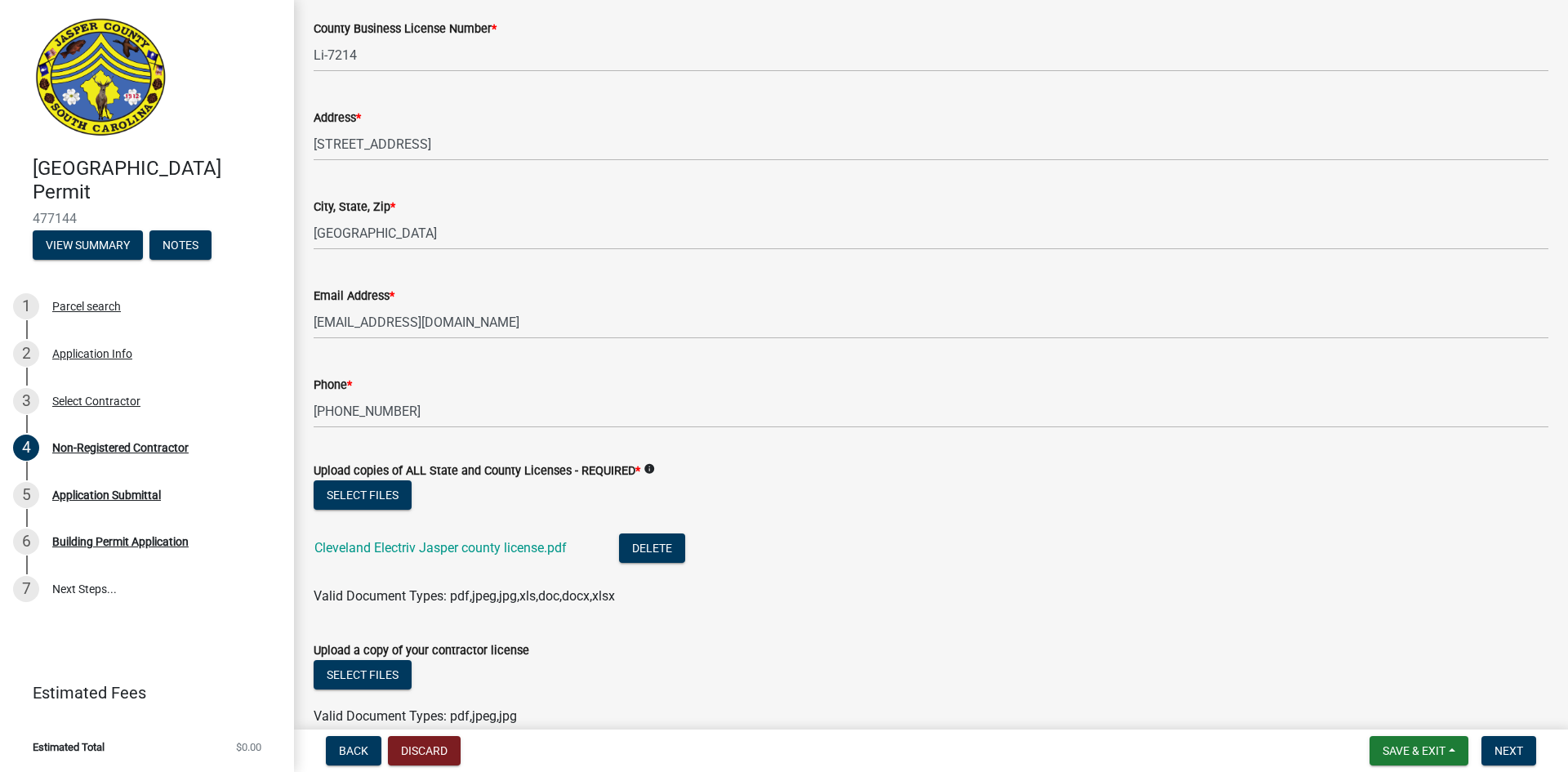
scroll to position [2138, 0]
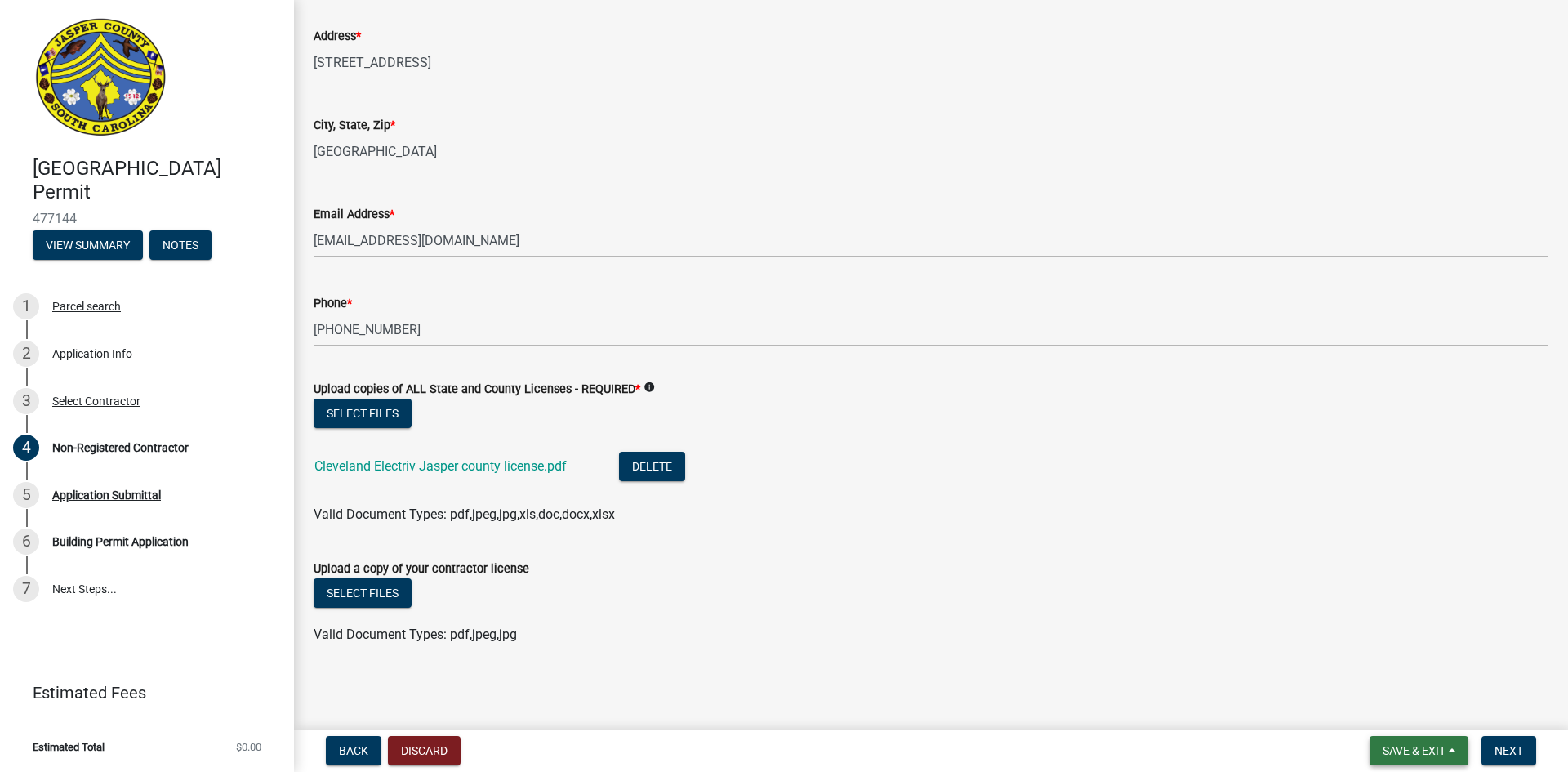
click at [1431, 749] on span "Save & Exit" at bounding box center [1414, 751] width 63 height 13
click at [1386, 714] on button "Save & Exit" at bounding box center [1402, 708] width 130 height 39
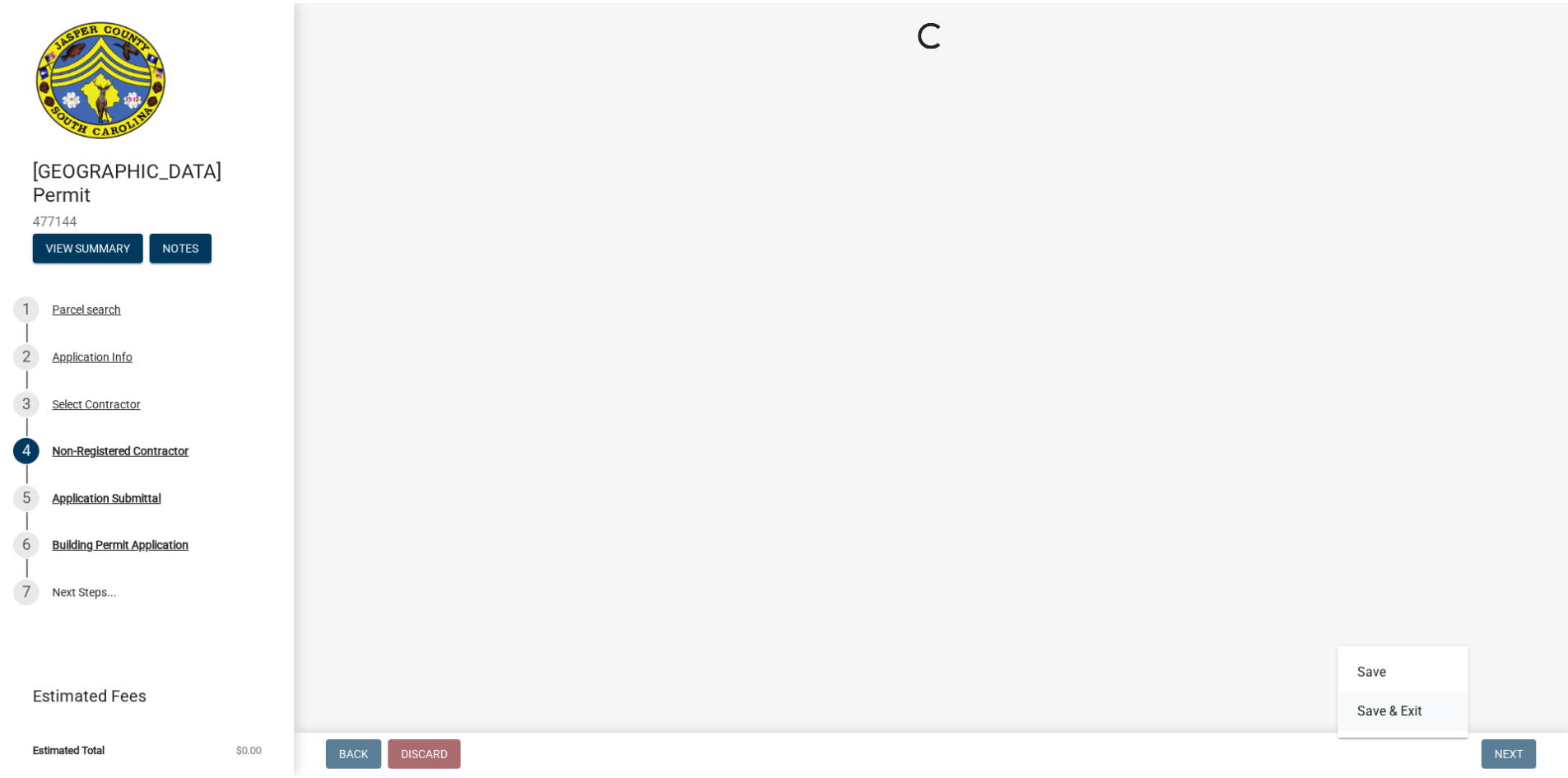
scroll to position [0, 0]
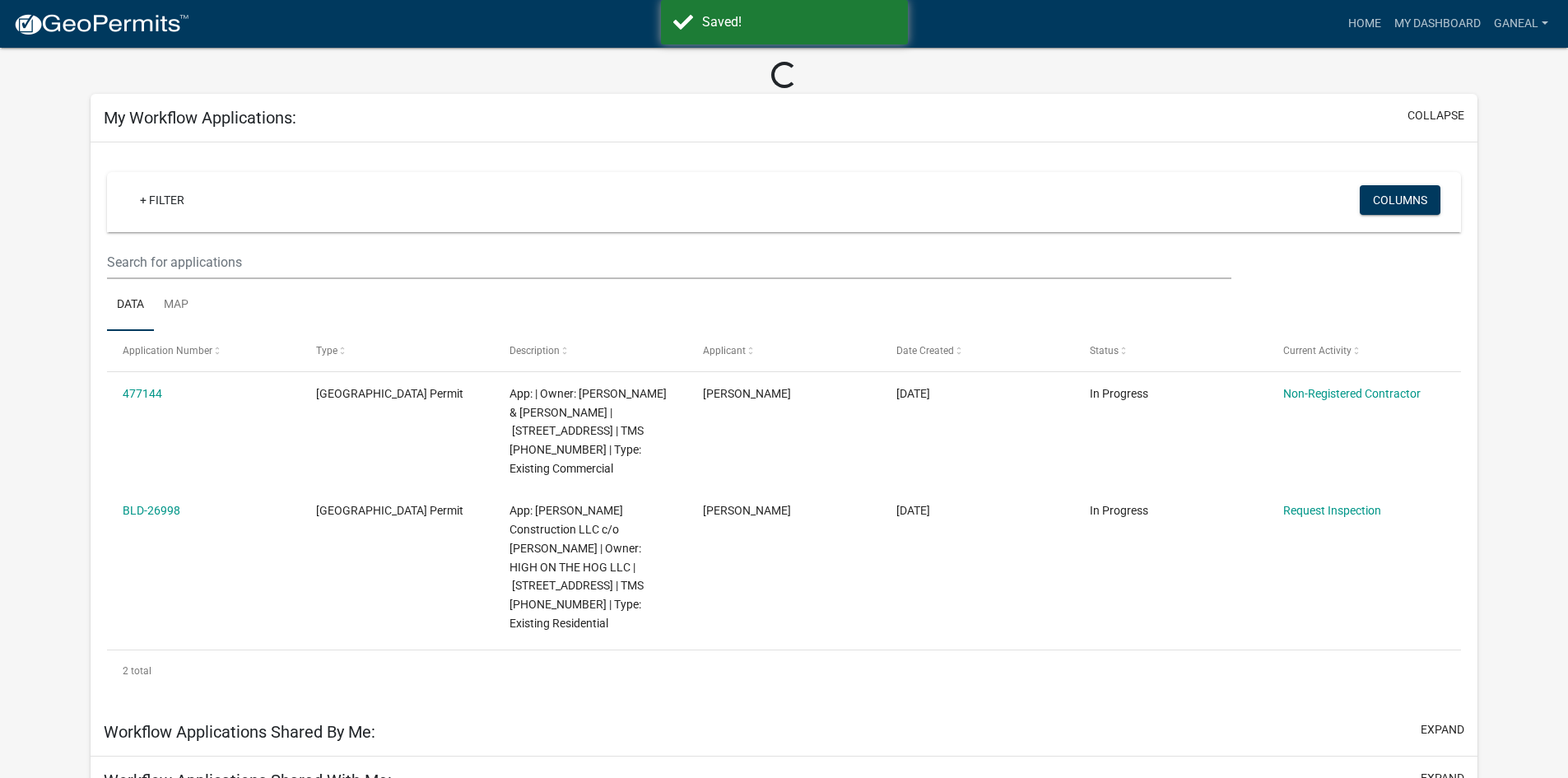
scroll to position [152, 0]
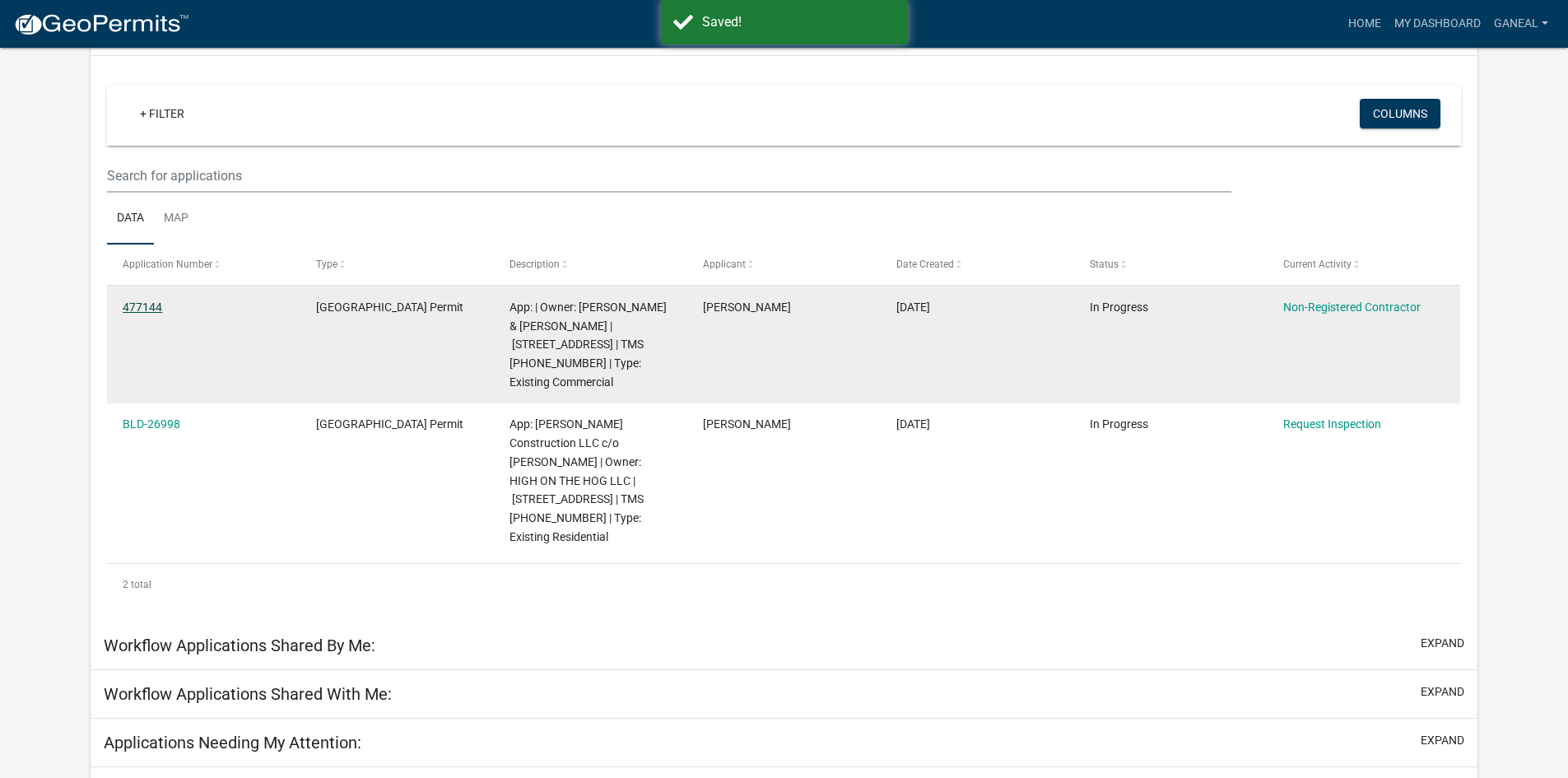
drag, startPoint x: 148, startPoint y: 303, endPoint x: 158, endPoint y: 306, distance: 10.4
click at [148, 303] on link "477144" at bounding box center [142, 307] width 40 height 13
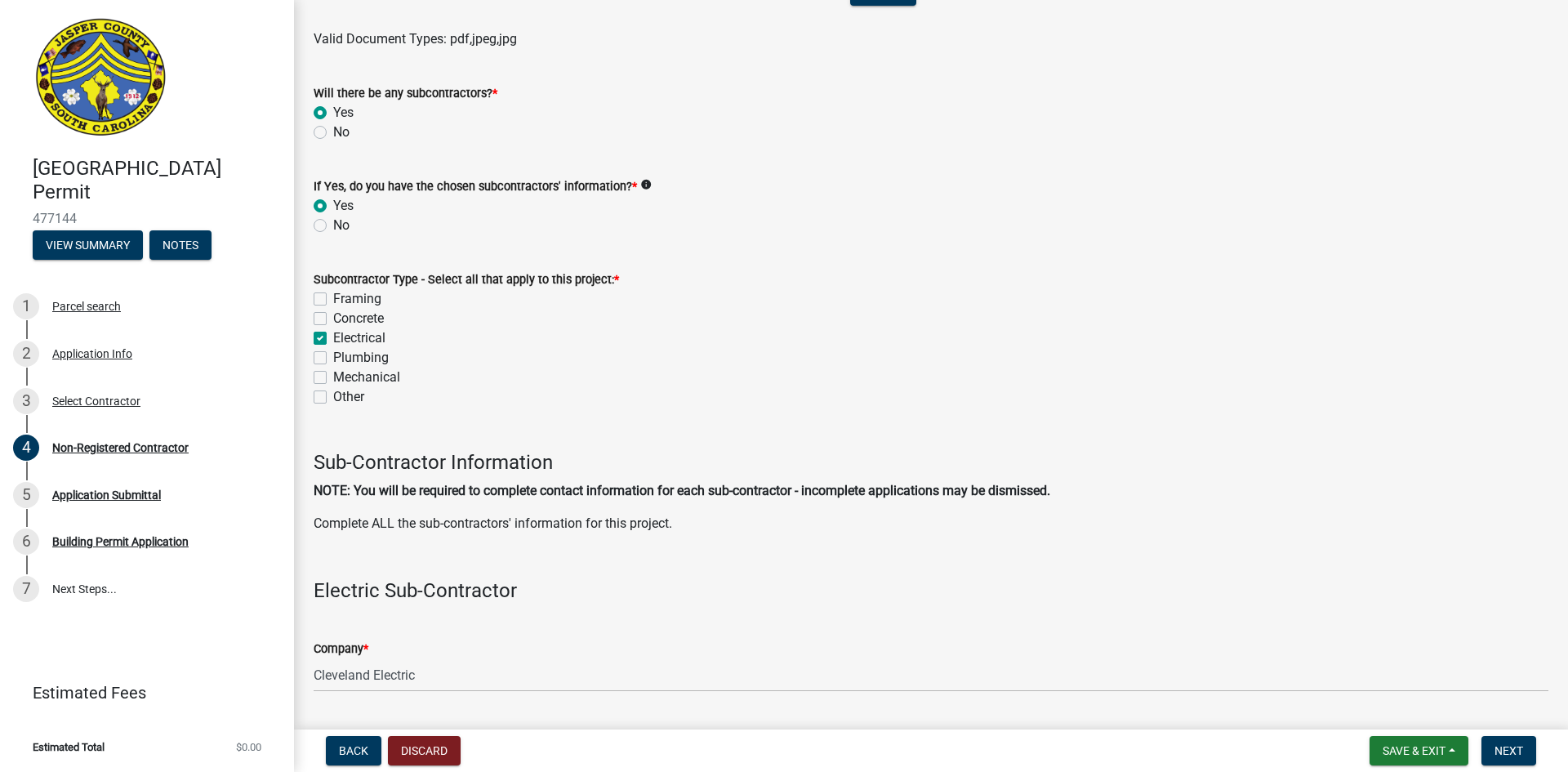
scroll to position [1307, 0]
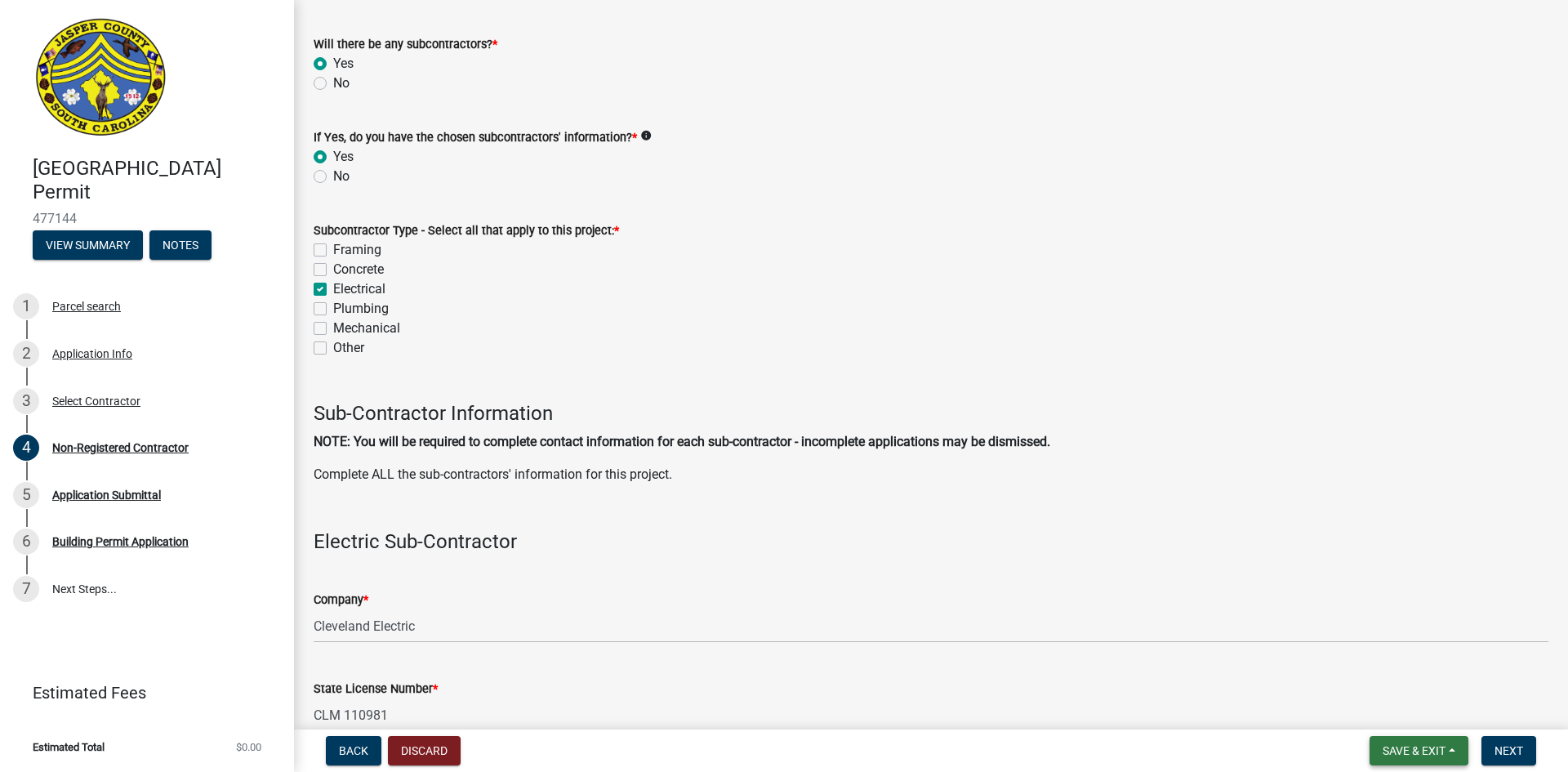
click at [1407, 749] on span "Save & Exit" at bounding box center [1414, 751] width 63 height 13
click at [1395, 705] on button "Save & Exit" at bounding box center [1402, 708] width 130 height 39
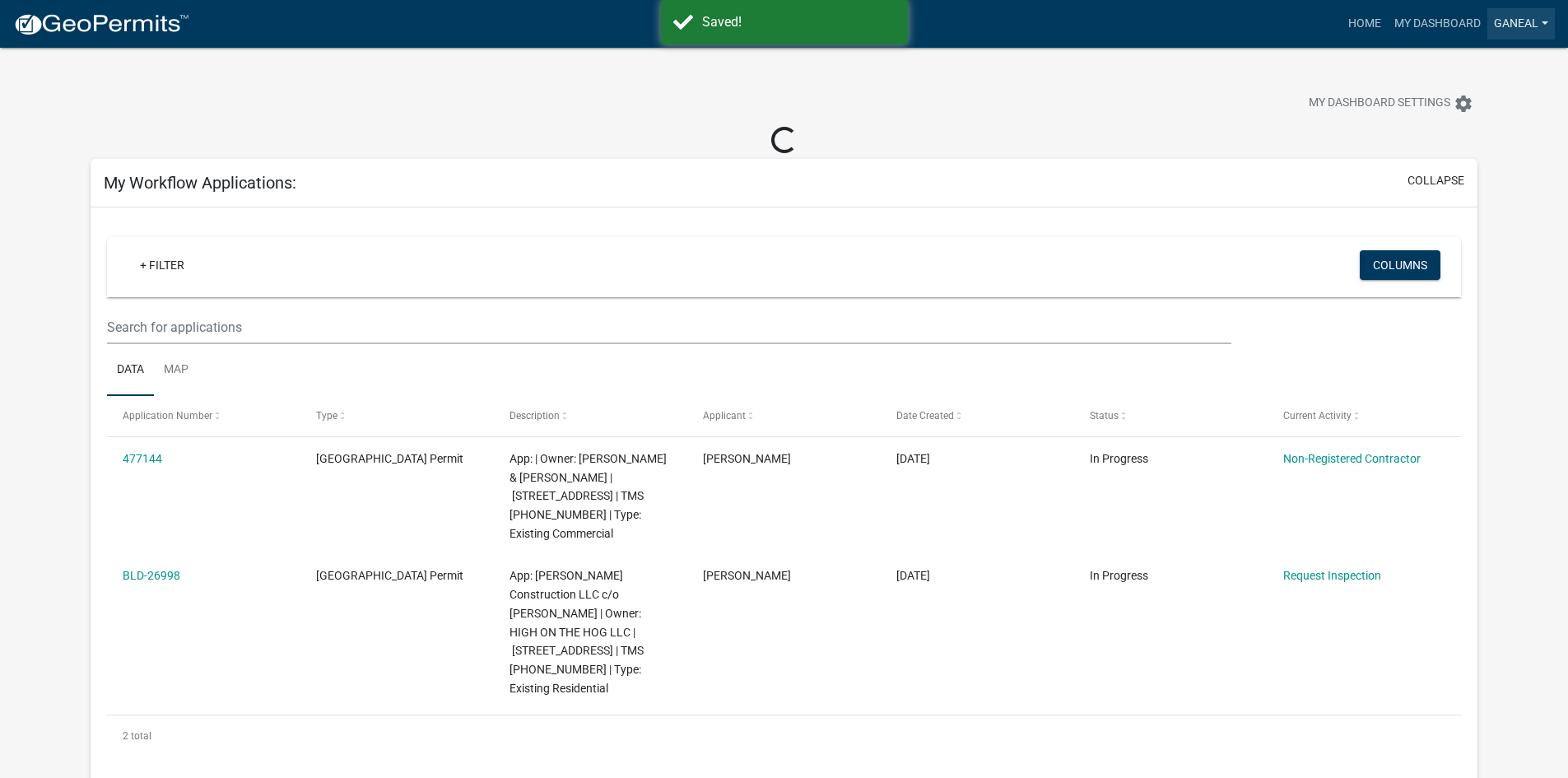
click at [1531, 26] on link "ganeal" at bounding box center [1521, 24] width 67 height 31
click at [1478, 123] on link "Logout" at bounding box center [1489, 120] width 132 height 40
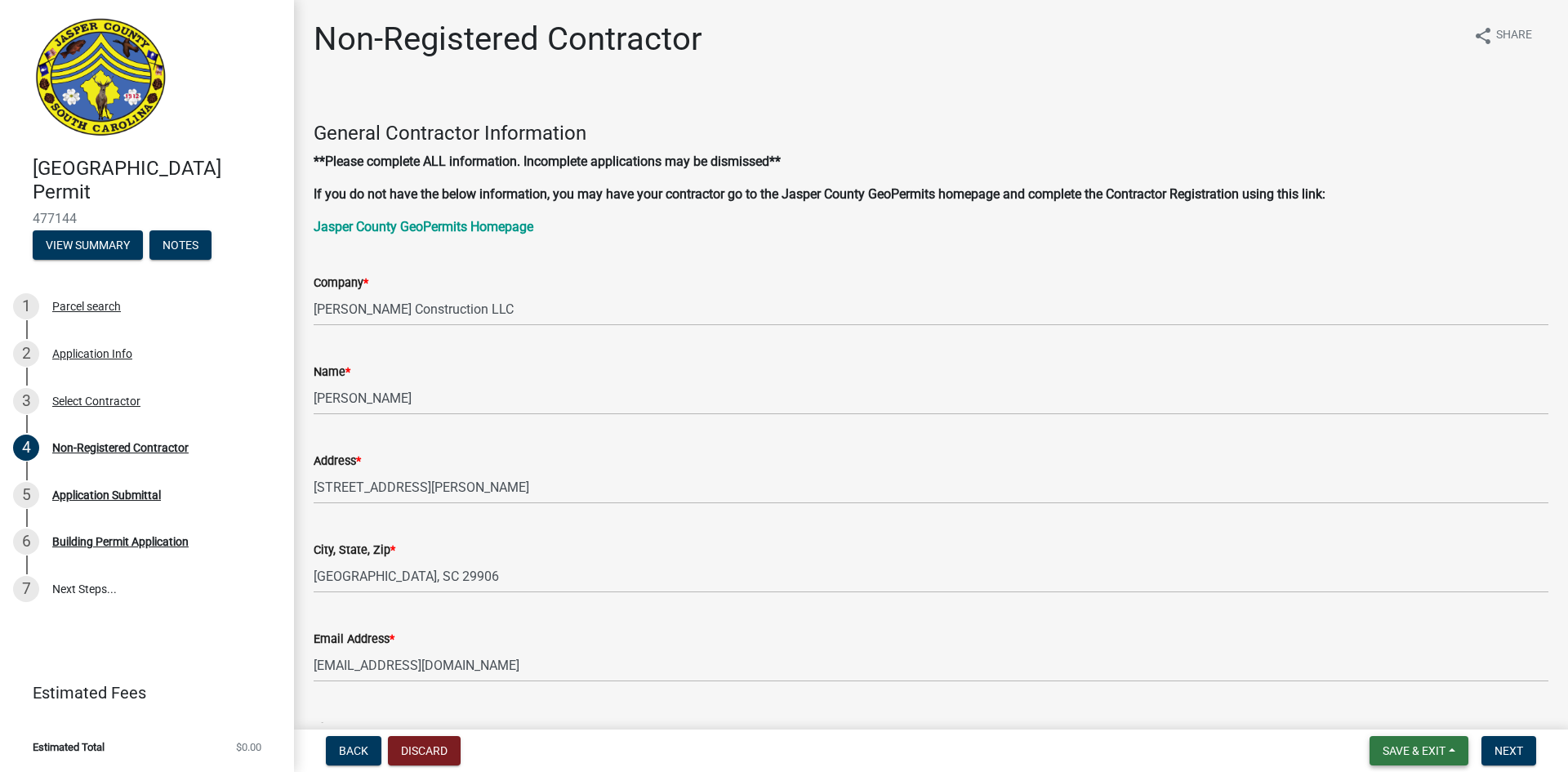
click at [1391, 756] on span "Save & Exit" at bounding box center [1414, 751] width 63 height 13
click at [1389, 709] on button "Save & Exit" at bounding box center [1402, 708] width 130 height 39
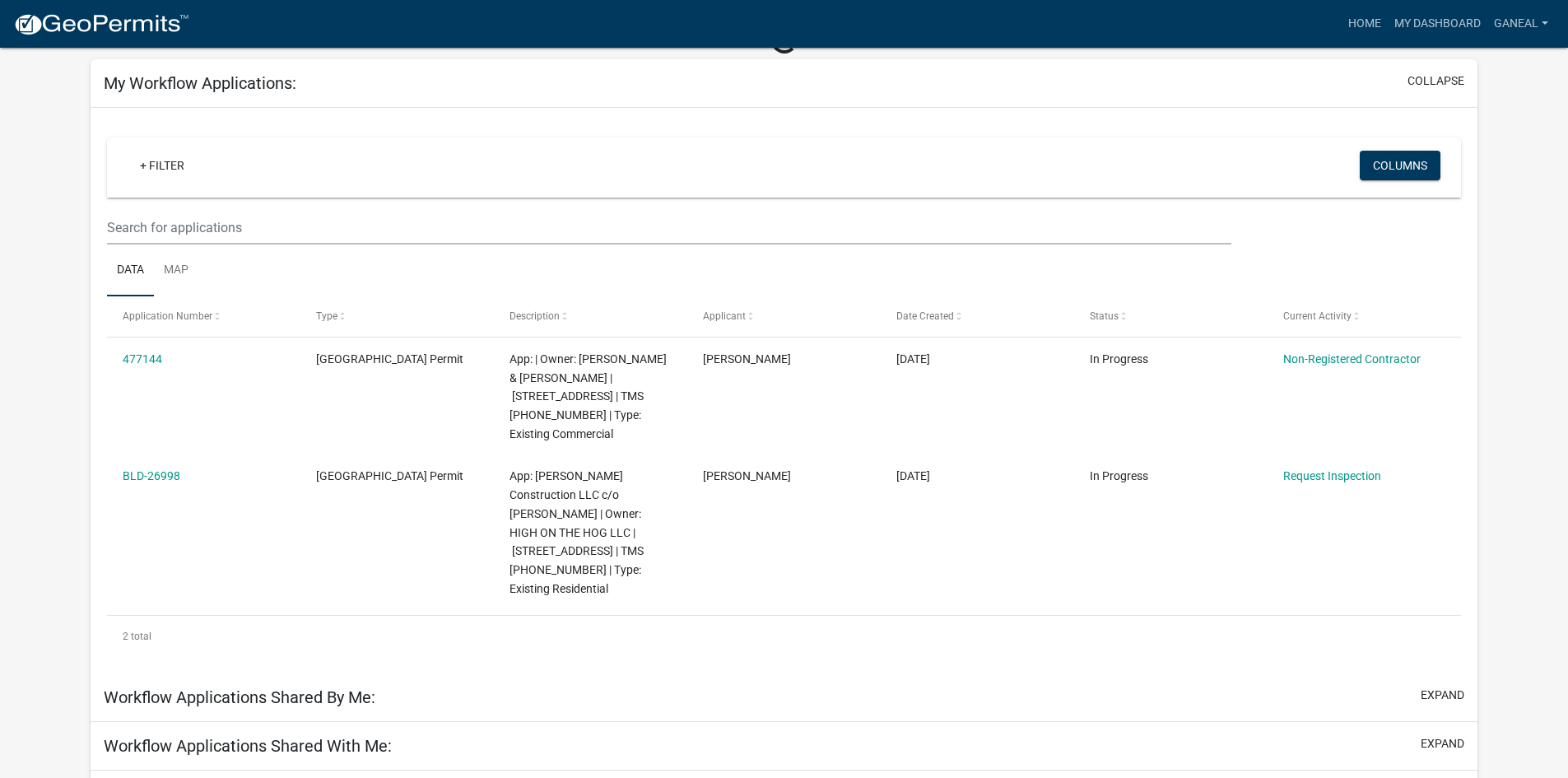
scroll to position [152, 0]
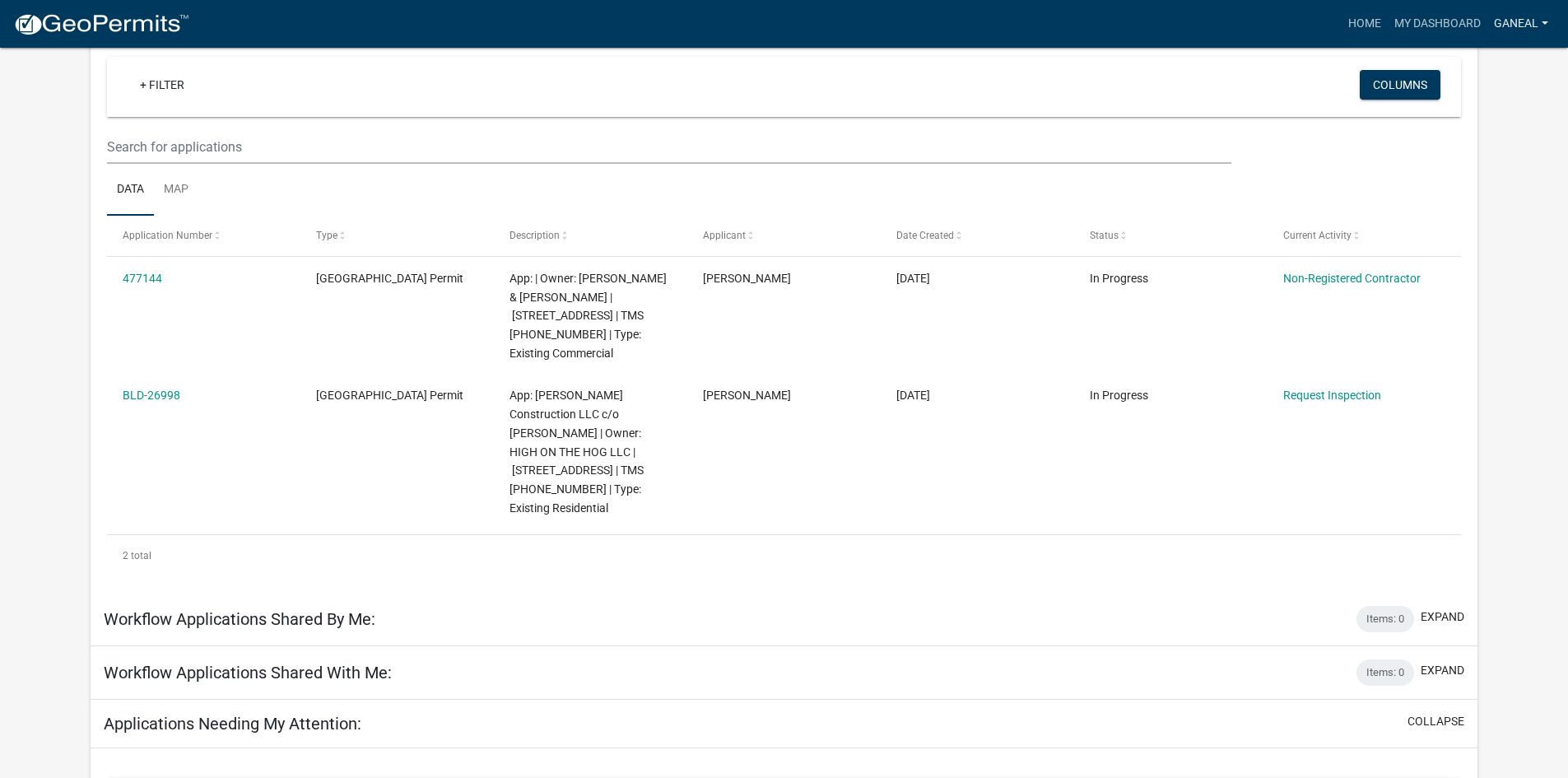
click at [1530, 19] on link "ganeal" at bounding box center [1521, 24] width 67 height 31
click at [1471, 124] on link "Logout" at bounding box center [1489, 120] width 132 height 40
